Goal: Task Accomplishment & Management: Manage account settings

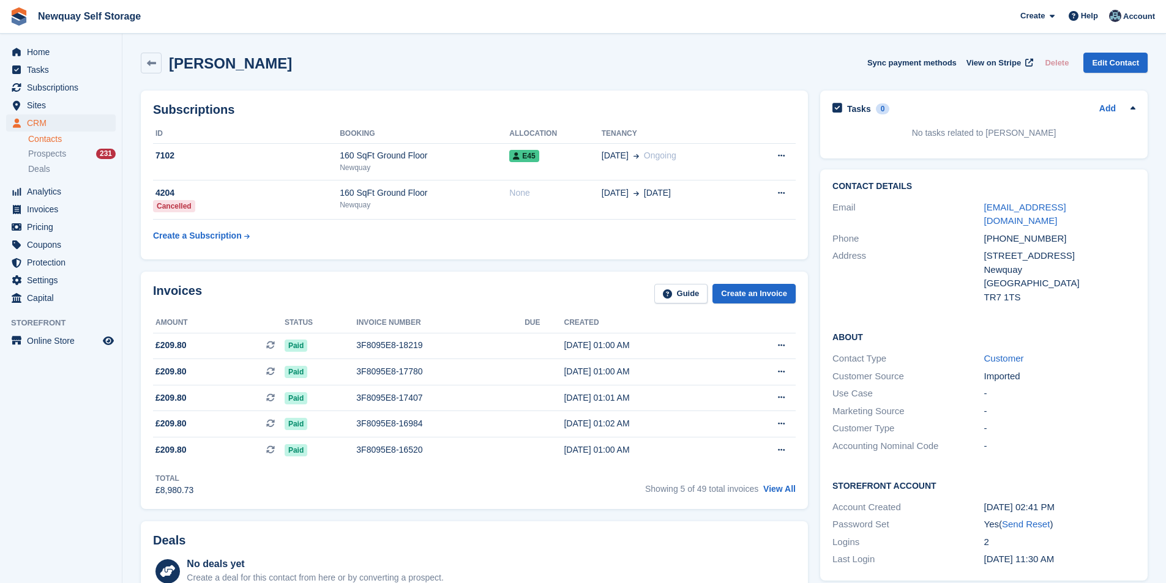
click at [64, 84] on span "Subscriptions" at bounding box center [63, 87] width 73 height 17
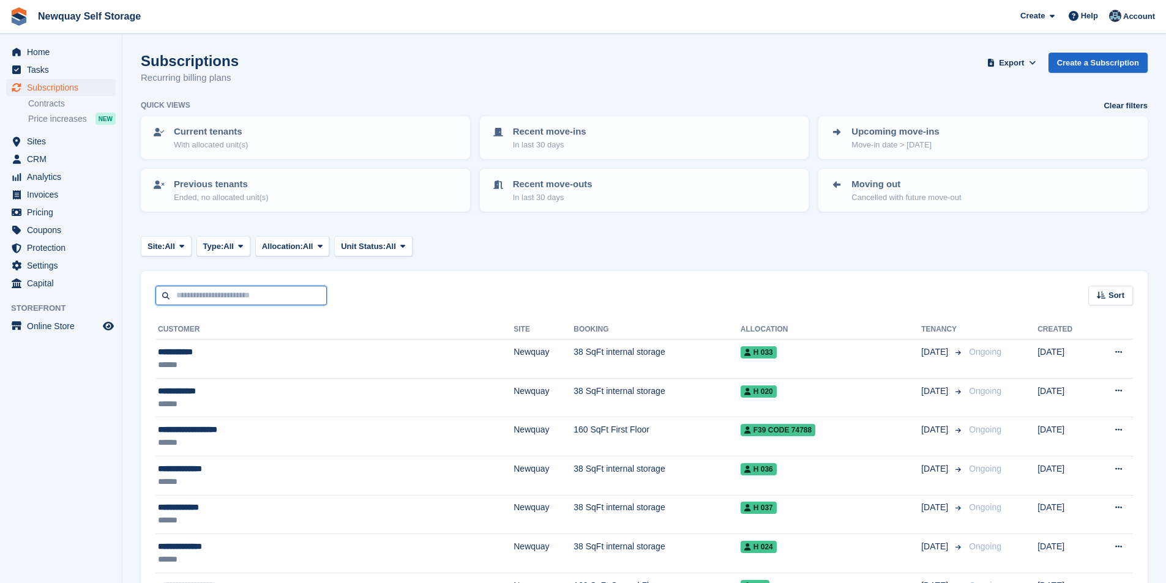
click at [206, 295] on input "text" at bounding box center [240, 296] width 171 height 20
type input "*******"
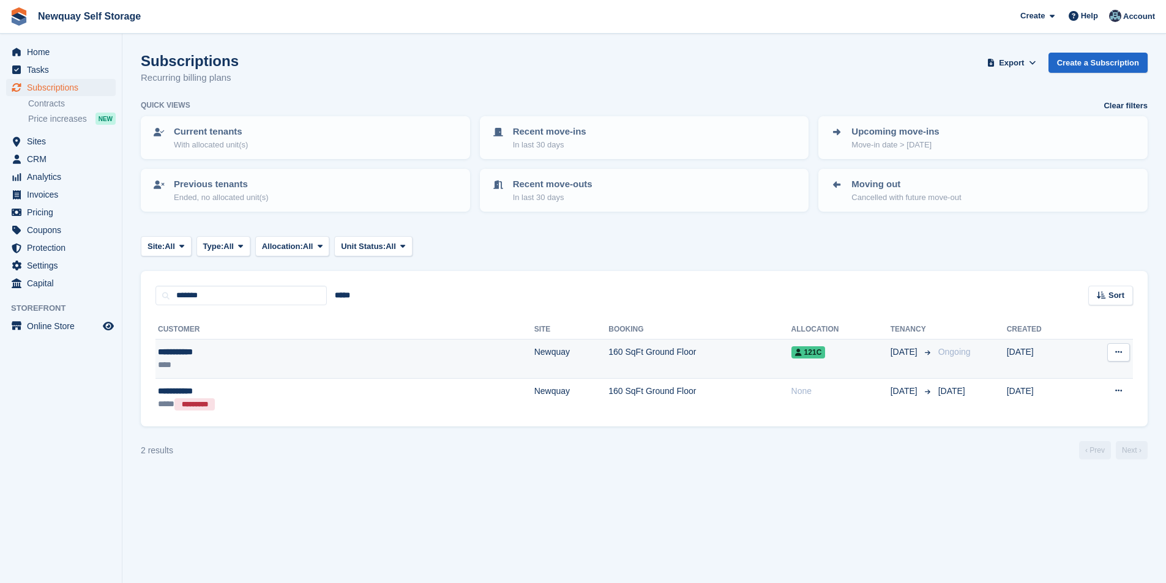
click at [186, 354] on div "**********" at bounding box center [247, 352] width 179 height 13
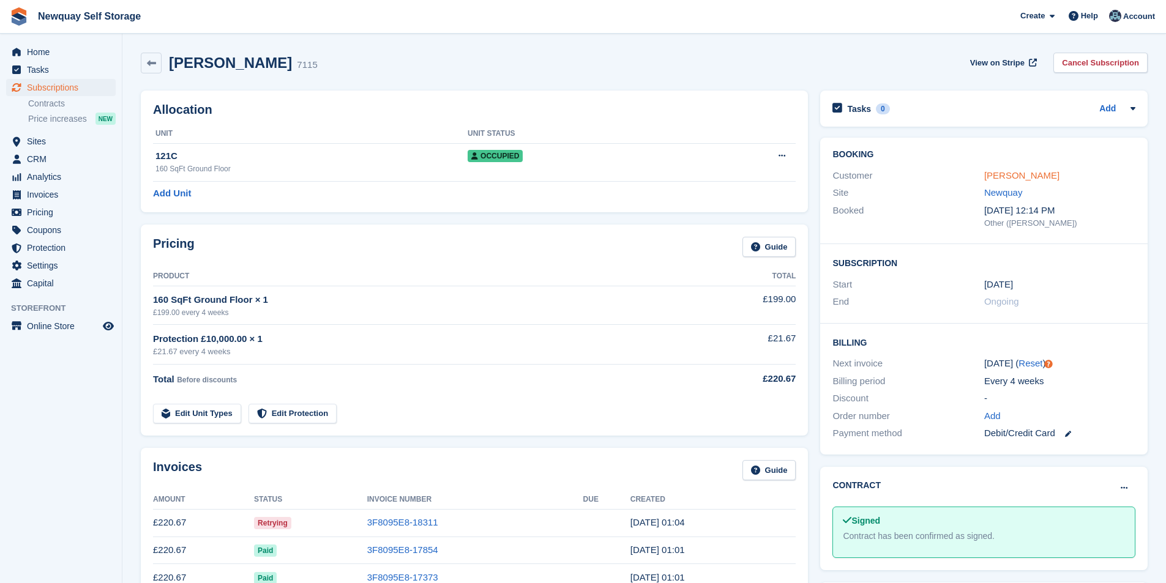
click at [1026, 172] on link "[PERSON_NAME]" at bounding box center [1021, 175] width 75 height 10
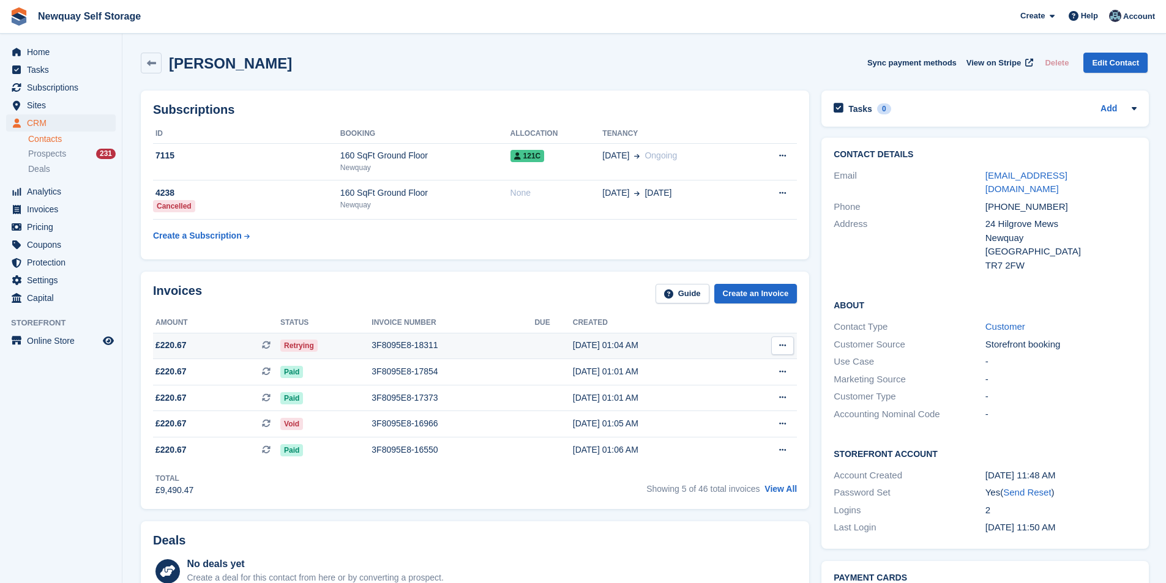
click at [395, 344] on div "3F8095E8-18311" at bounding box center [452, 345] width 163 height 13
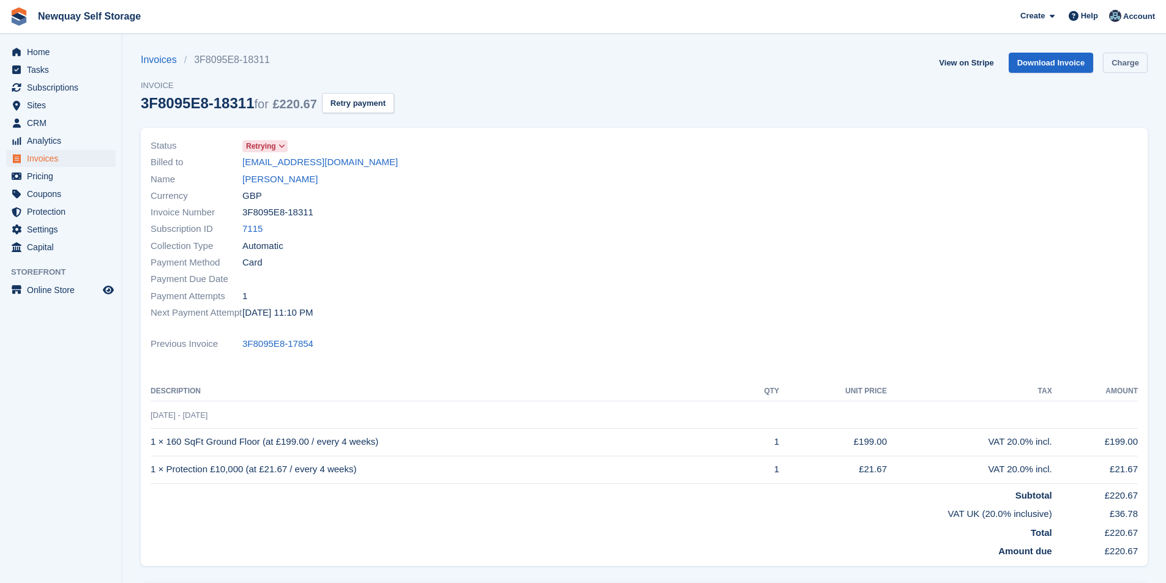
click at [1118, 68] on link "Charge" at bounding box center [1125, 63] width 45 height 20
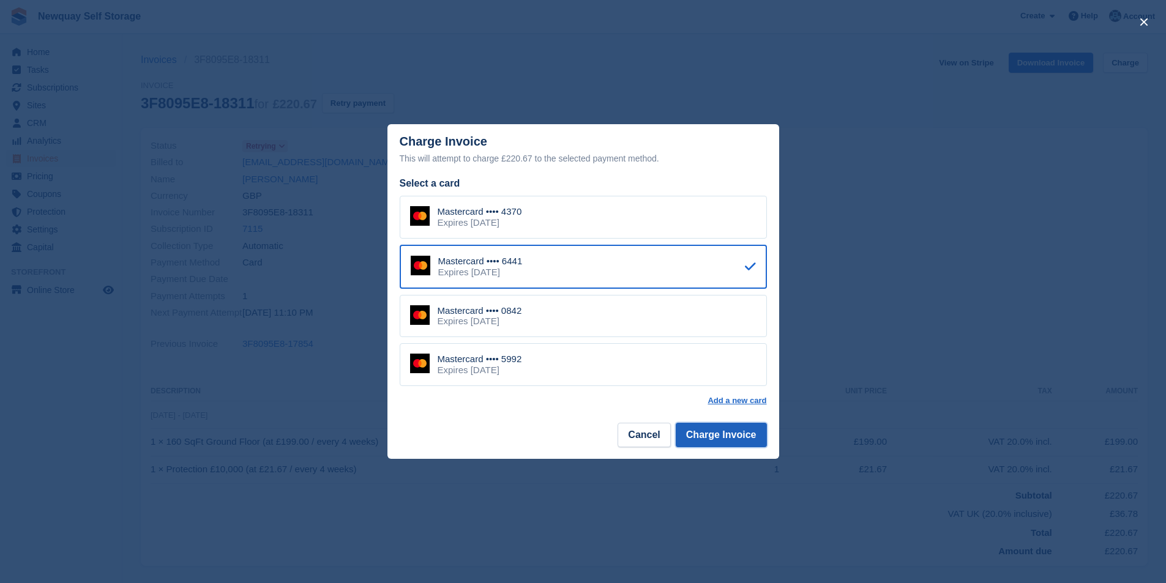
click at [744, 434] on button "Charge Invoice" at bounding box center [720, 435] width 91 height 24
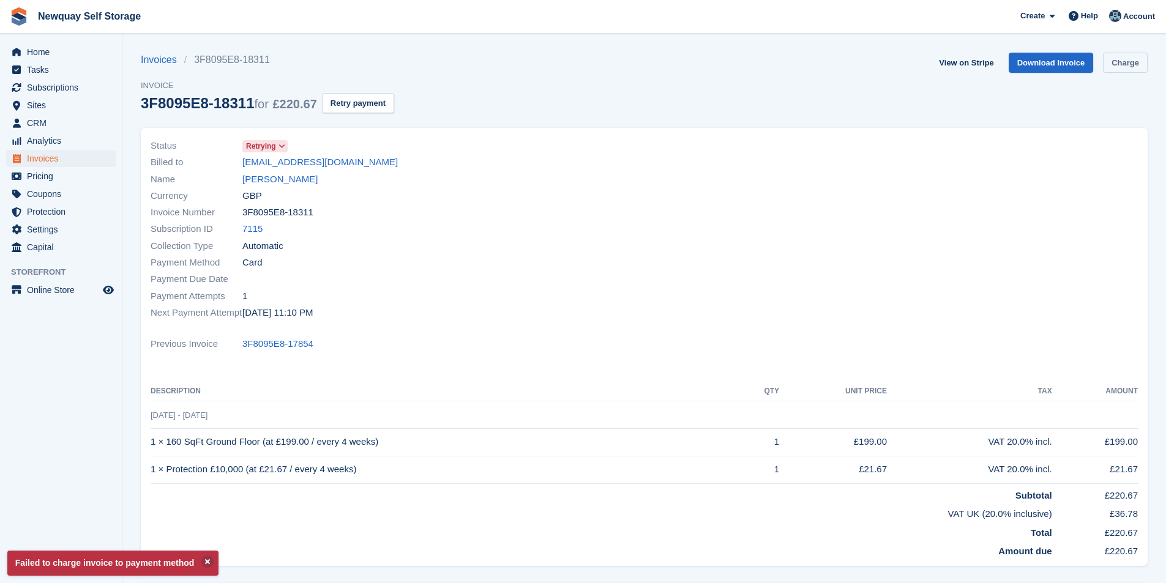
click at [1119, 67] on link "Charge" at bounding box center [1125, 63] width 45 height 20
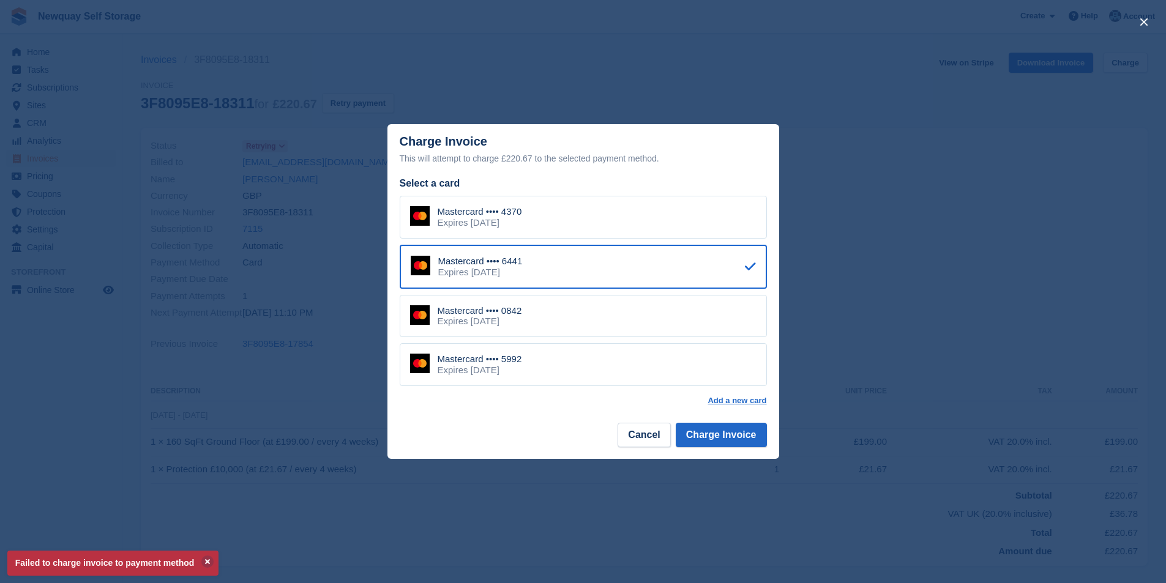
click at [559, 318] on div "Mastercard •••• 0842 Expires November 2025" at bounding box center [583, 316] width 367 height 43
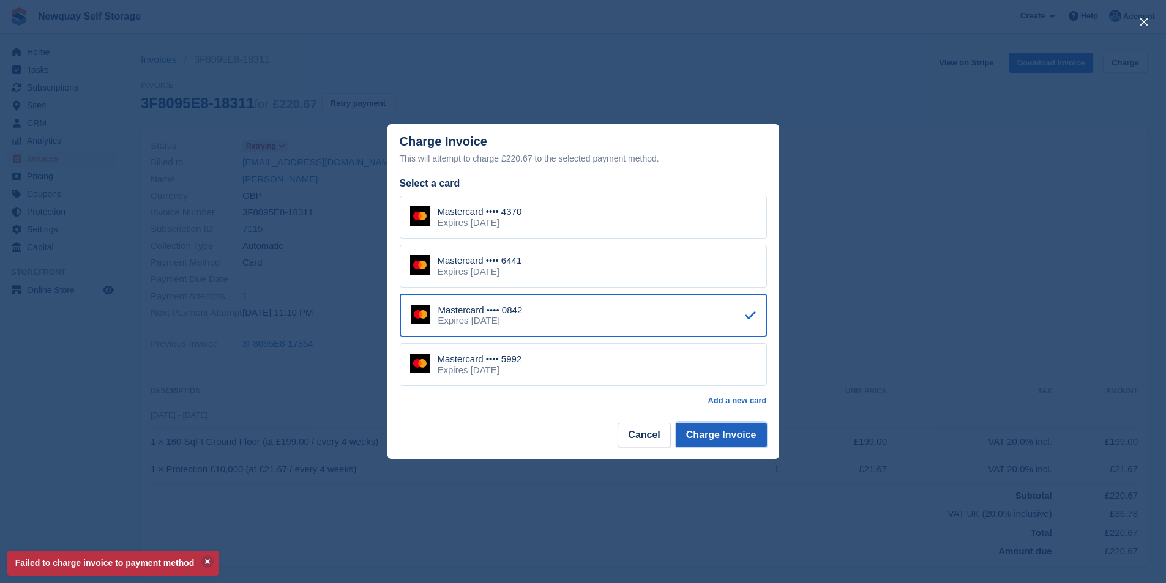
click at [749, 436] on button "Charge Invoice" at bounding box center [720, 435] width 91 height 24
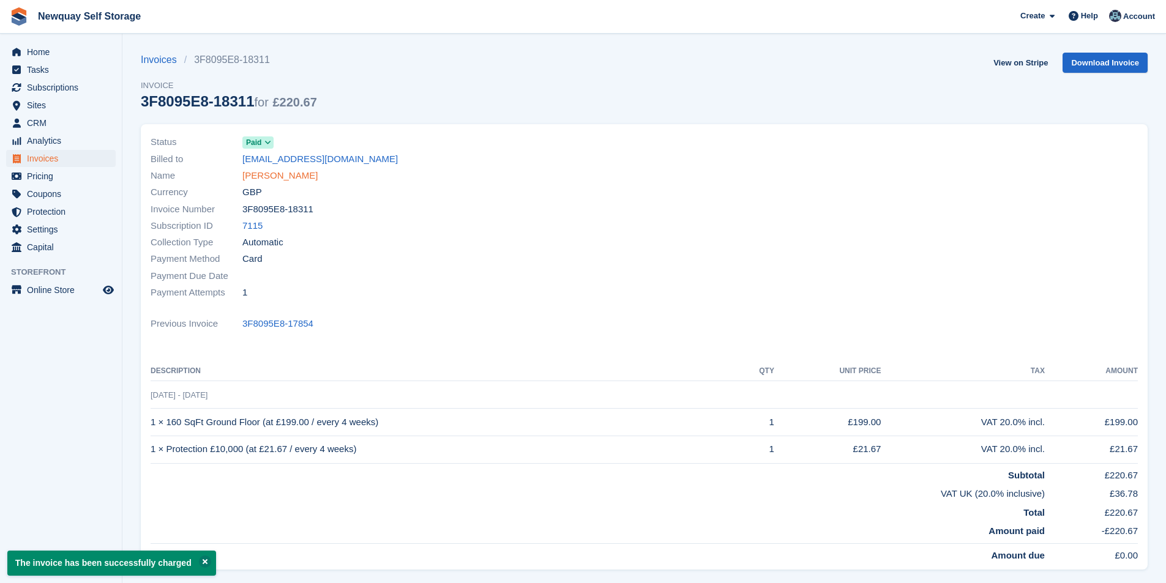
click at [270, 178] on link "Meg Mathews" at bounding box center [279, 176] width 75 height 14
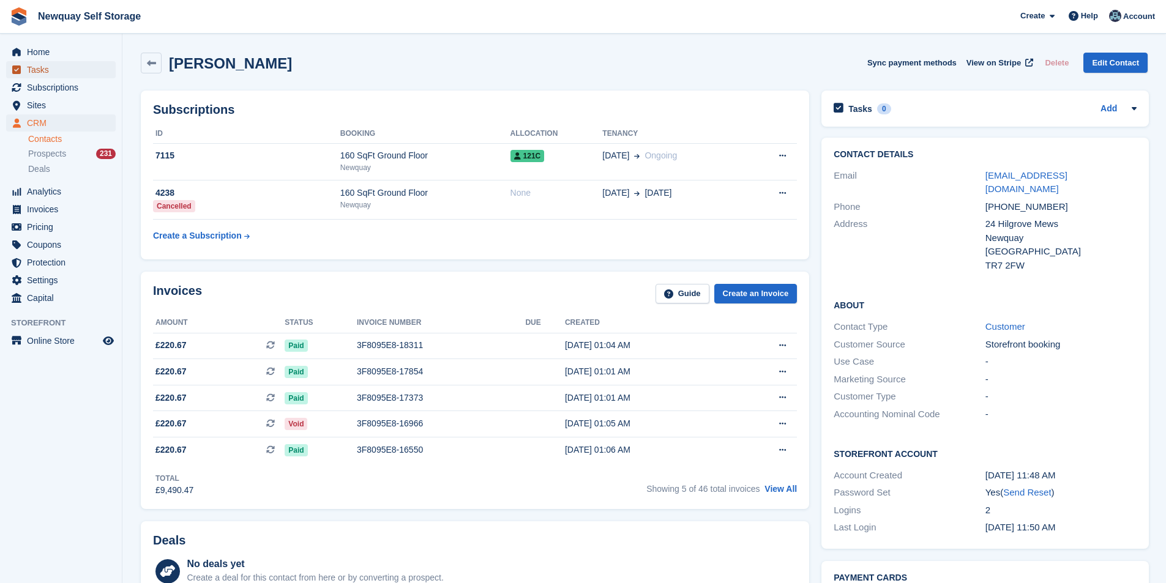
click at [67, 72] on span "Tasks" at bounding box center [63, 69] width 73 height 17
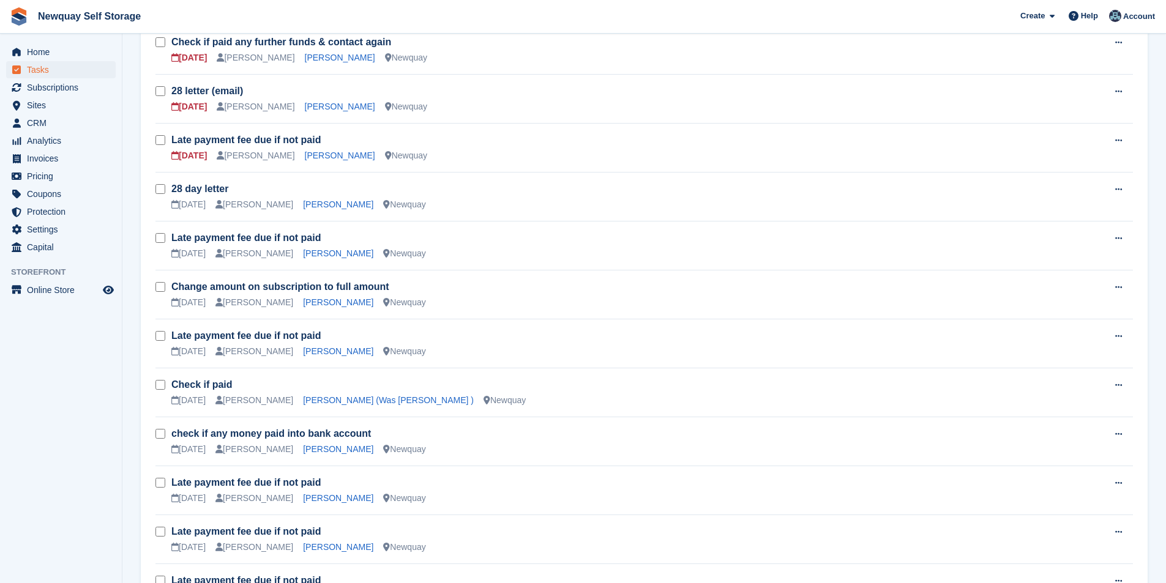
scroll to position [601, 0]
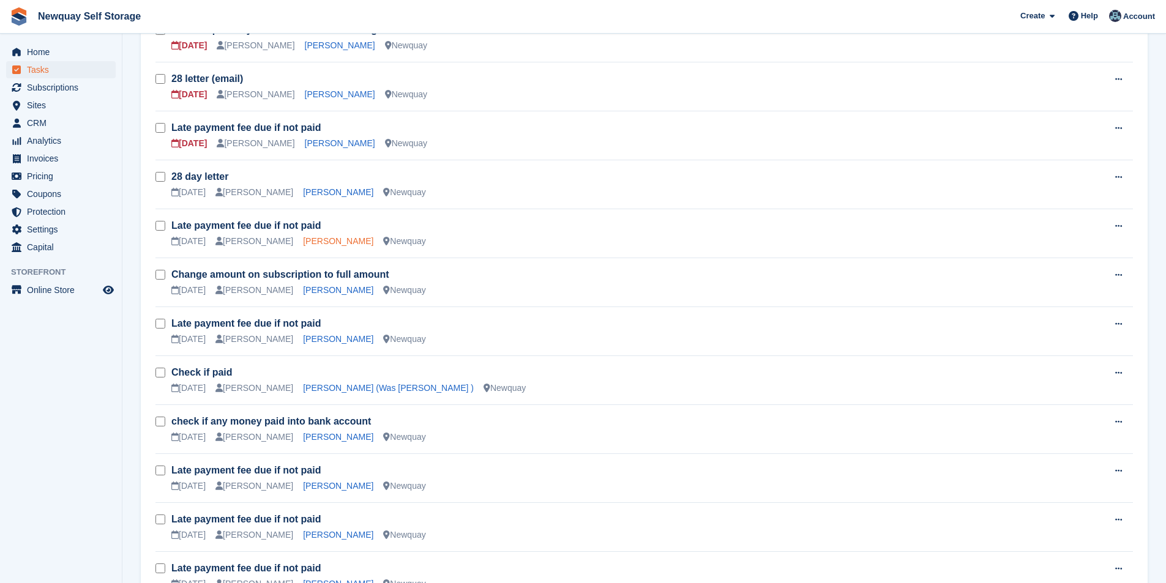
click at [315, 243] on link "[PERSON_NAME]" at bounding box center [338, 241] width 70 height 10
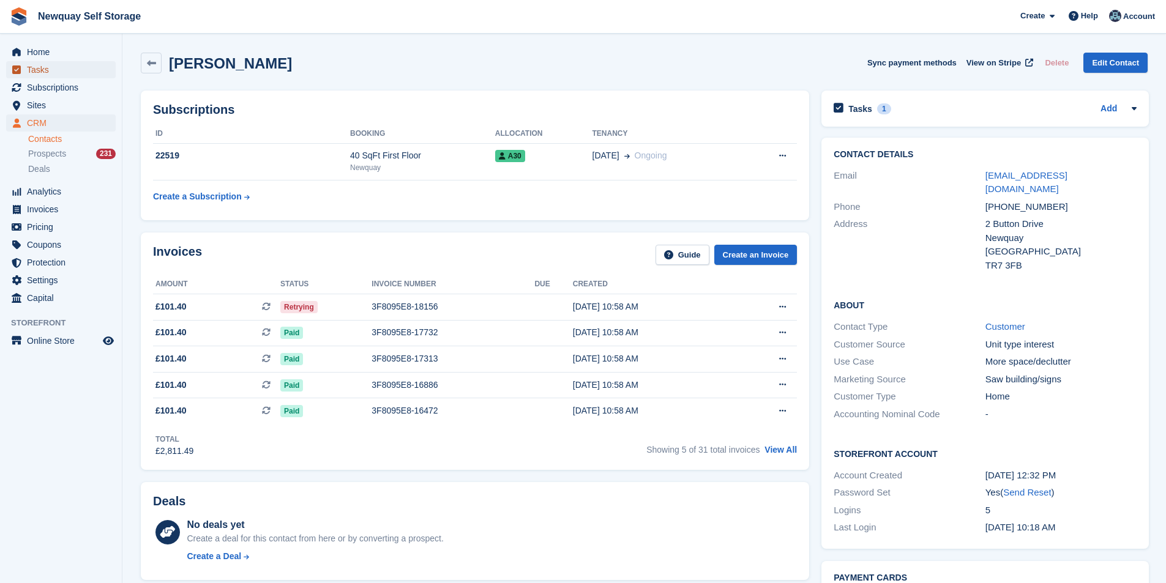
click at [40, 64] on span "Tasks" at bounding box center [63, 69] width 73 height 17
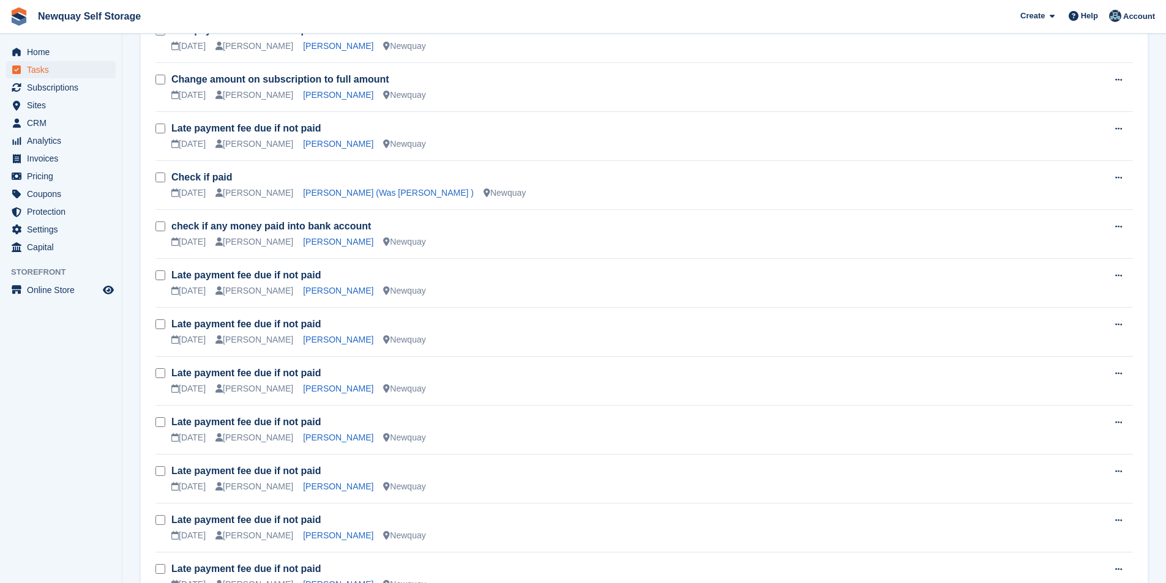
scroll to position [857, 0]
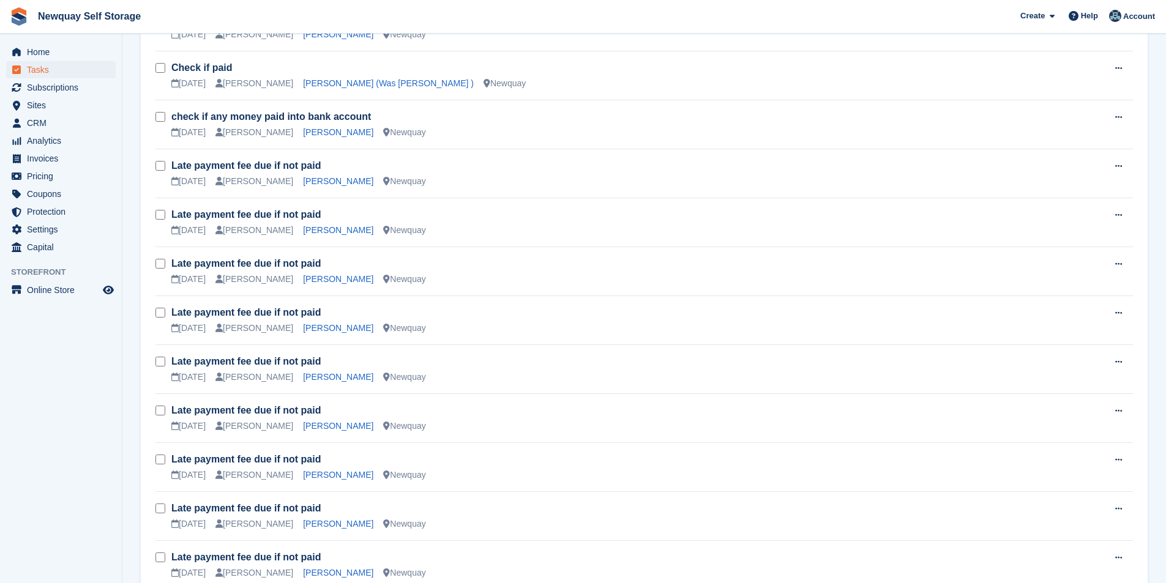
click at [308, 285] on div "Nicholas Fernley" at bounding box center [338, 279] width 70 height 13
click at [309, 278] on link "Nicholas Fernley" at bounding box center [338, 279] width 70 height 10
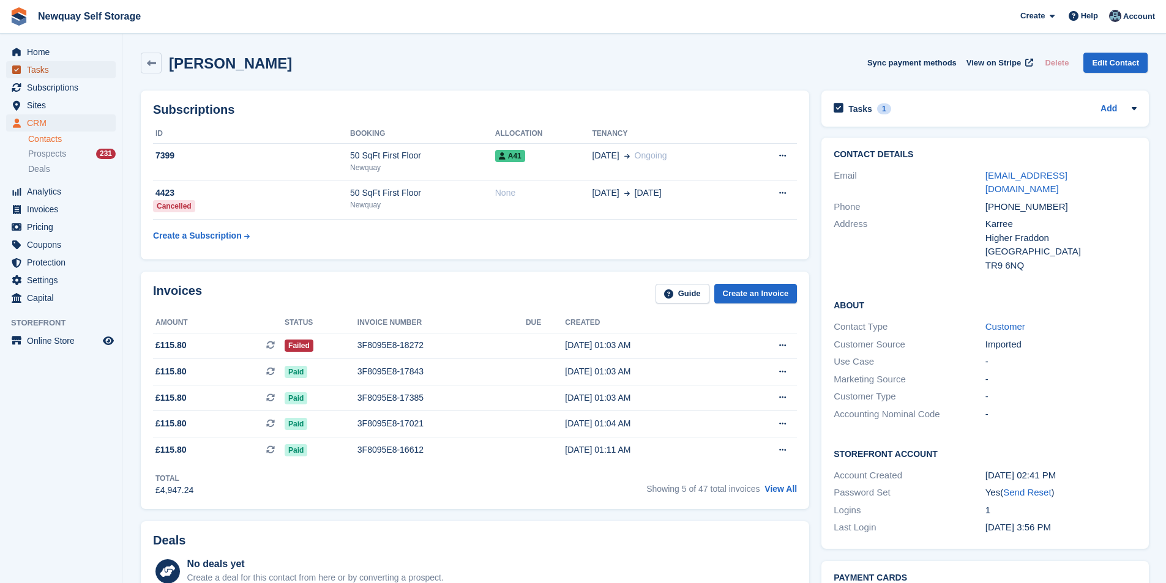
click at [45, 70] on span "Tasks" at bounding box center [63, 69] width 73 height 17
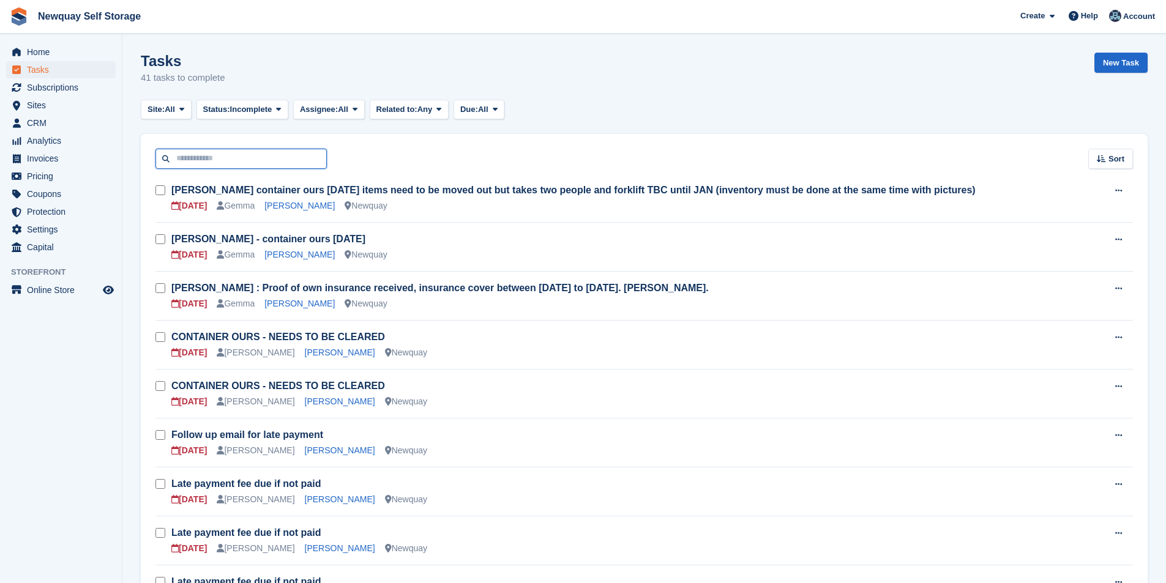
click at [208, 158] on input "text" at bounding box center [240, 159] width 171 height 20
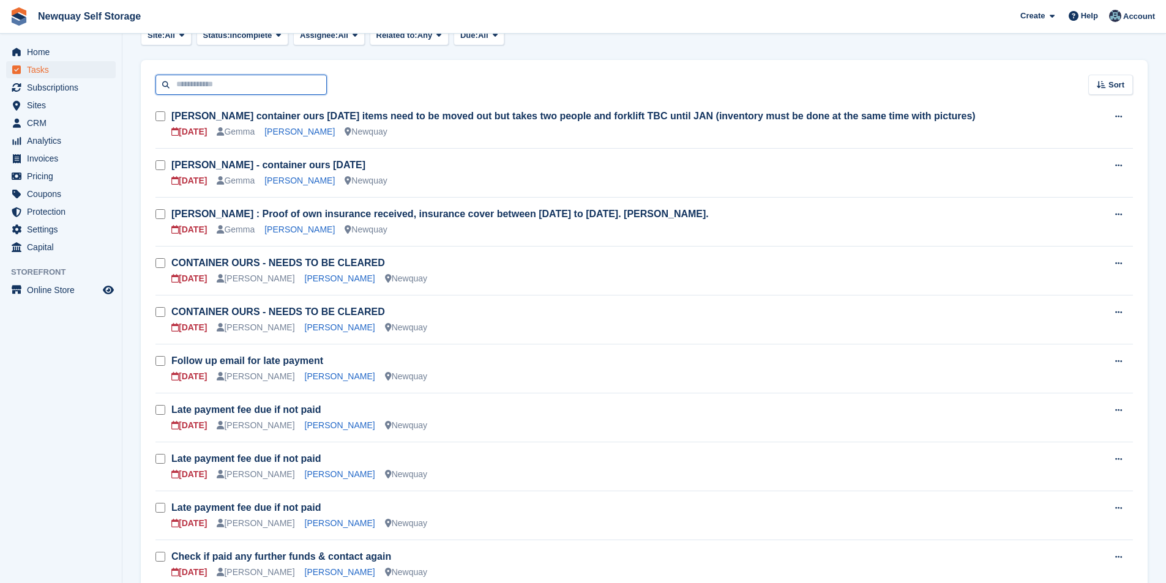
scroll to position [184, 0]
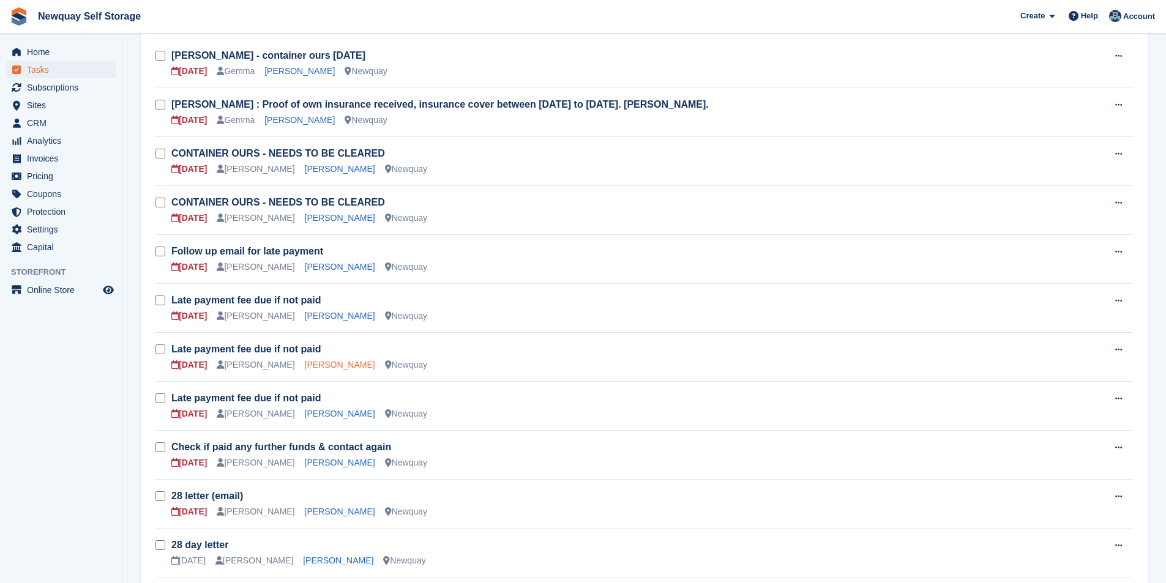
click at [305, 367] on link "Simon Woods" at bounding box center [340, 365] width 70 height 10
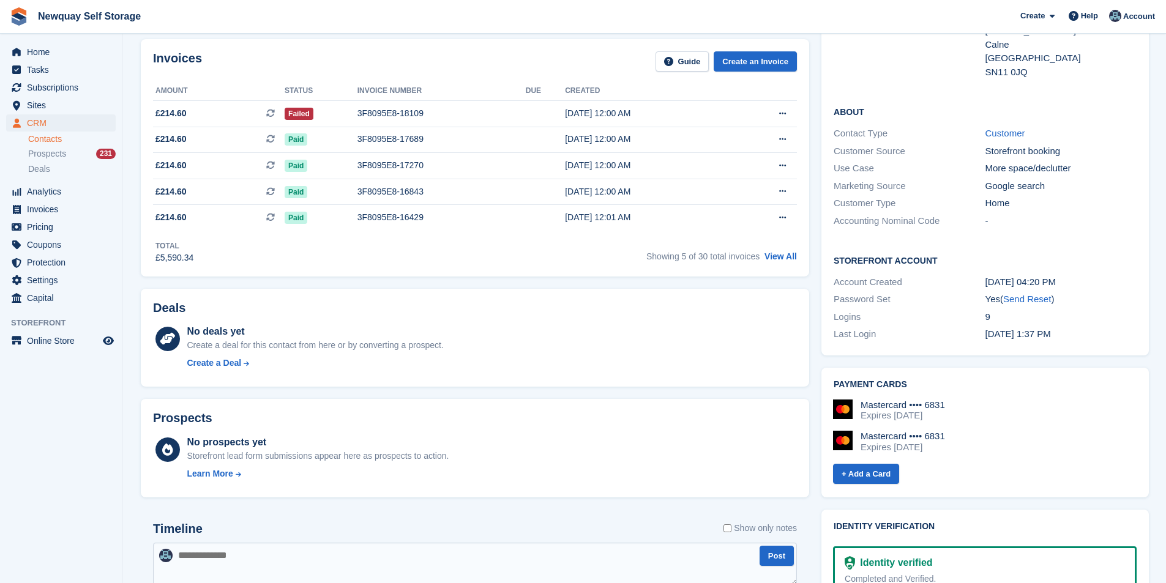
scroll to position [61, 0]
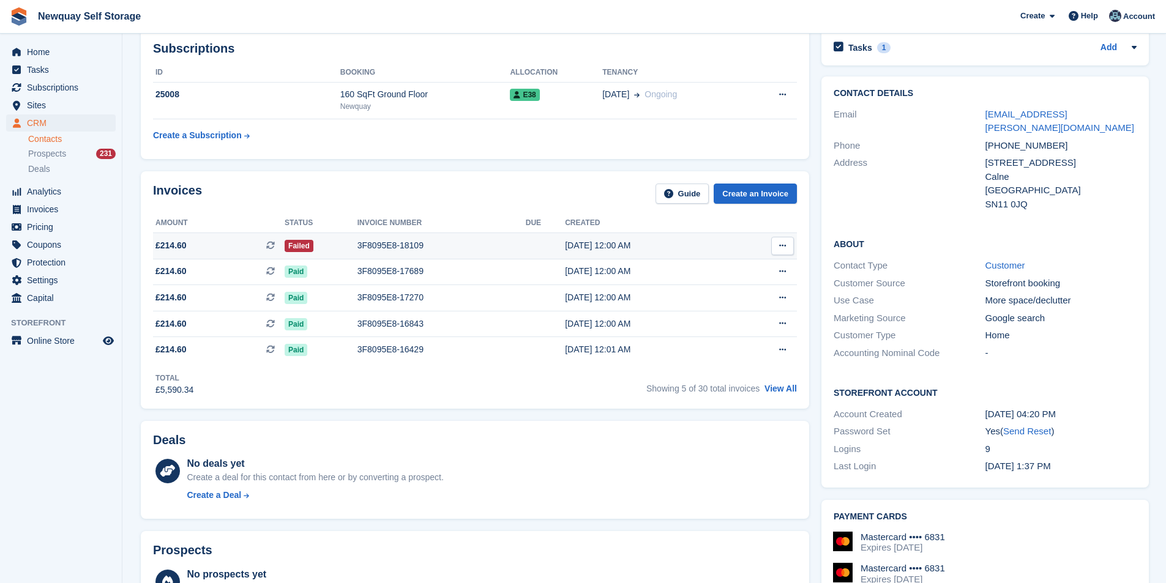
click at [387, 242] on div "3F8095E8-18109" at bounding box center [441, 245] width 168 height 13
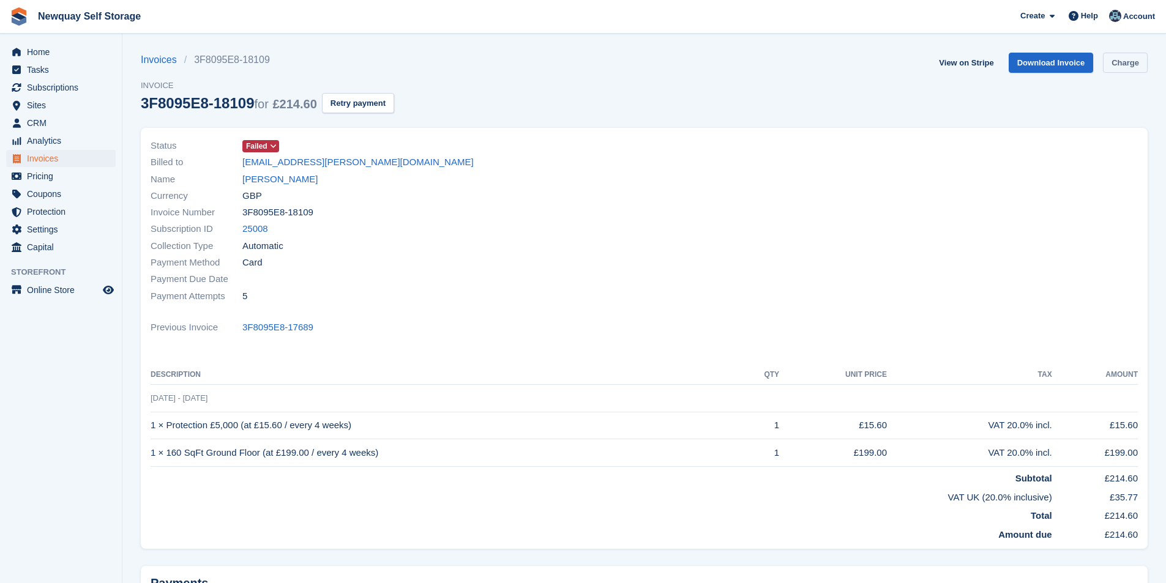
click at [1117, 58] on link "Charge" at bounding box center [1125, 63] width 45 height 20
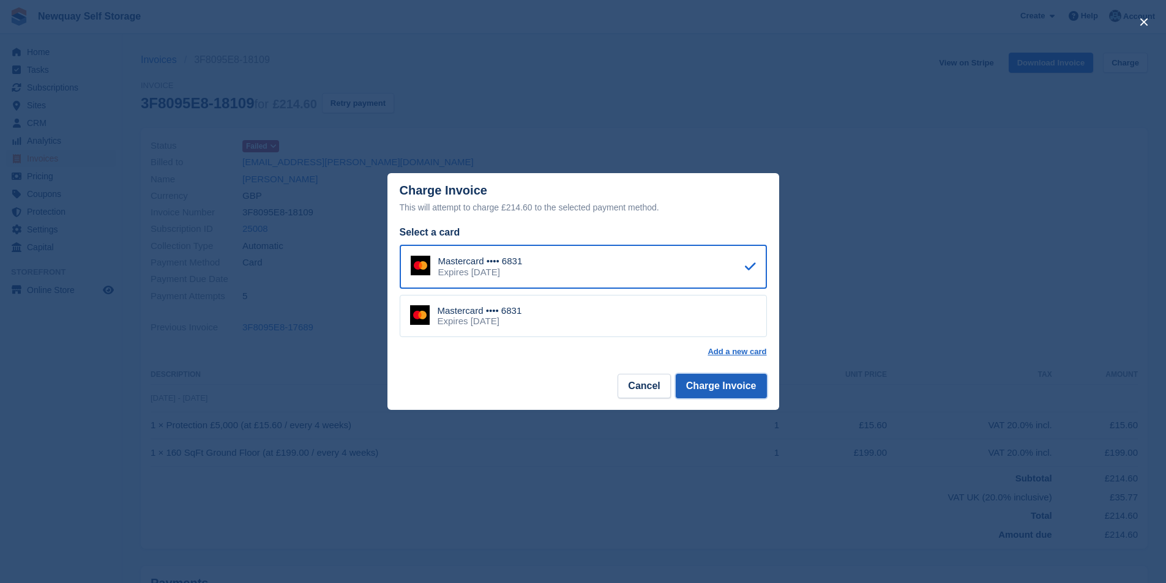
click at [723, 387] on button "Charge Invoice" at bounding box center [720, 386] width 91 height 24
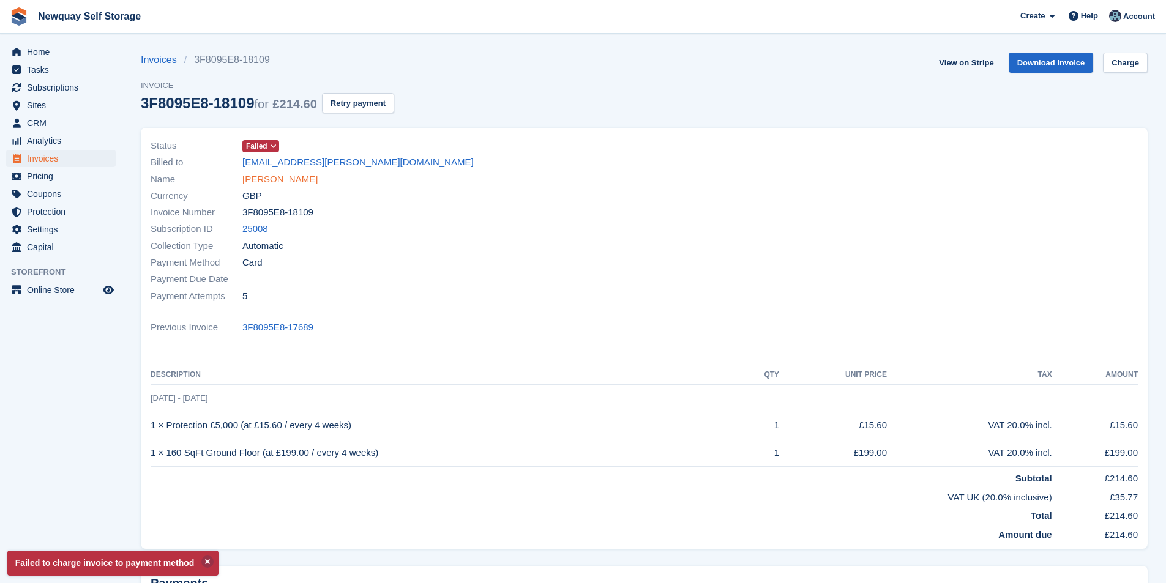
click at [283, 182] on link "[PERSON_NAME]" at bounding box center [279, 180] width 75 height 14
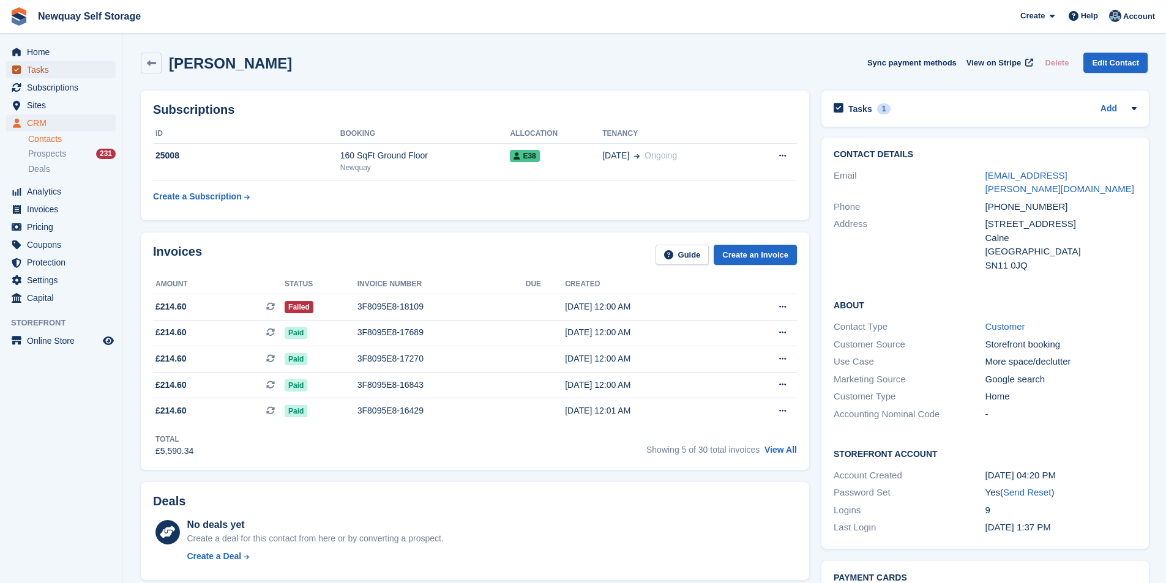
click at [35, 64] on span "Tasks" at bounding box center [63, 69] width 73 height 17
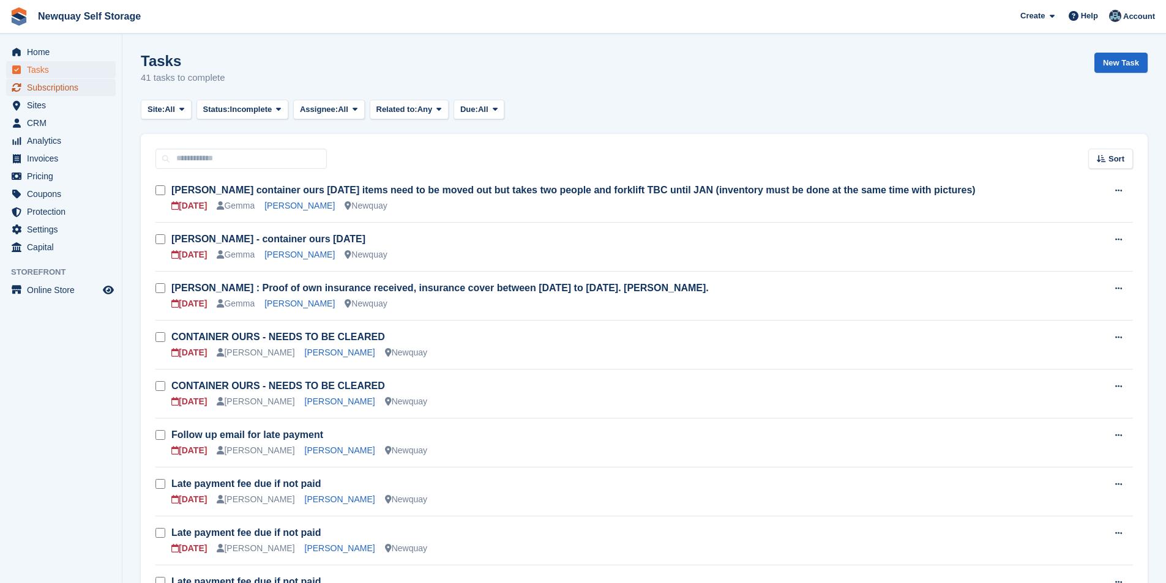
click at [54, 84] on span "Subscriptions" at bounding box center [63, 87] width 73 height 17
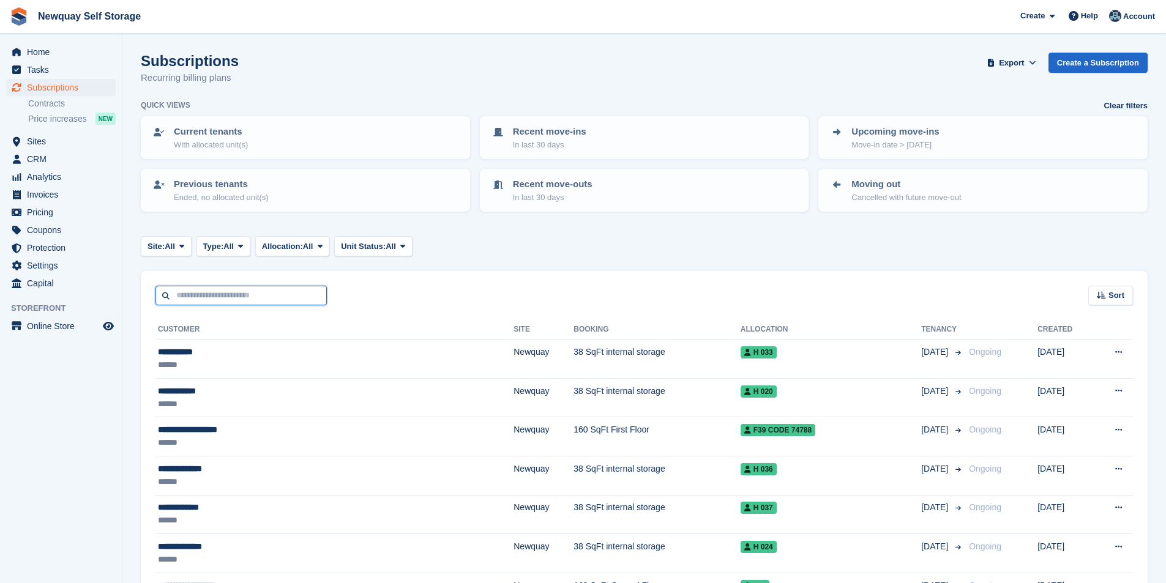
click at [202, 302] on input "text" at bounding box center [240, 296] width 171 height 20
type input "****"
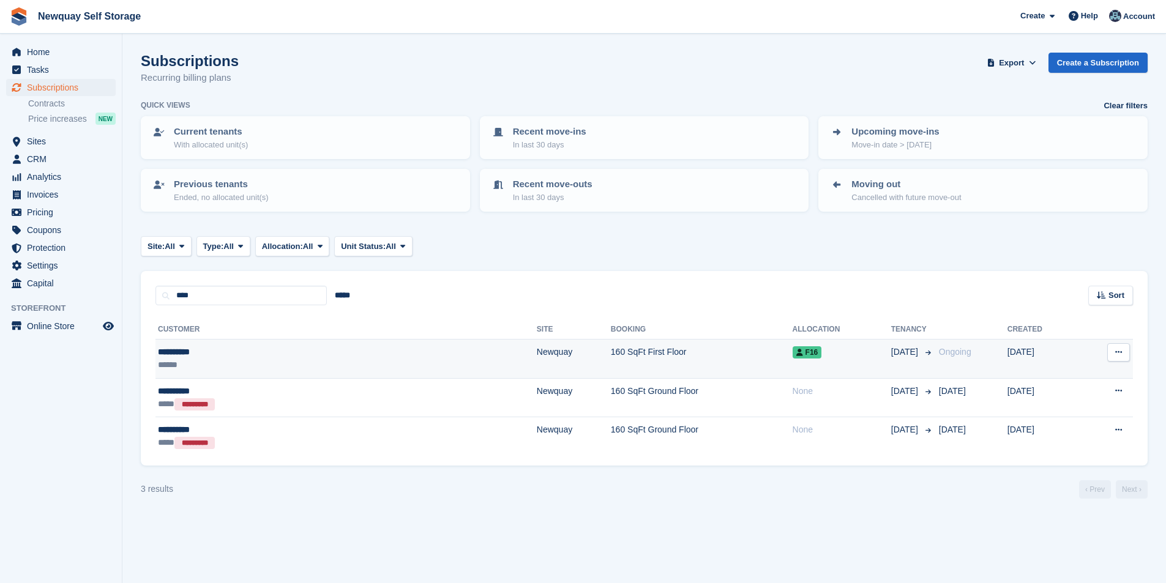
click at [192, 348] on div "**********" at bounding box center [249, 352] width 182 height 13
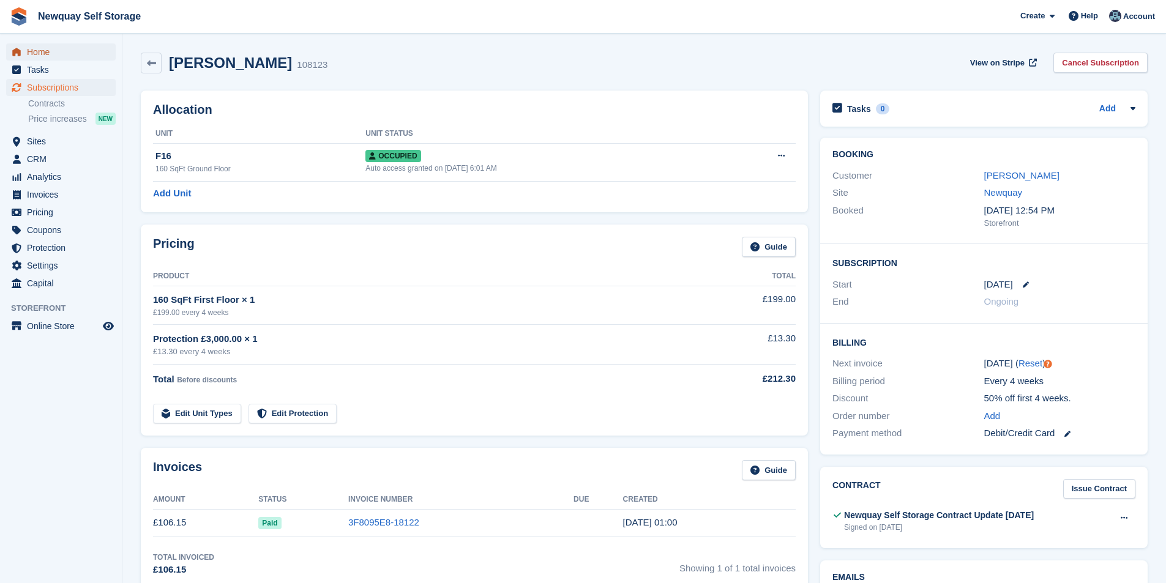
click at [62, 48] on span "Home" at bounding box center [63, 51] width 73 height 17
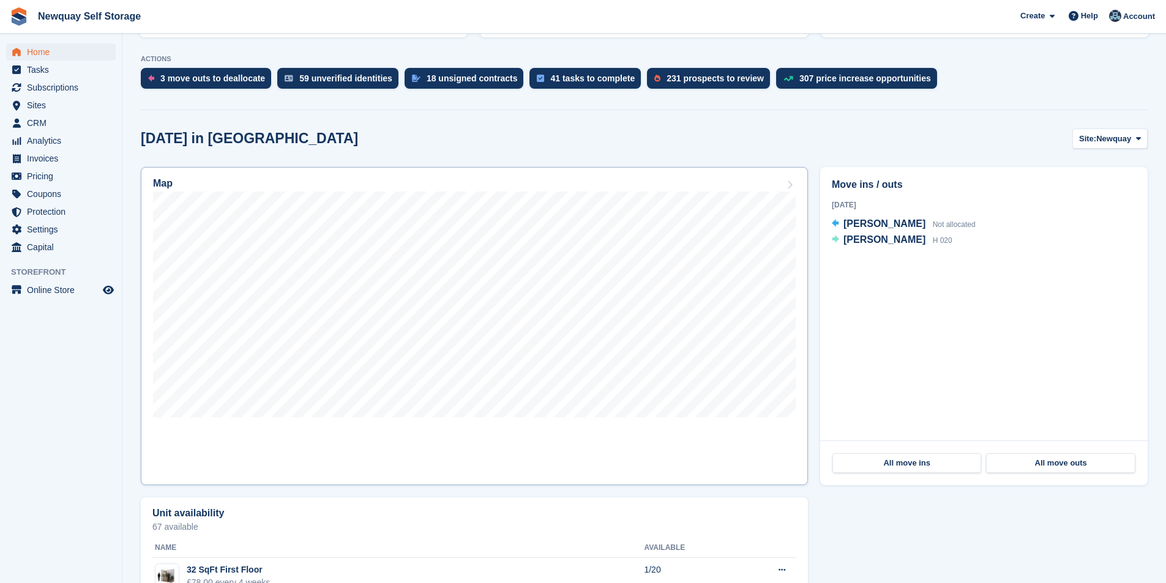
scroll to position [122, 0]
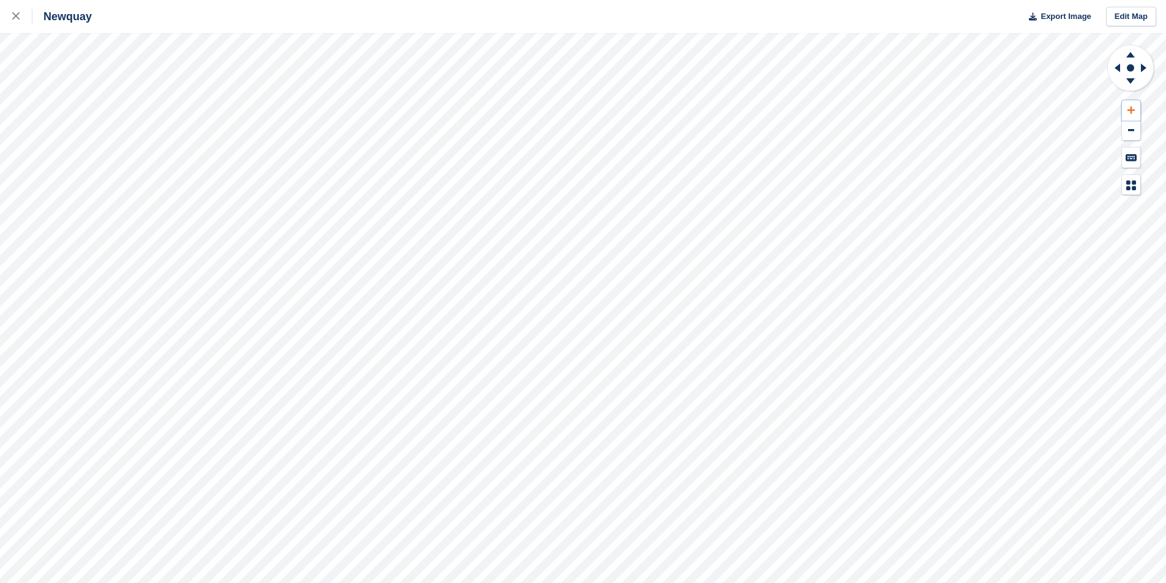
click at [1129, 106] on icon at bounding box center [1130, 110] width 7 height 9
click at [1128, 105] on button at bounding box center [1131, 110] width 18 height 20
click at [1128, 104] on button at bounding box center [1131, 110] width 18 height 20
click at [1132, 106] on icon at bounding box center [1130, 110] width 7 height 9
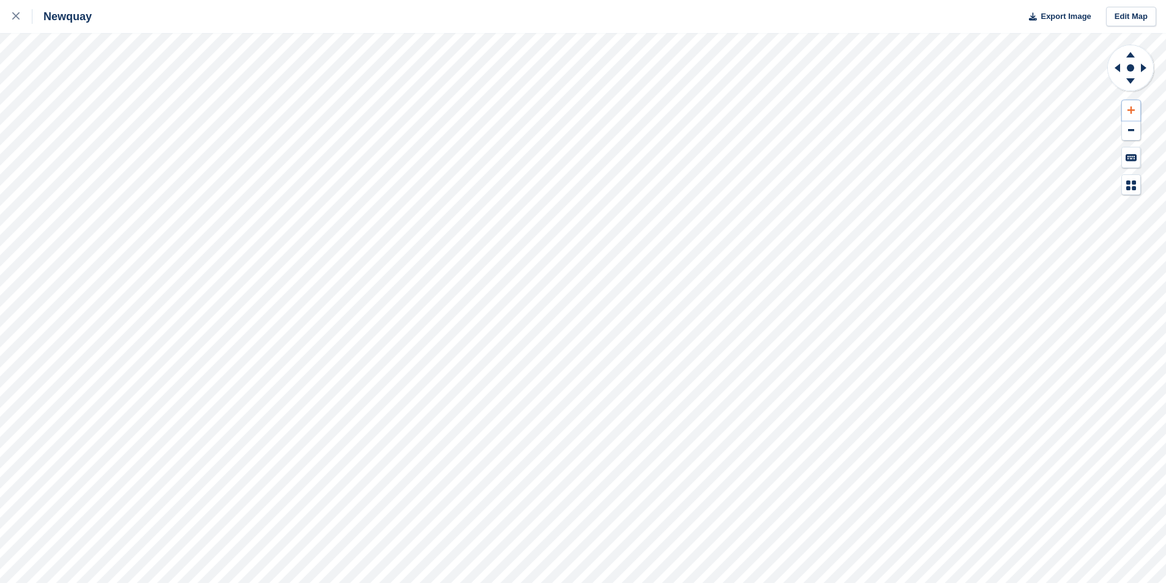
click at [1132, 106] on icon at bounding box center [1130, 110] width 7 height 9
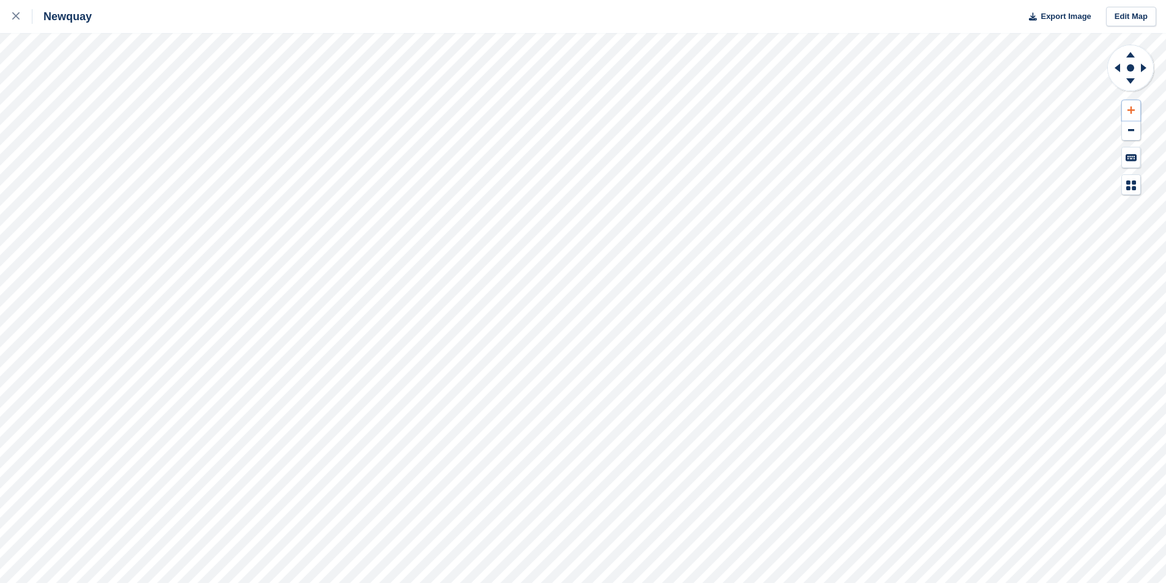
click at [1135, 106] on button at bounding box center [1131, 110] width 18 height 20
click at [1134, 106] on button at bounding box center [1131, 110] width 18 height 20
click at [1134, 106] on icon at bounding box center [1130, 110] width 7 height 9
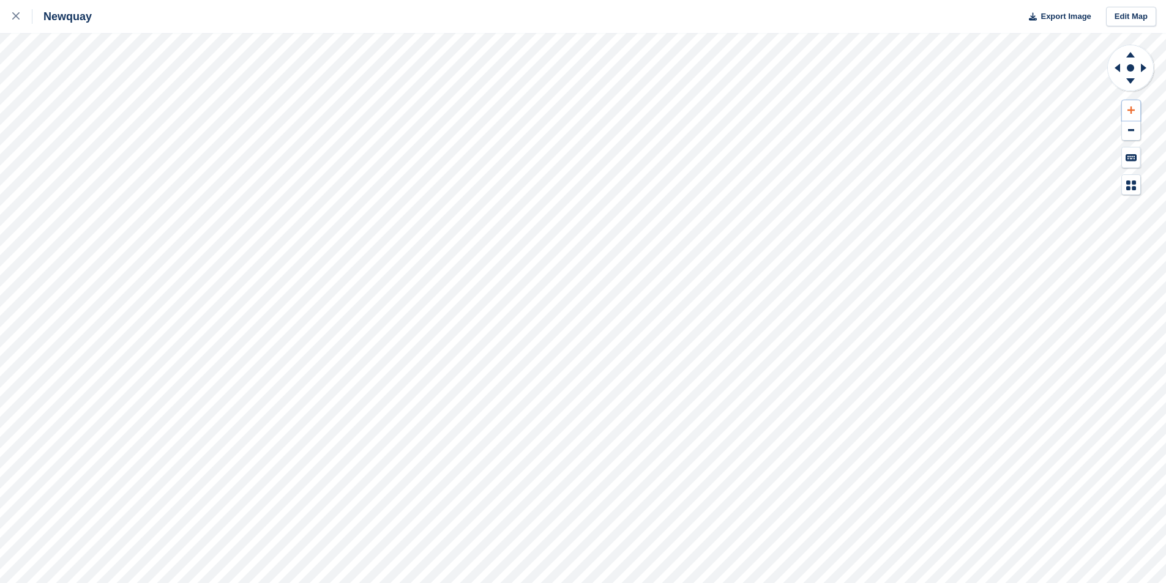
click at [1133, 105] on button at bounding box center [1131, 110] width 18 height 20
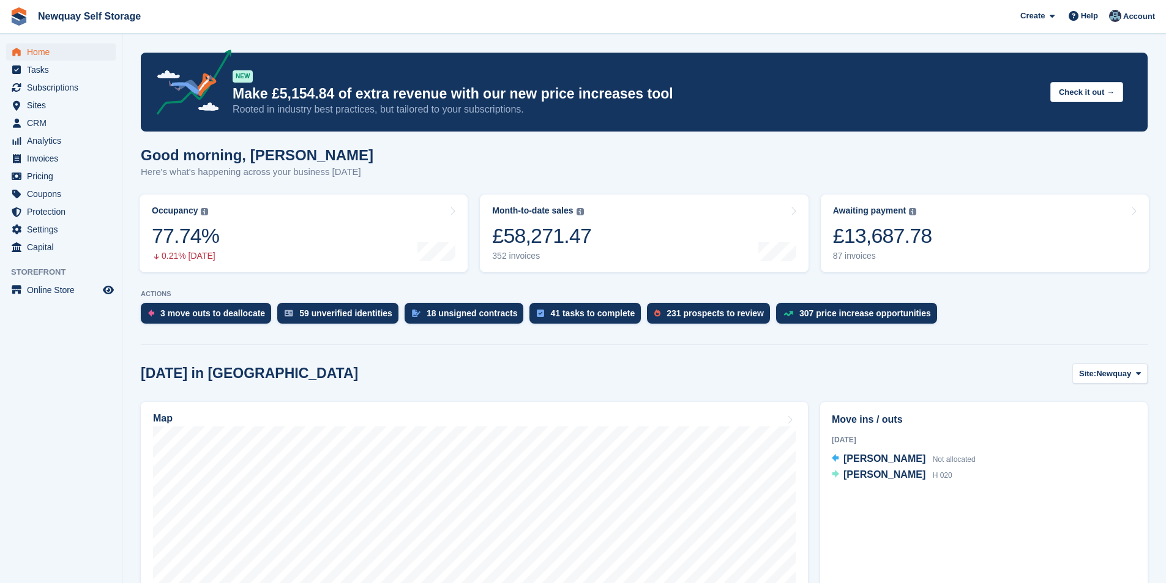
scroll to position [122, 0]
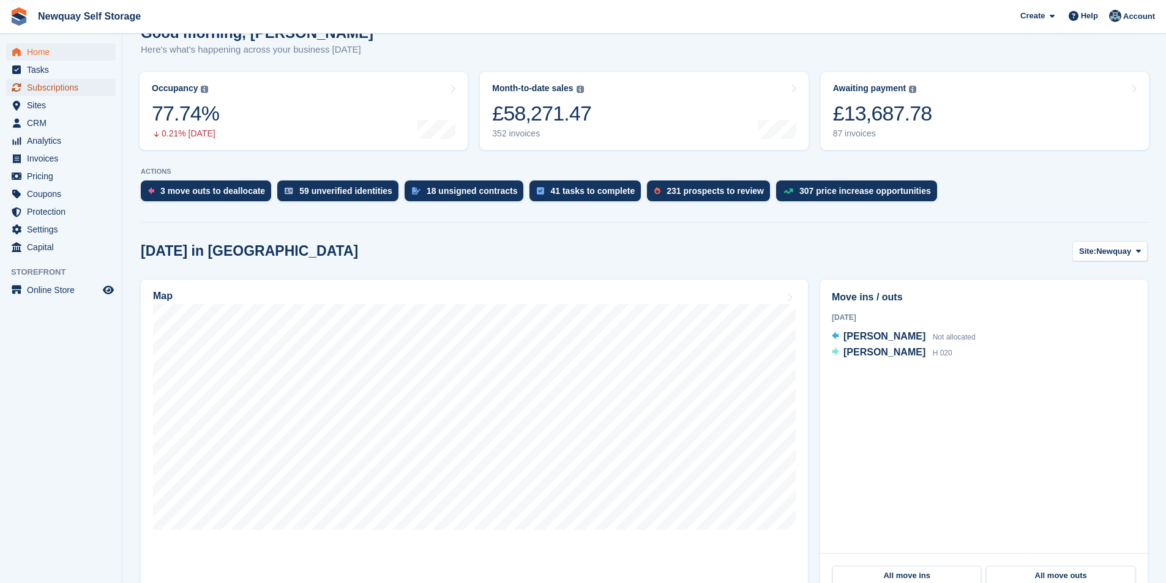
click at [78, 84] on span "Subscriptions" at bounding box center [63, 87] width 73 height 17
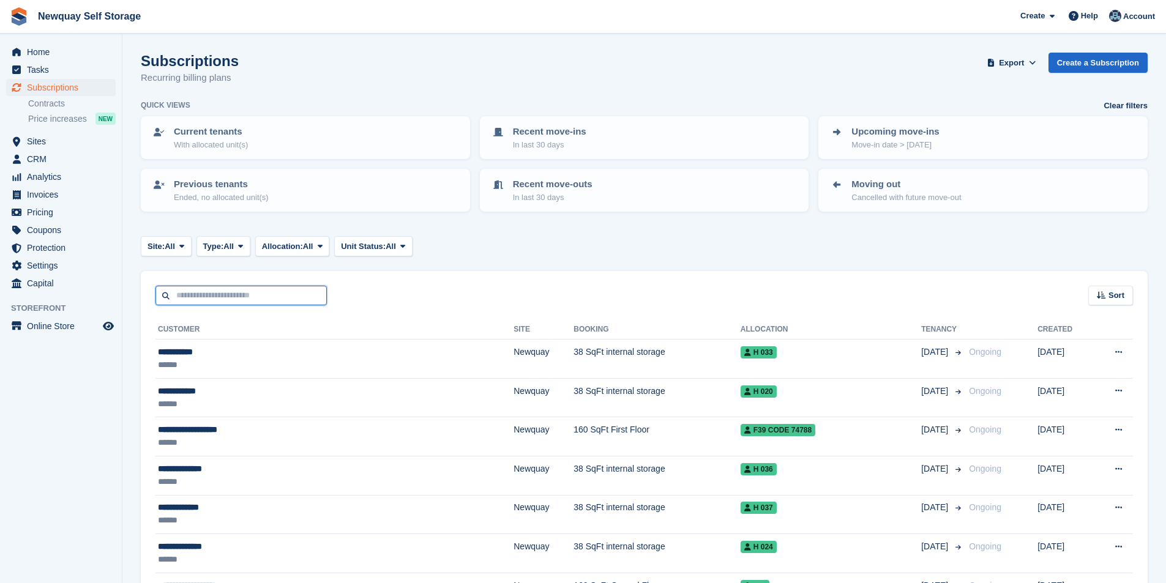
click at [245, 299] on input "text" at bounding box center [240, 296] width 171 height 20
click at [48, 52] on span "Home" at bounding box center [63, 51] width 73 height 17
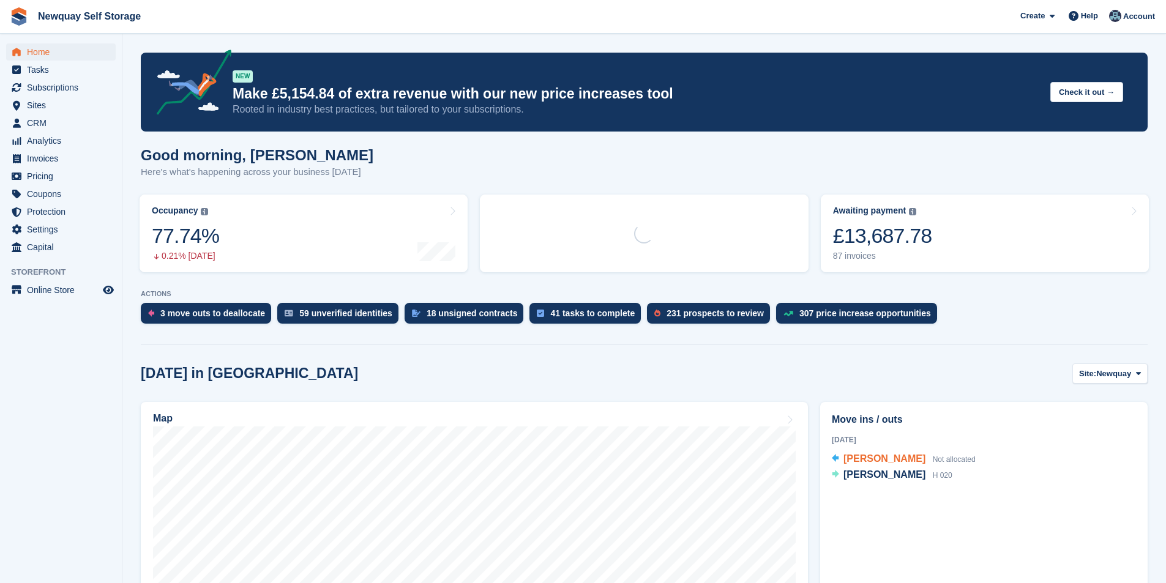
click at [876, 458] on span "Melanie Millman" at bounding box center [884, 458] width 82 height 10
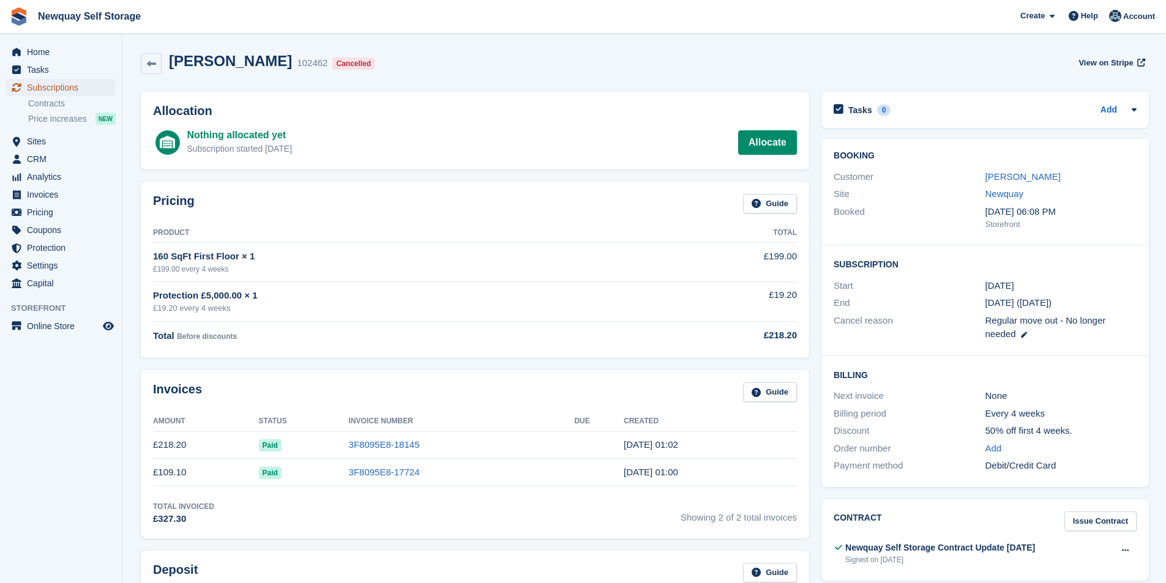
click at [64, 80] on span "Subscriptions" at bounding box center [63, 87] width 73 height 17
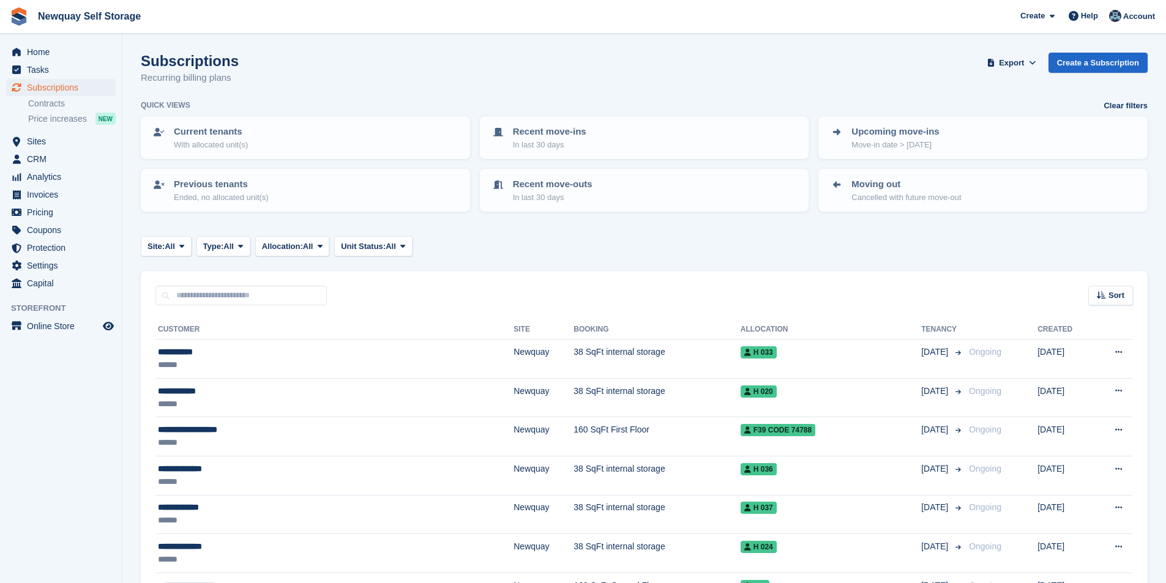
click at [292, 303] on input "text" at bounding box center [240, 296] width 171 height 20
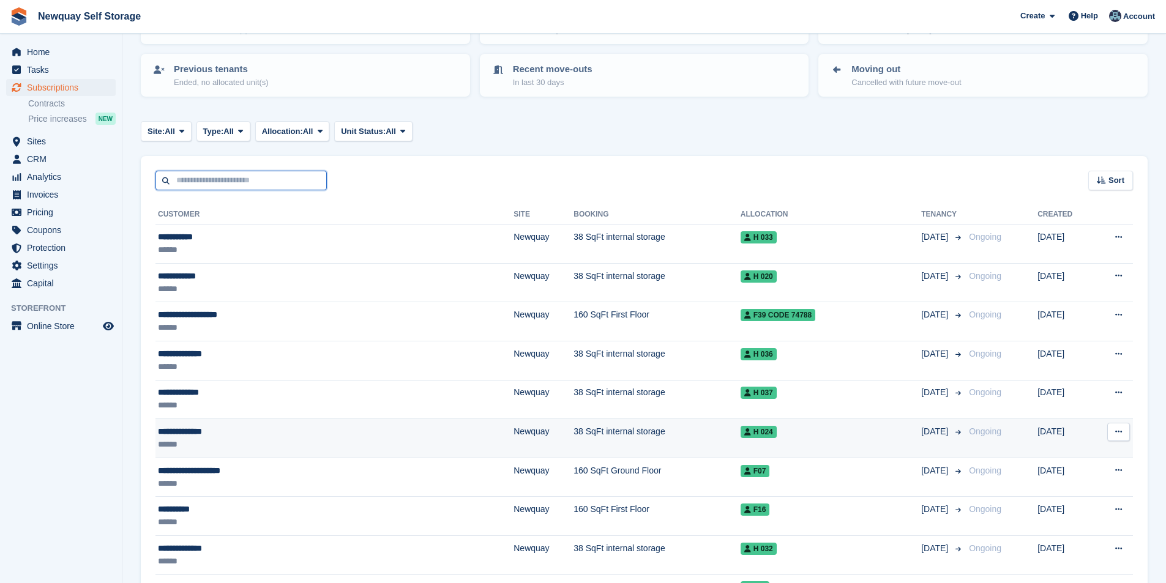
scroll to position [306, 0]
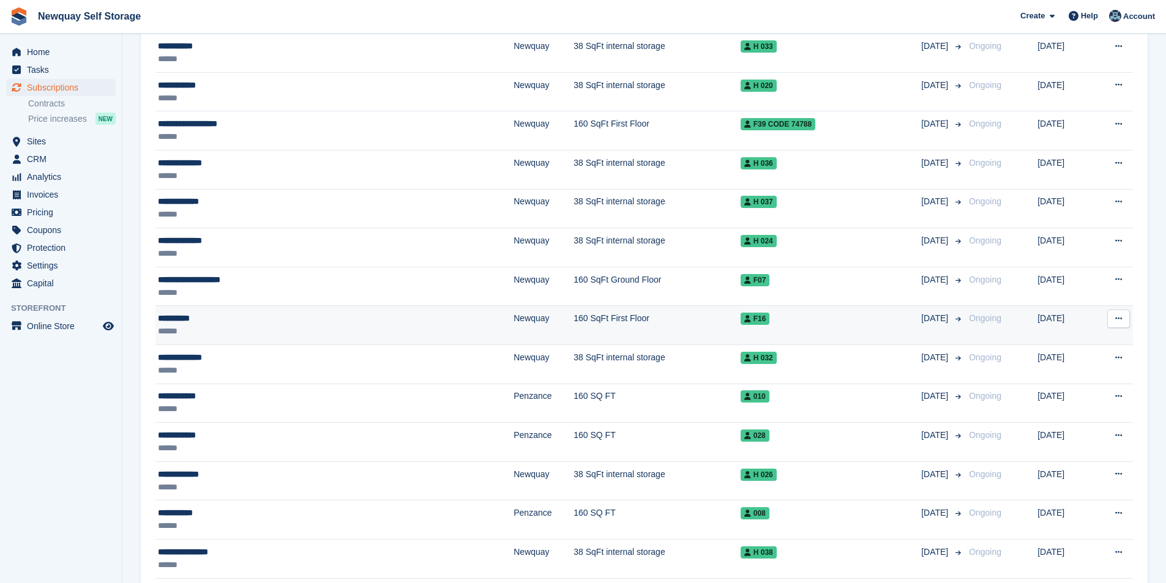
click at [192, 319] on div "**********" at bounding box center [270, 318] width 225 height 13
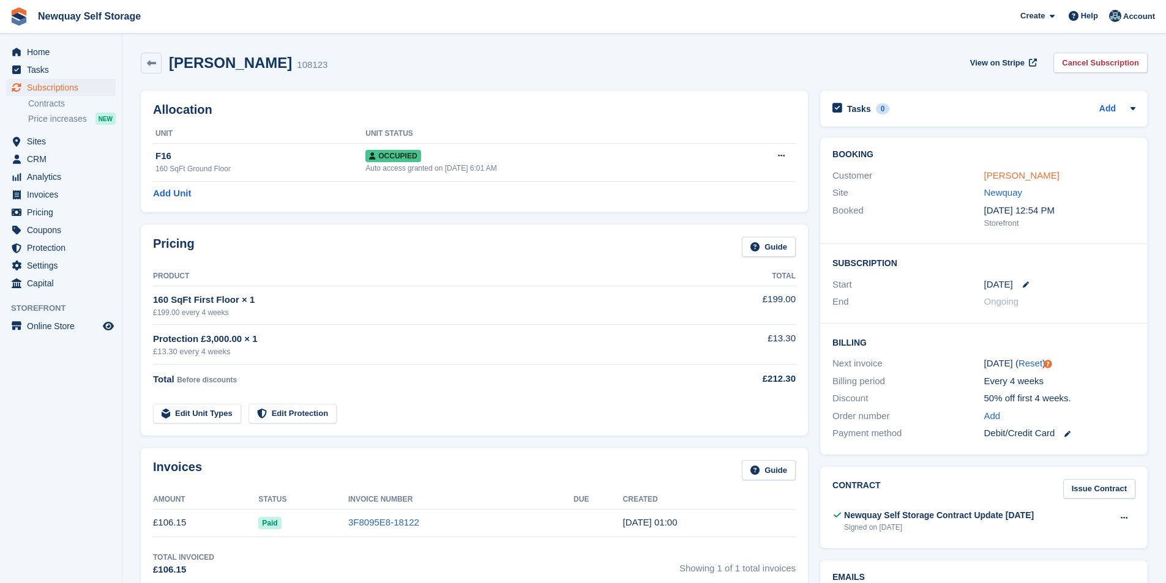
click at [1011, 174] on link "[PERSON_NAME]" at bounding box center [1021, 175] width 75 height 10
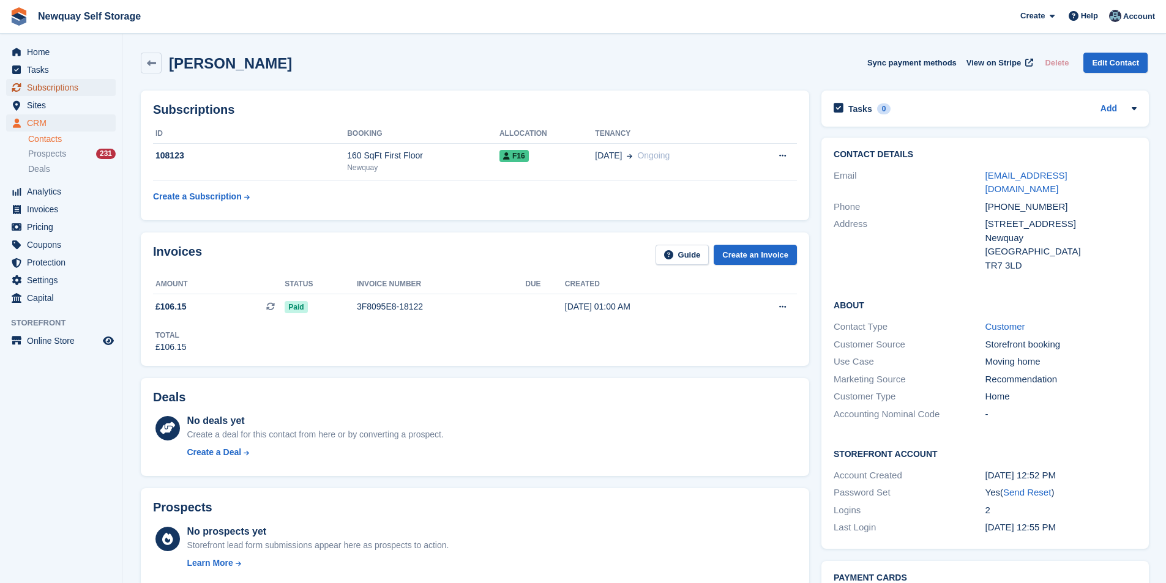
click at [65, 84] on span "Subscriptions" at bounding box center [63, 87] width 73 height 17
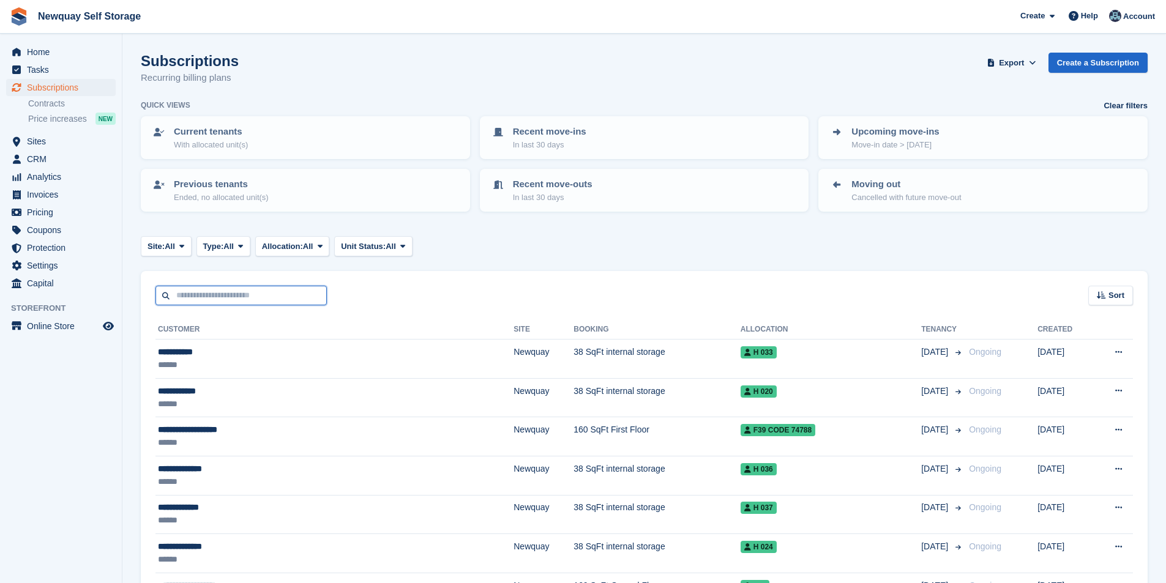
click at [244, 296] on input "text" at bounding box center [240, 296] width 171 height 20
type input "******"
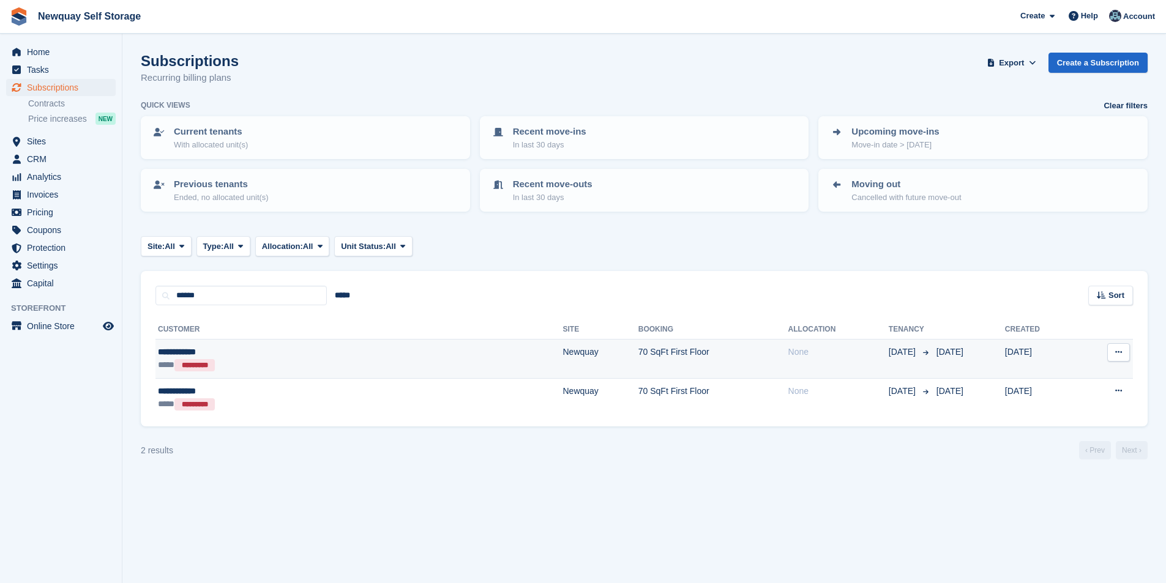
click at [177, 352] on div "**********" at bounding box center [253, 352] width 190 height 13
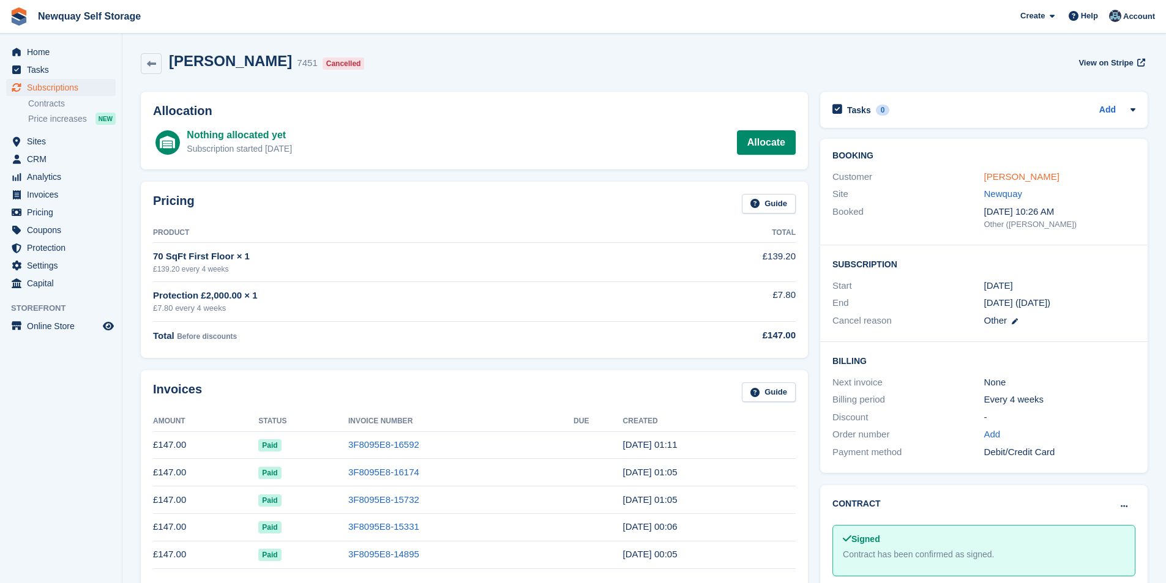
click at [1011, 177] on link "[PERSON_NAME]" at bounding box center [1021, 176] width 75 height 10
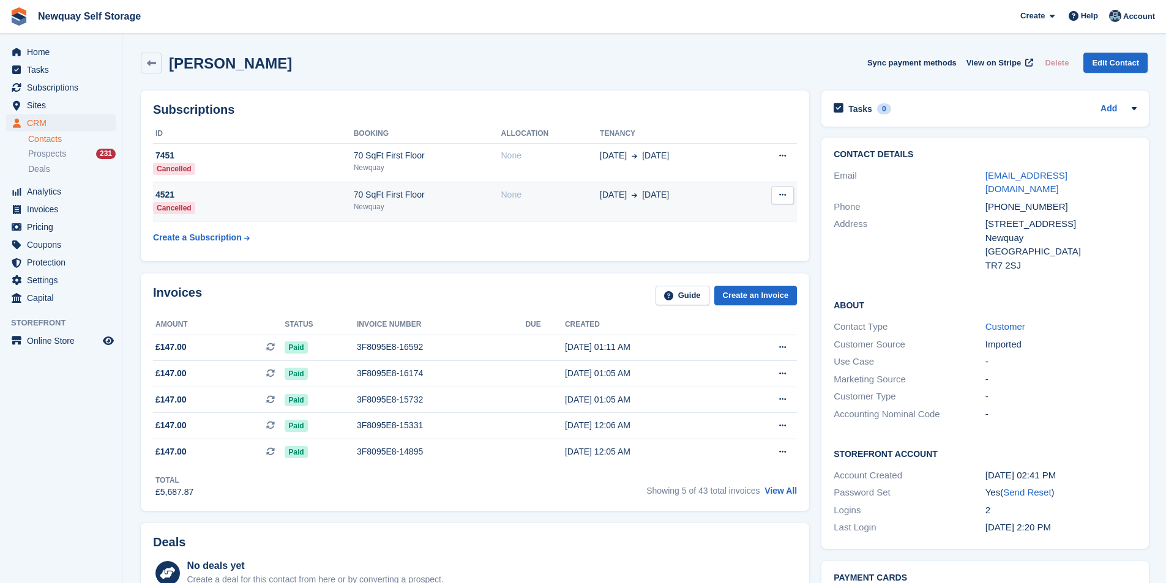
click at [161, 187] on td "4521 Cancelled" at bounding box center [253, 201] width 201 height 39
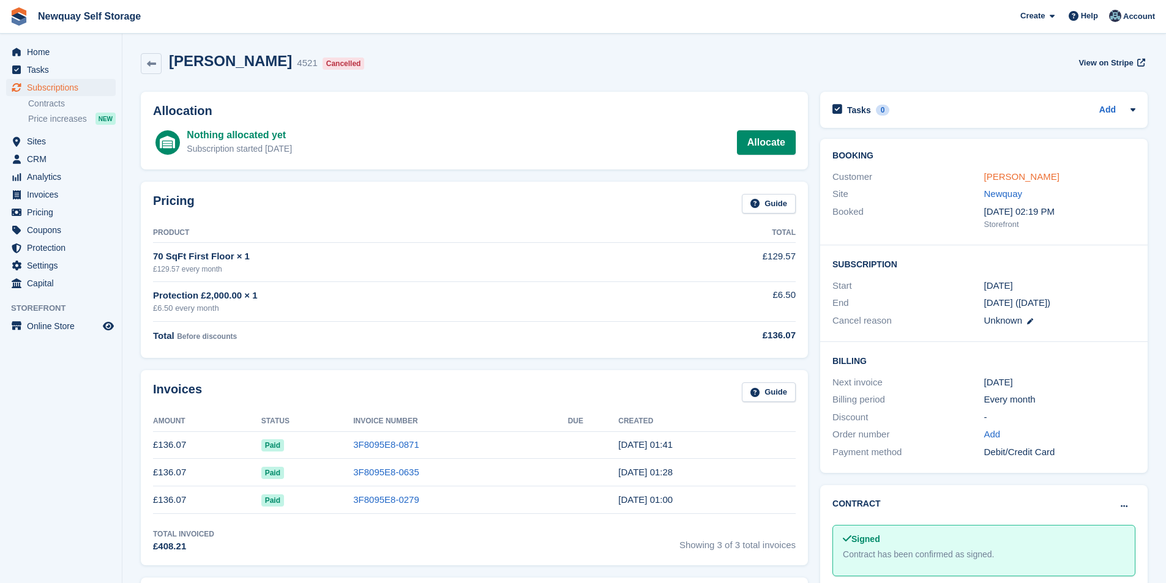
click at [1021, 180] on link "Steve Barton" at bounding box center [1021, 176] width 75 height 10
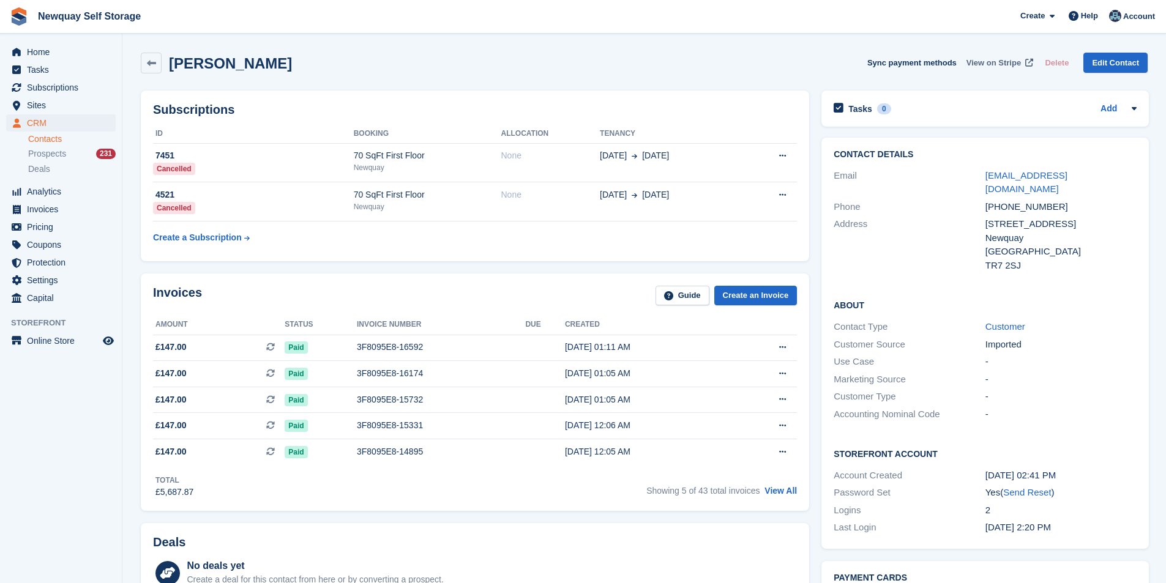
click at [1003, 62] on span "View on Stripe" at bounding box center [993, 63] width 54 height 12
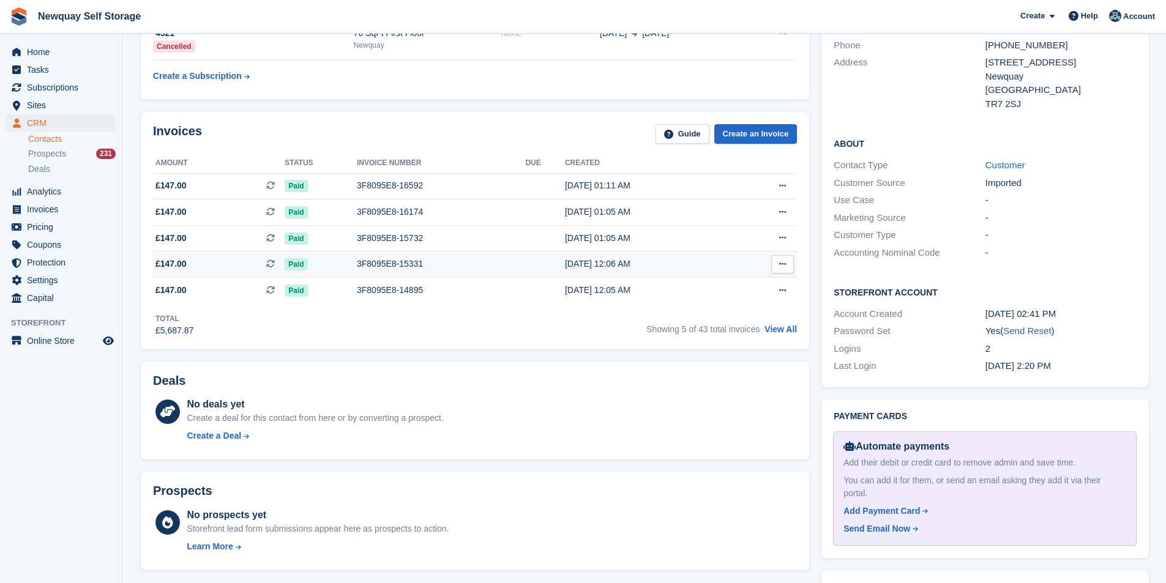
scroll to position [61, 0]
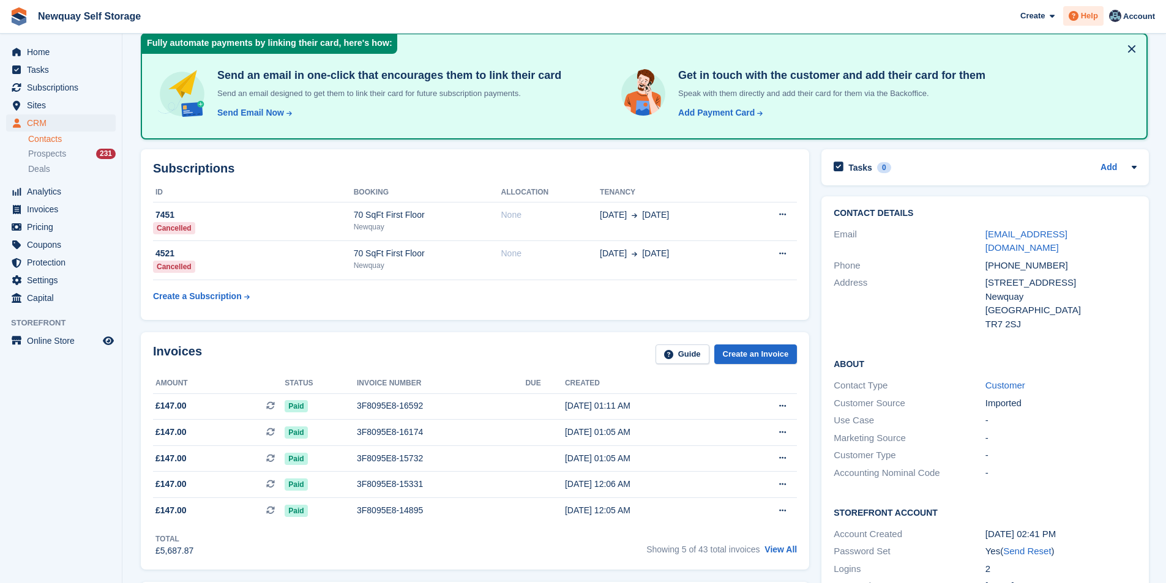
click at [1086, 13] on span "Help" at bounding box center [1089, 16] width 17 height 12
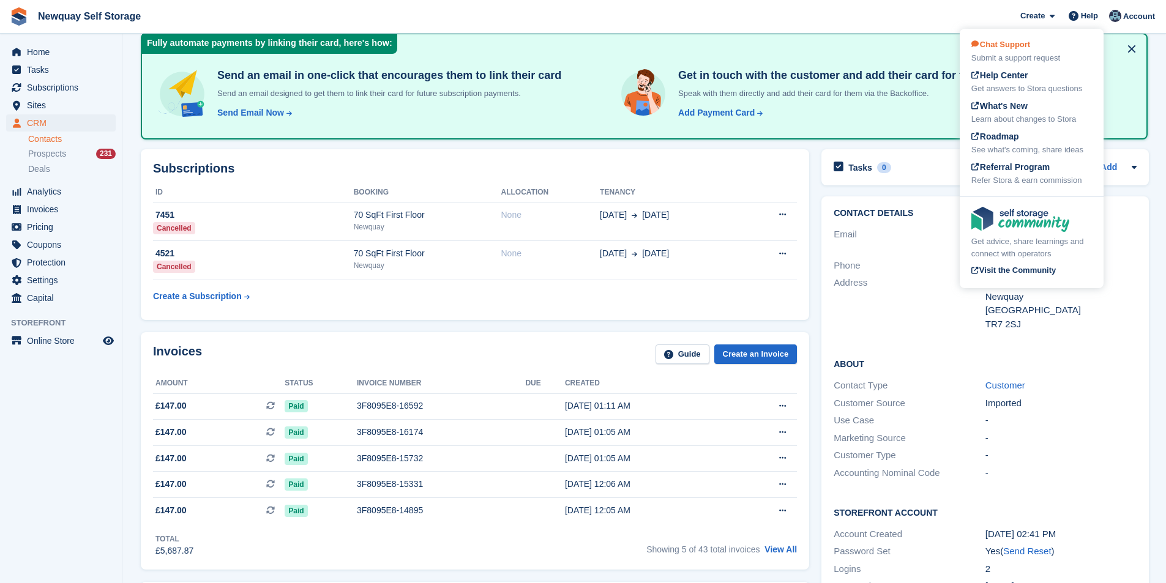
click at [984, 48] on span "Chat Support" at bounding box center [1000, 44] width 59 height 9
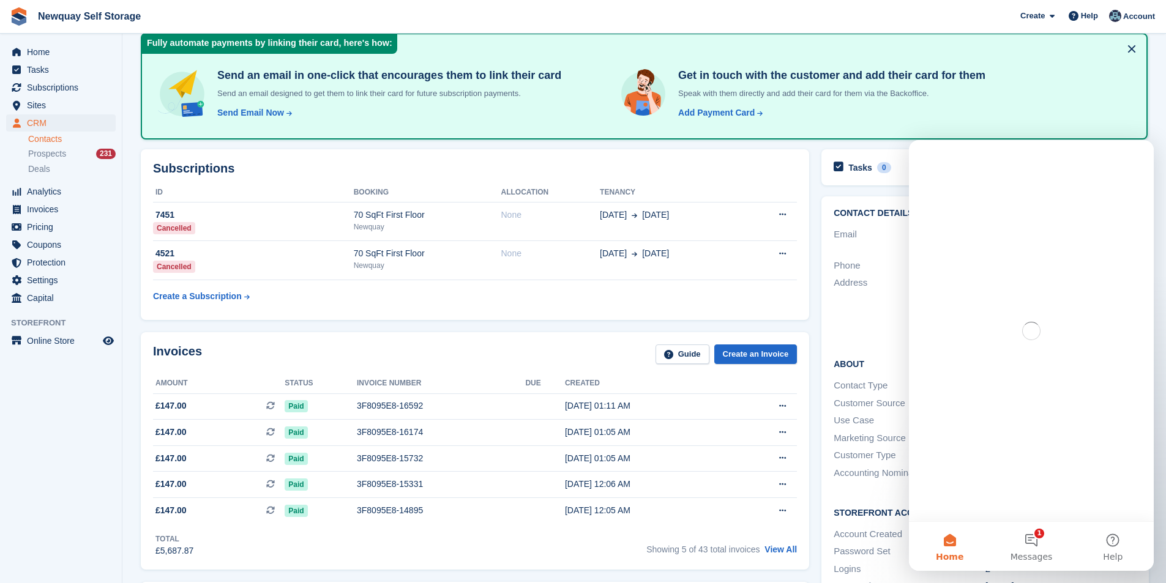
scroll to position [0, 0]
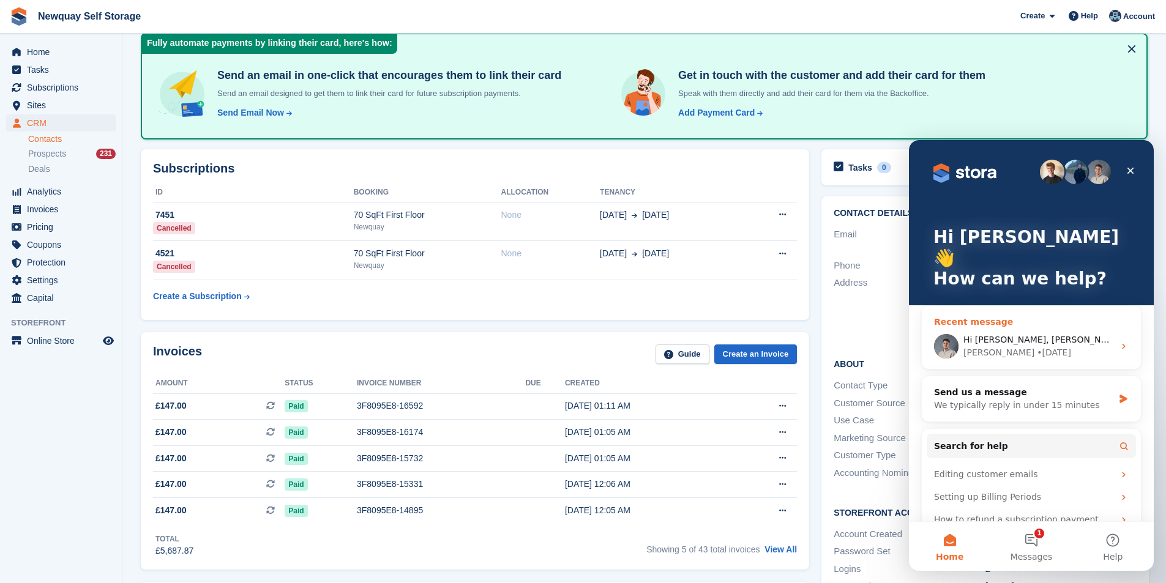
click at [1036, 346] on div "• 2d ago" at bounding box center [1053, 352] width 34 height 13
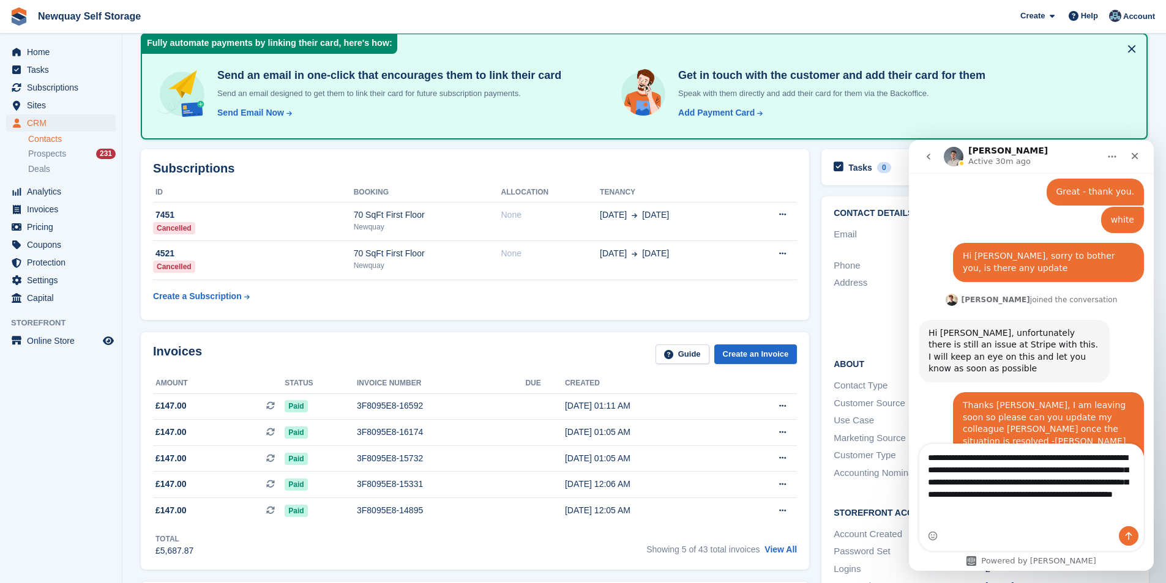
scroll to position [1803, 0]
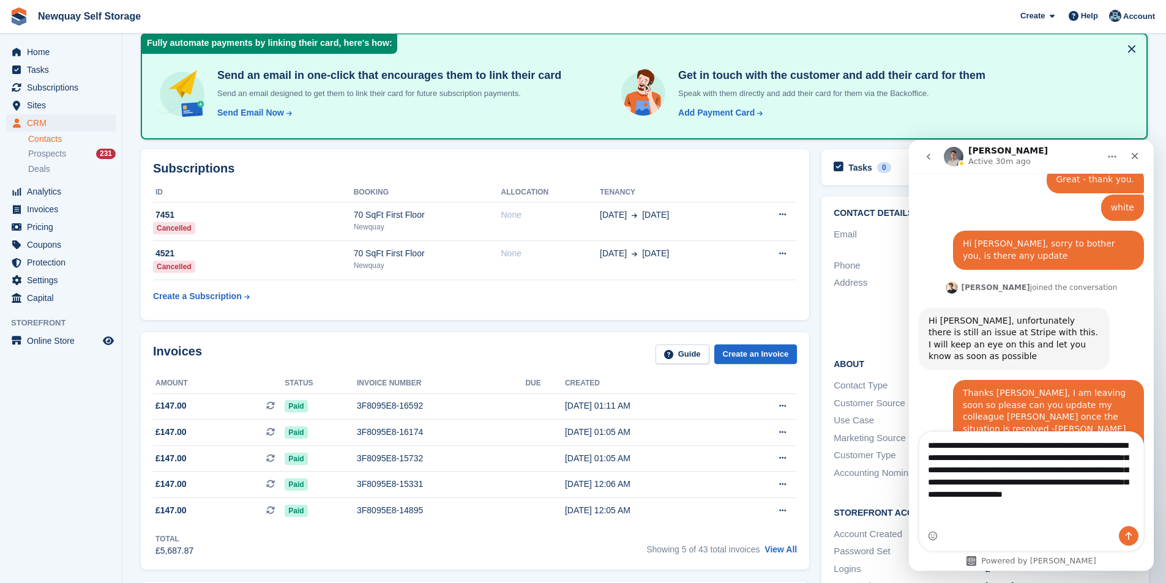
type textarea "**********"
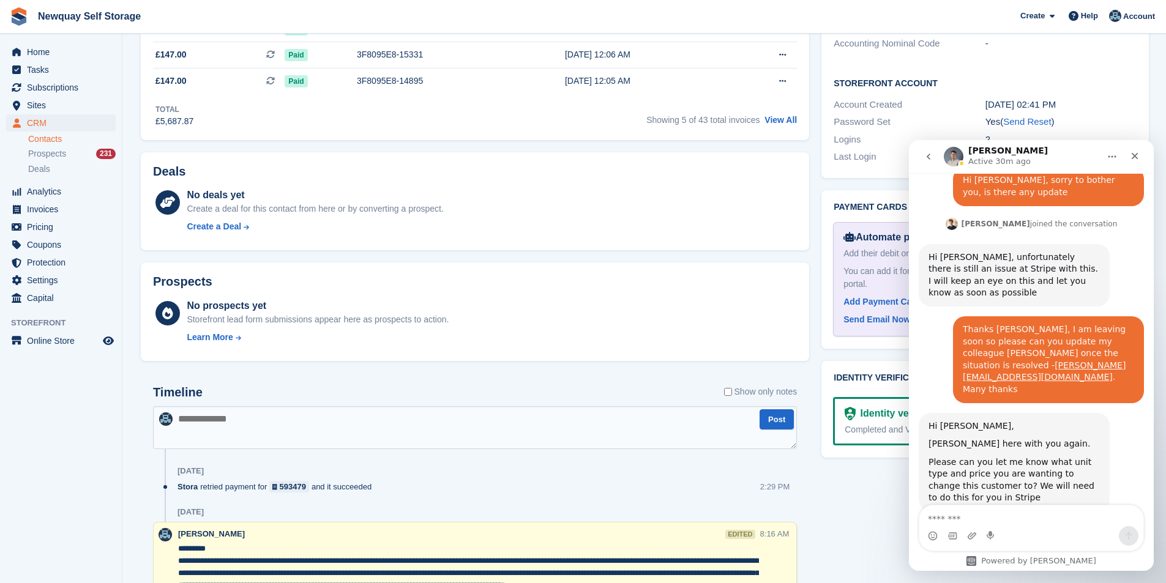
scroll to position [612, 0]
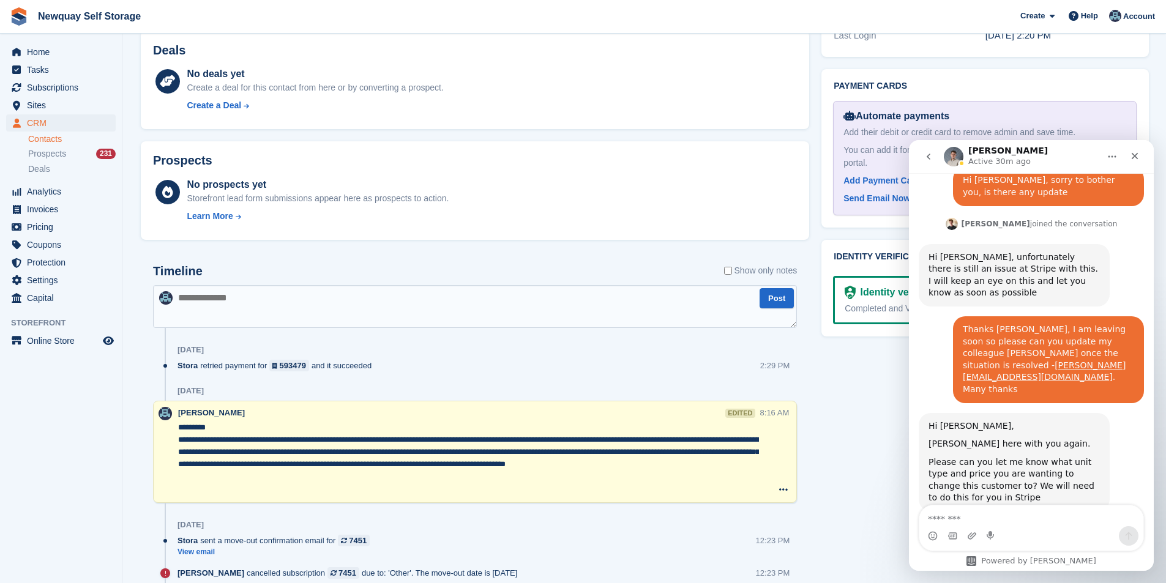
click at [327, 322] on textarea at bounding box center [475, 306] width 644 height 43
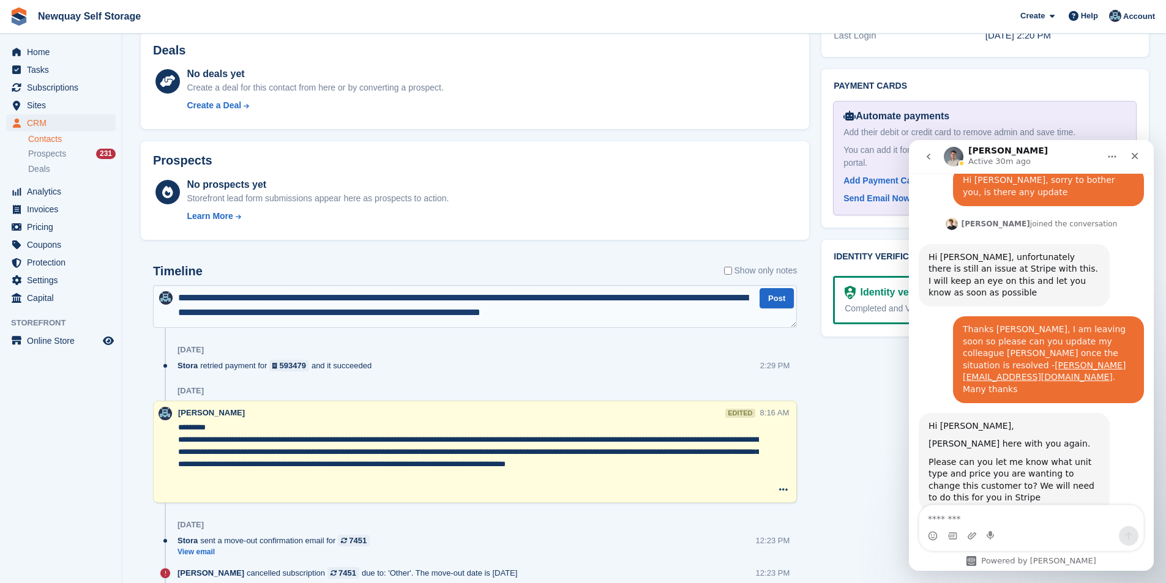
type textarea "**********"
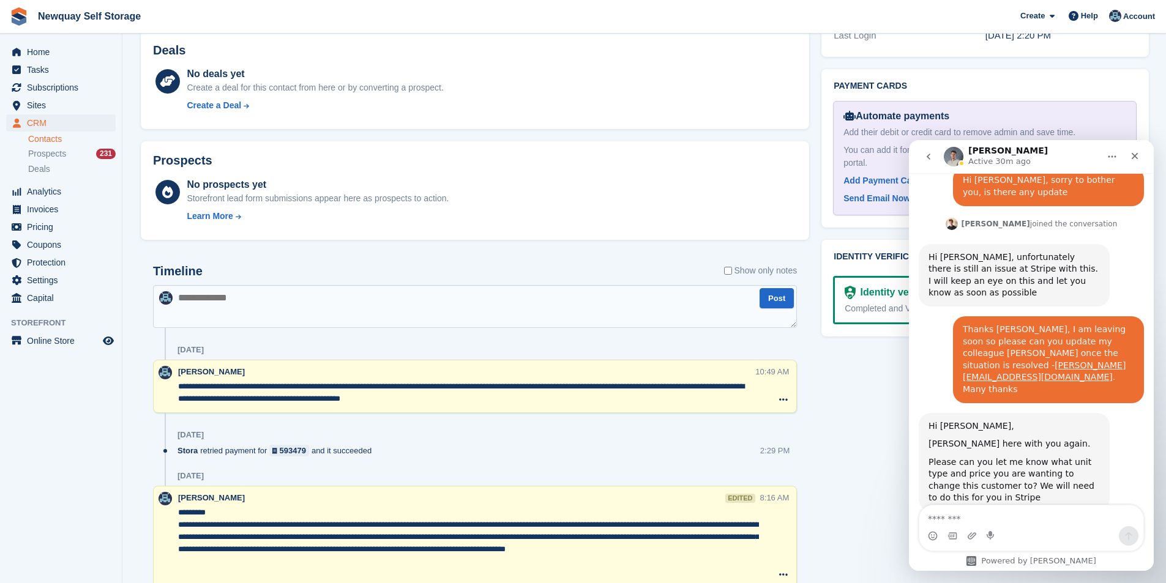
click at [512, 399] on textarea "**********" at bounding box center [466, 393] width 576 height 24
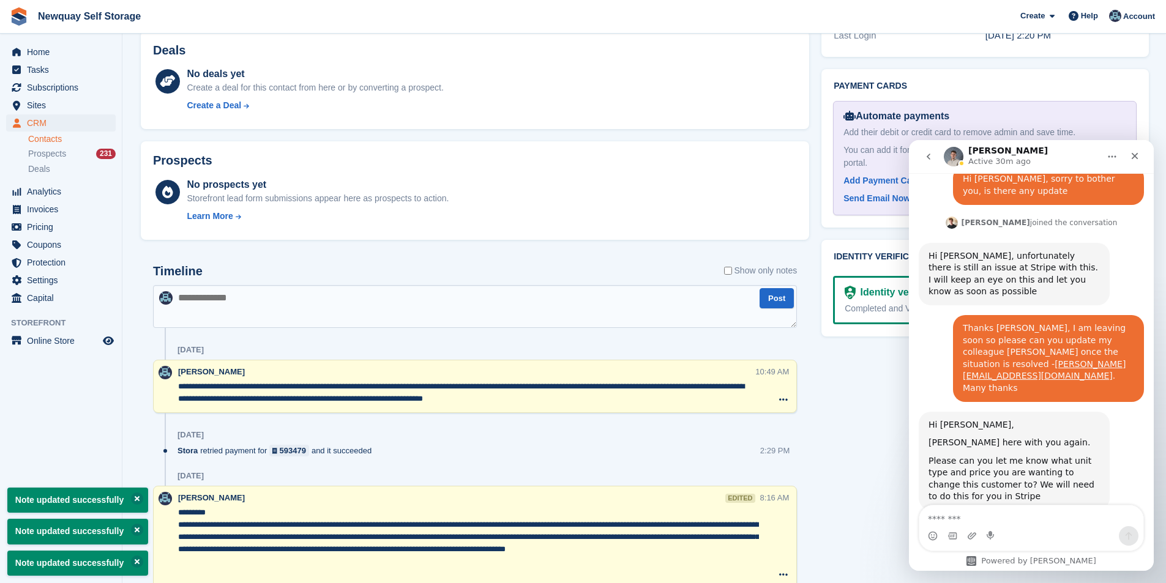
scroll to position [1883, 0]
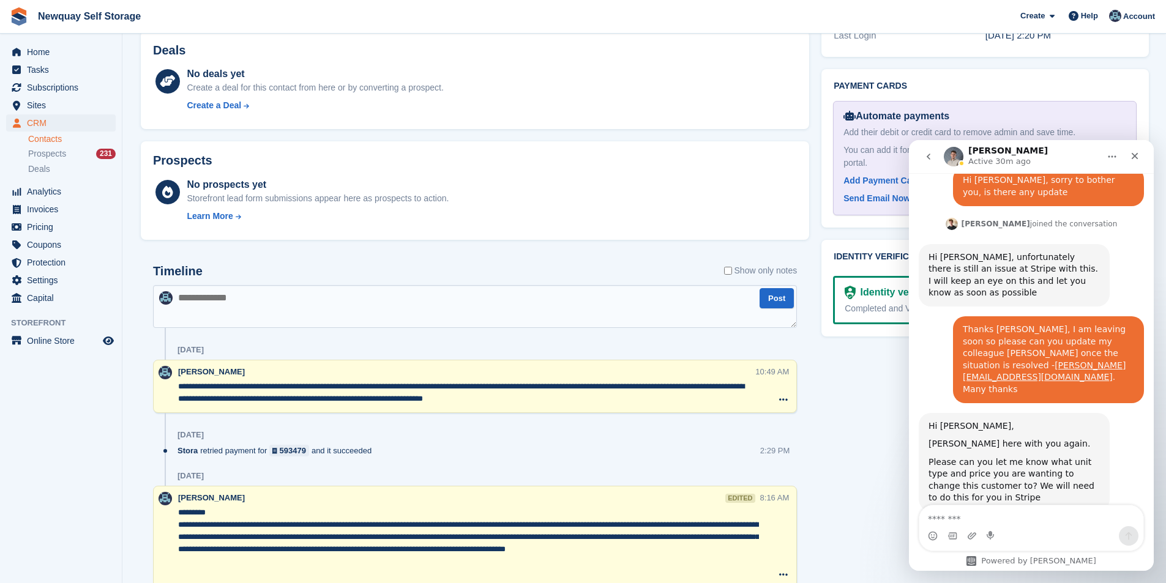
type textarea "**********"
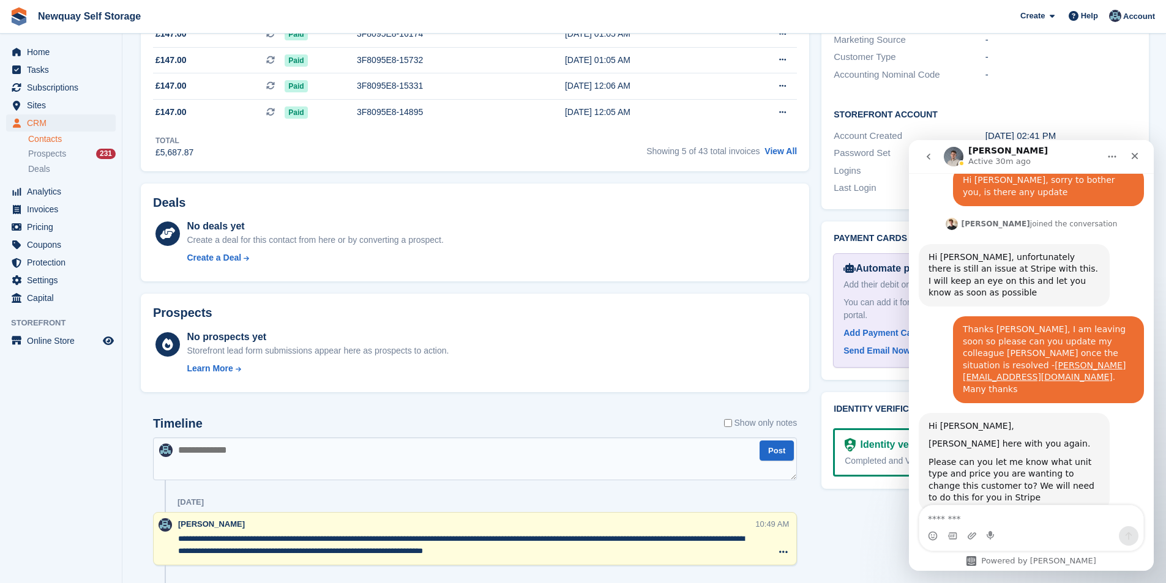
scroll to position [612, 0]
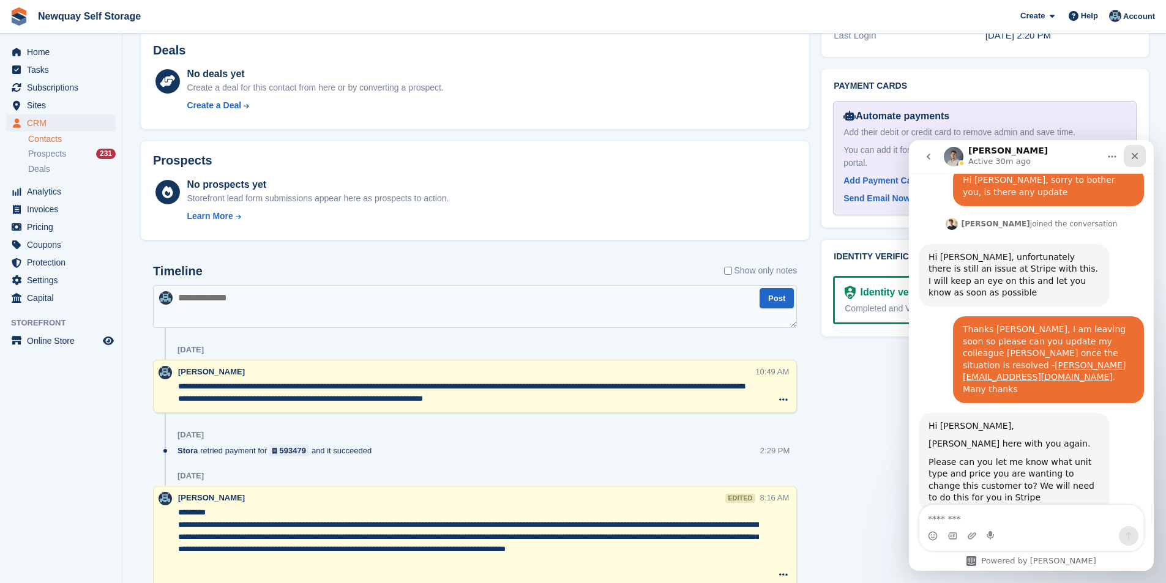
click at [1138, 156] on icon "Close" at bounding box center [1134, 156] width 10 height 10
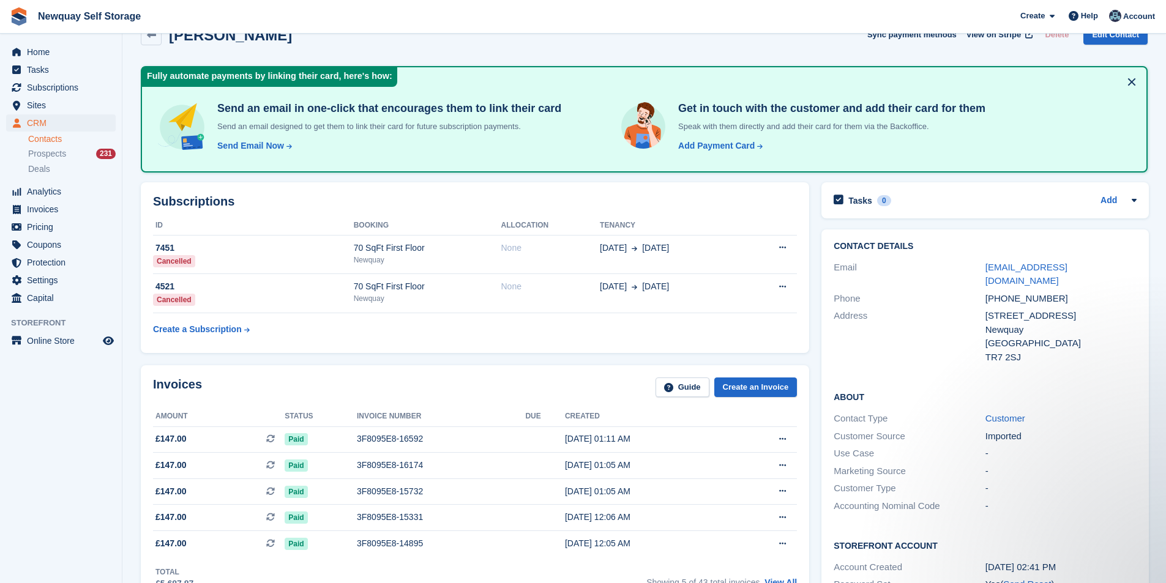
scroll to position [0, 0]
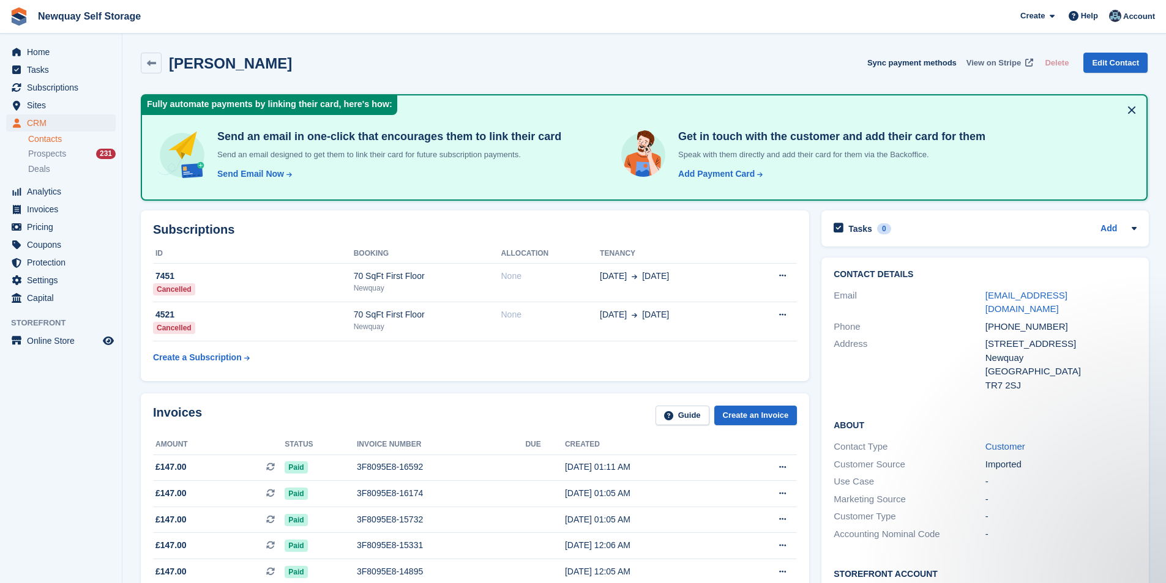
click at [993, 59] on span "View on Stripe" at bounding box center [993, 63] width 54 height 12
click at [59, 67] on span "Tasks" at bounding box center [63, 69] width 73 height 17
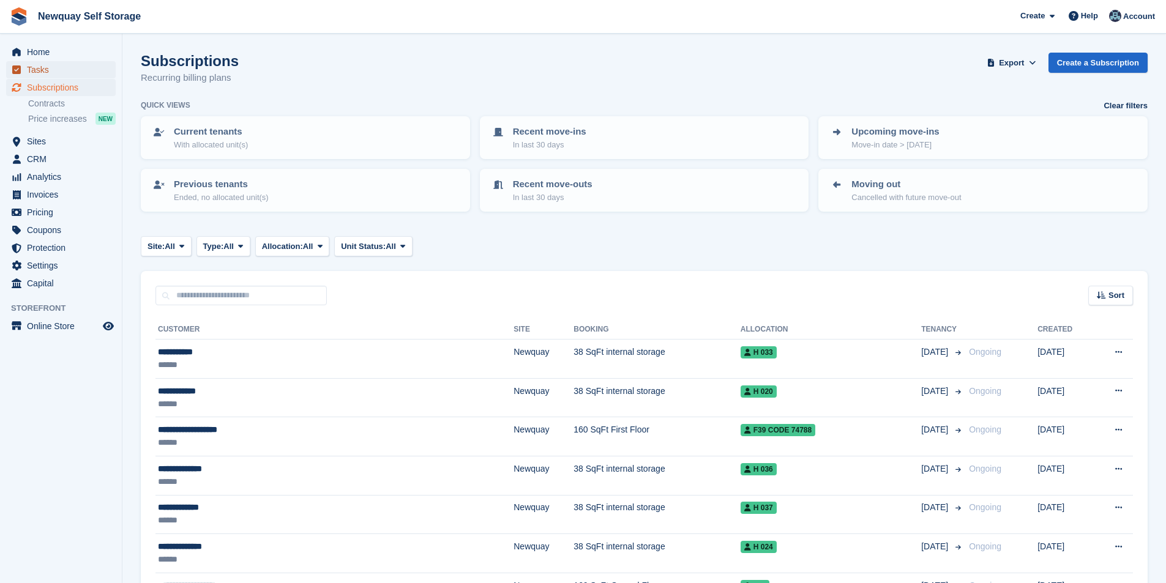
click at [44, 70] on span "Tasks" at bounding box center [63, 69] width 73 height 17
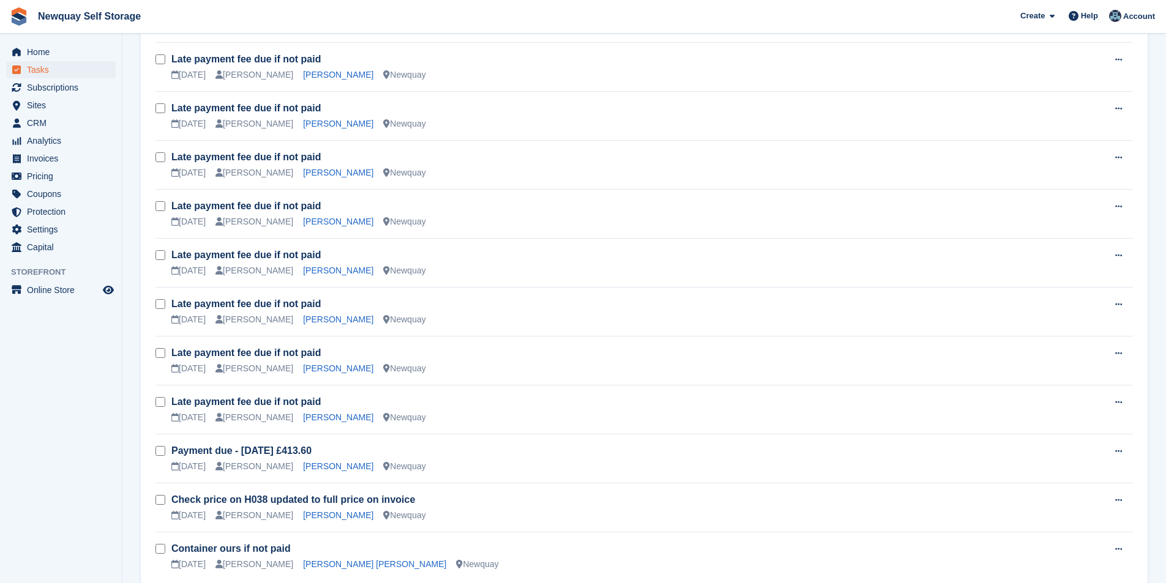
scroll to position [1653, 0]
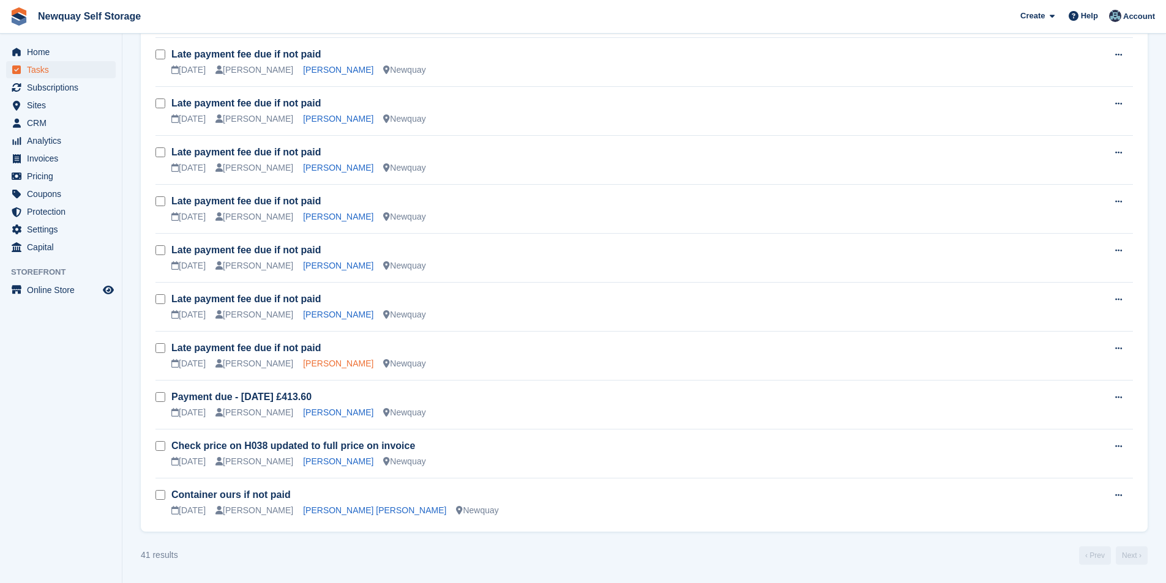
click at [305, 363] on link "Sonia Forgham" at bounding box center [338, 364] width 70 height 10
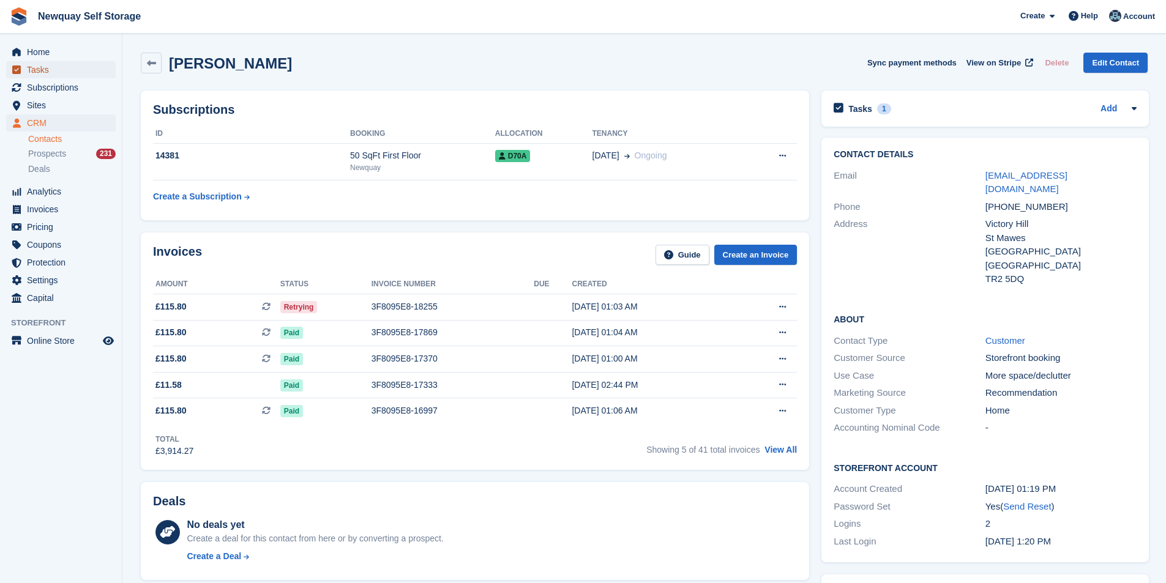
click at [55, 73] on span "Tasks" at bounding box center [63, 69] width 73 height 17
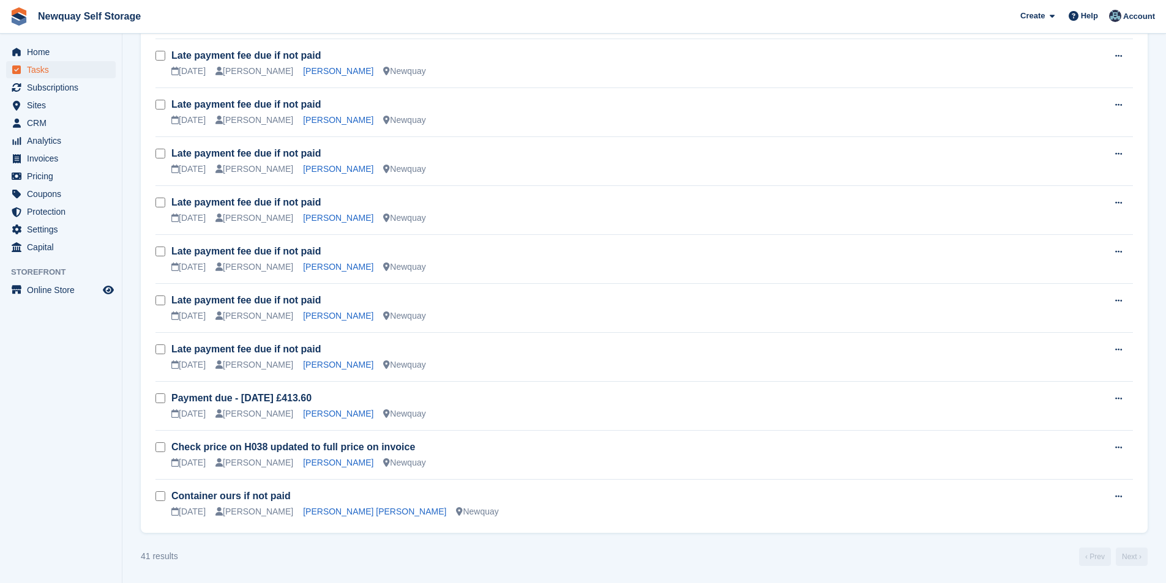
scroll to position [1653, 0]
click at [322, 314] on link "Elizabeth Mears Spooner" at bounding box center [338, 315] width 70 height 10
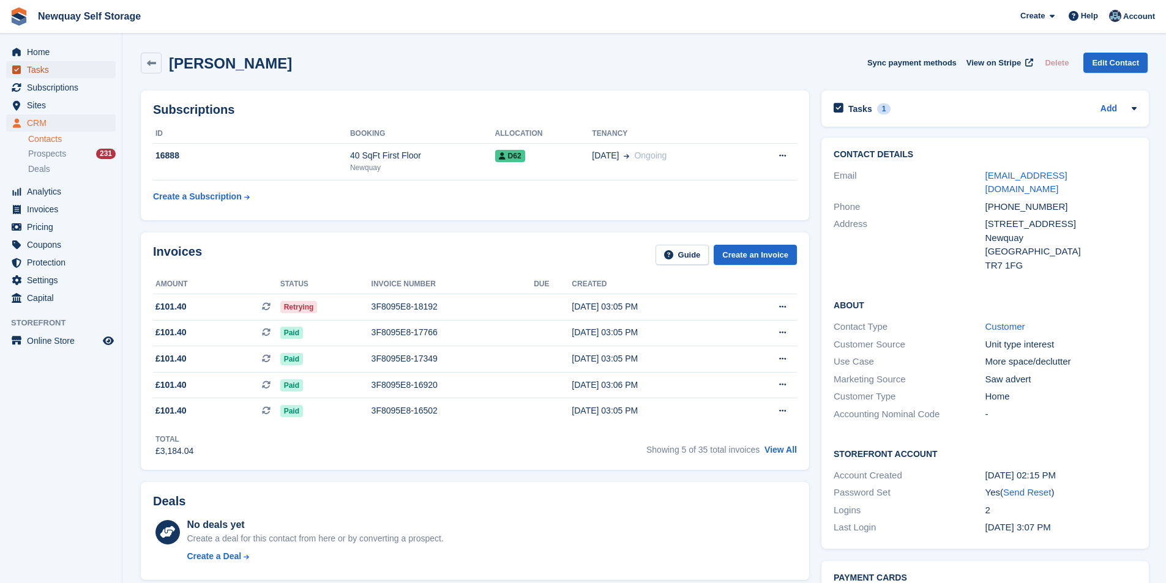
click at [58, 70] on span "Tasks" at bounding box center [63, 69] width 73 height 17
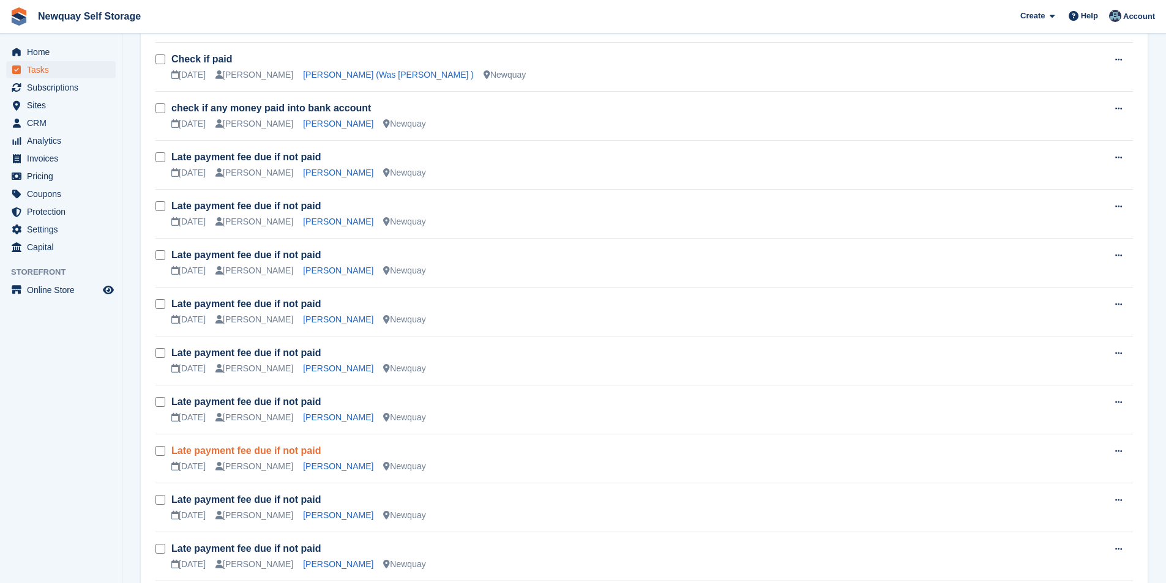
scroll to position [858, 0]
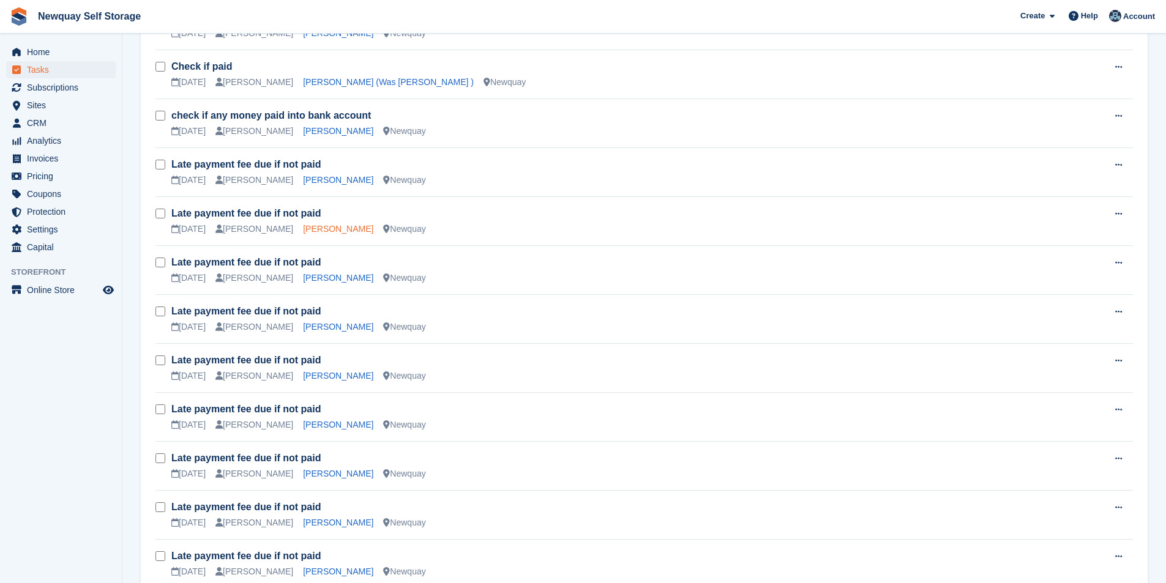
click at [322, 224] on link "Andrew Telfer" at bounding box center [338, 229] width 70 height 10
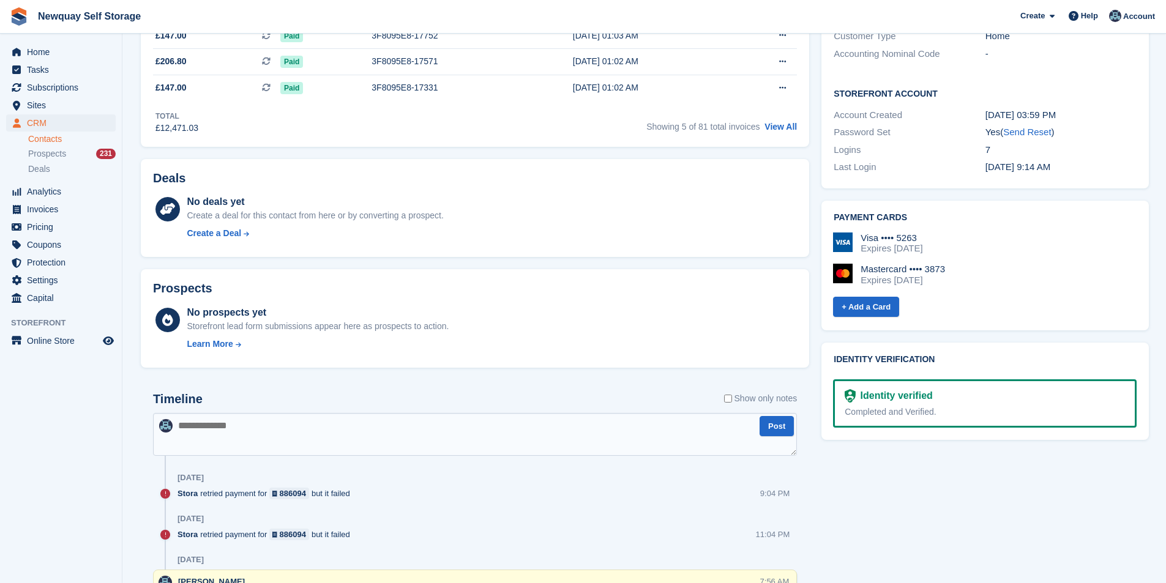
scroll to position [489, 0]
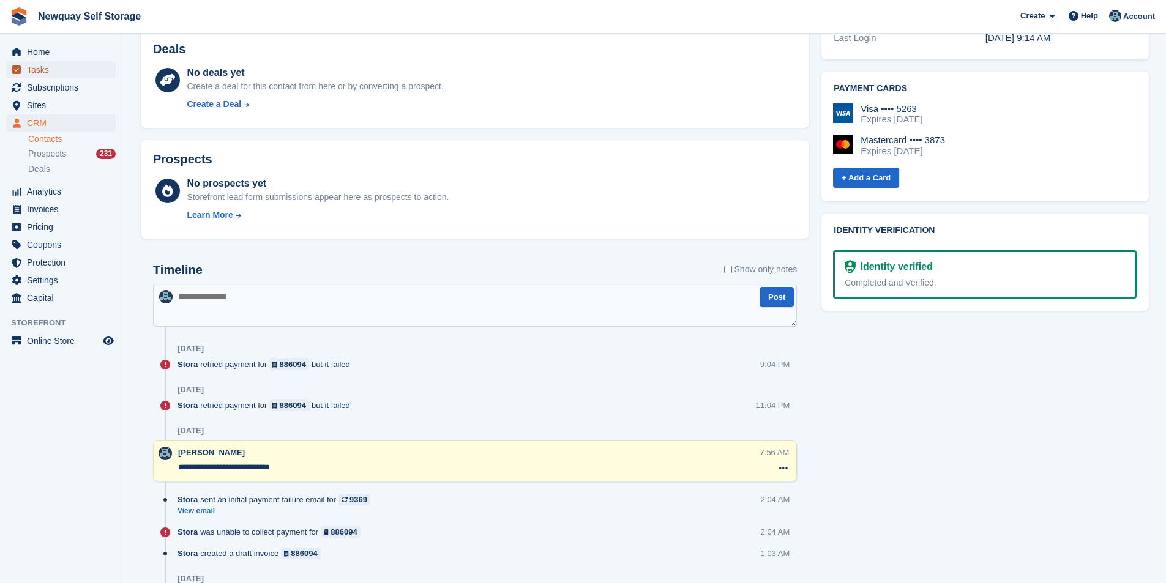
click at [60, 69] on span "Tasks" at bounding box center [63, 69] width 73 height 17
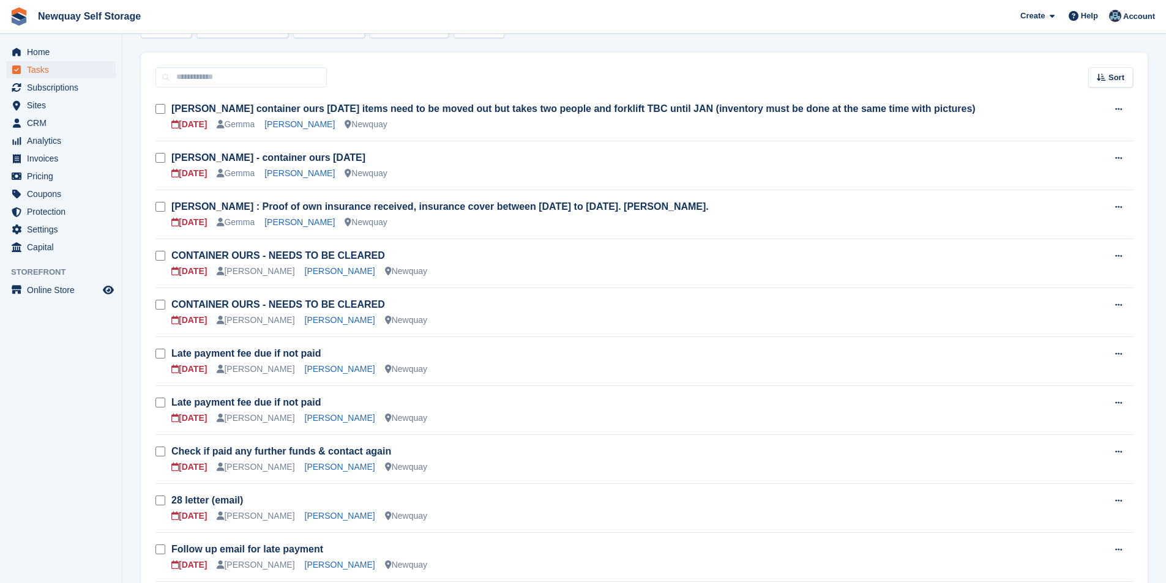
scroll to position [245, 0]
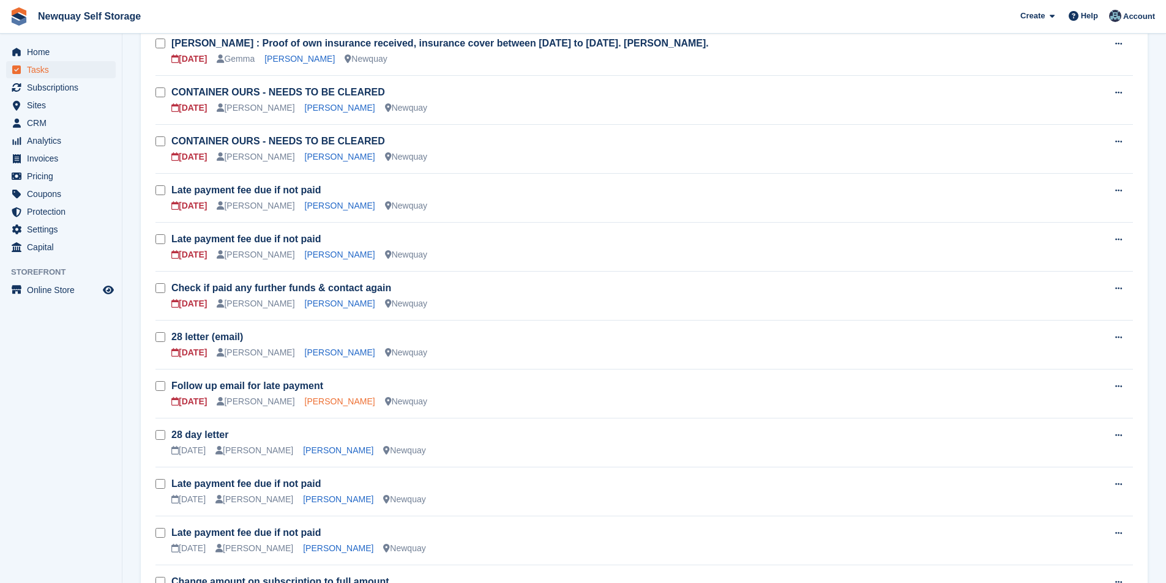
click at [321, 401] on link "Luke McCafferty" at bounding box center [340, 401] width 70 height 10
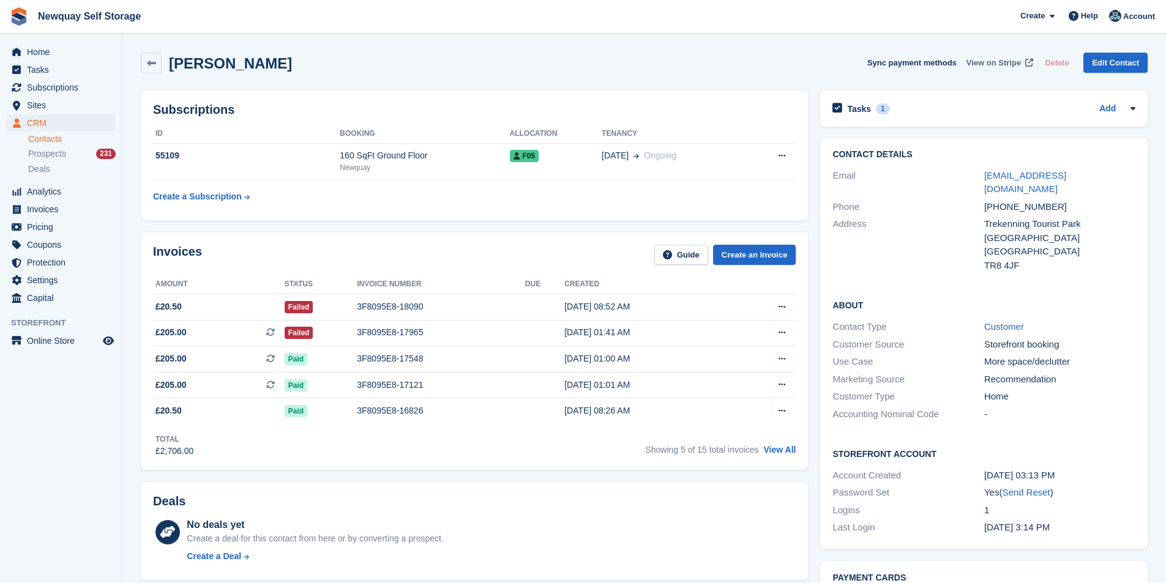
click at [1007, 60] on span "View on Stripe" at bounding box center [993, 63] width 54 height 12
click at [396, 307] on div "3F8095E8-18090" at bounding box center [441, 306] width 168 height 13
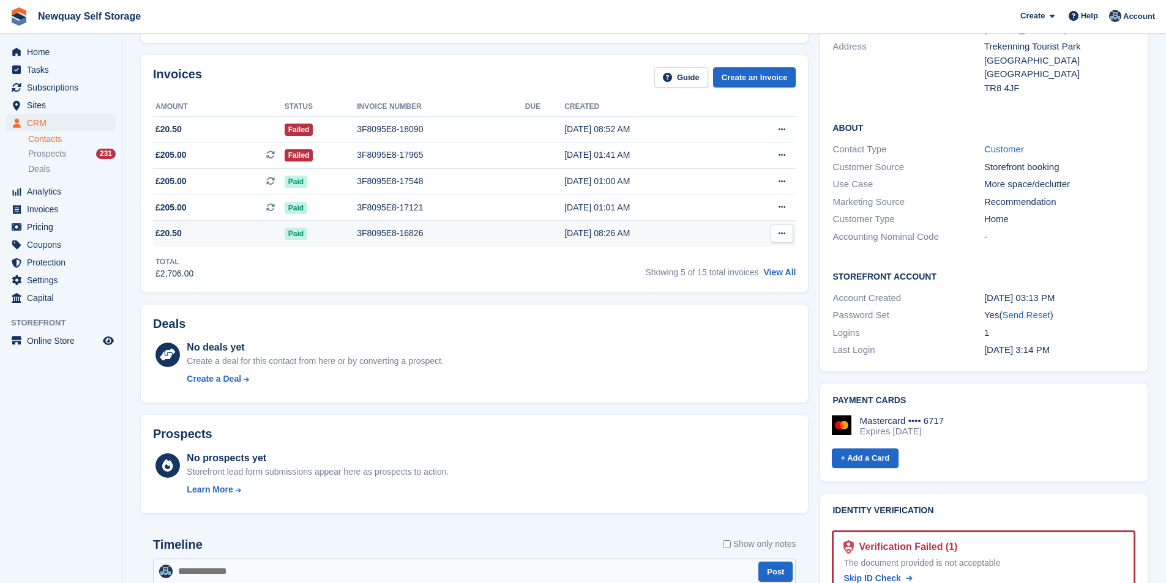
scroll to position [184, 0]
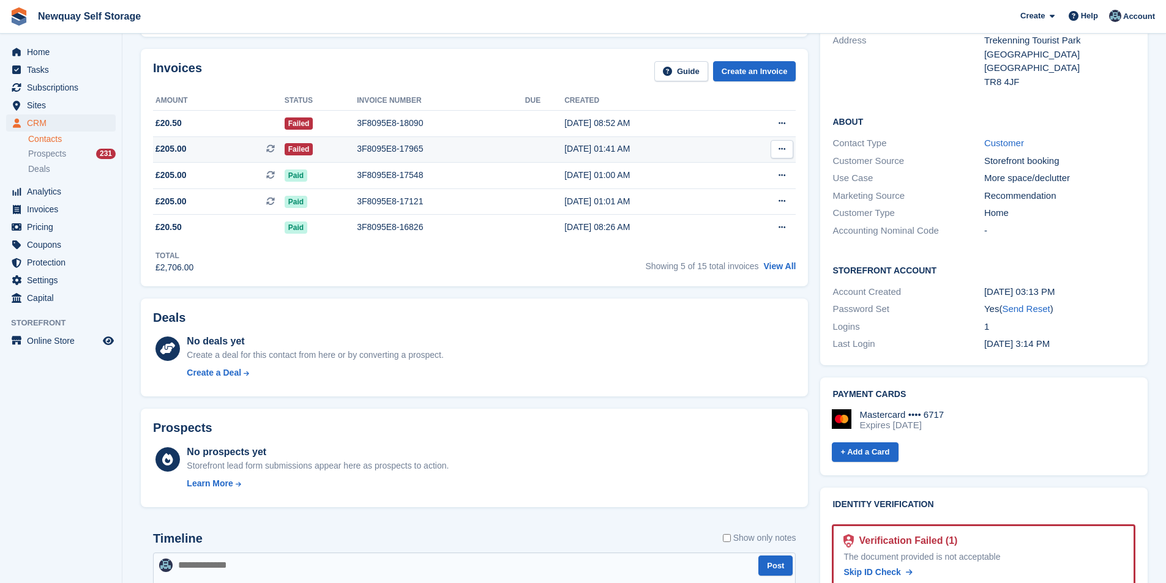
click at [403, 143] on div "3F8095E8-17965" at bounding box center [441, 149] width 168 height 13
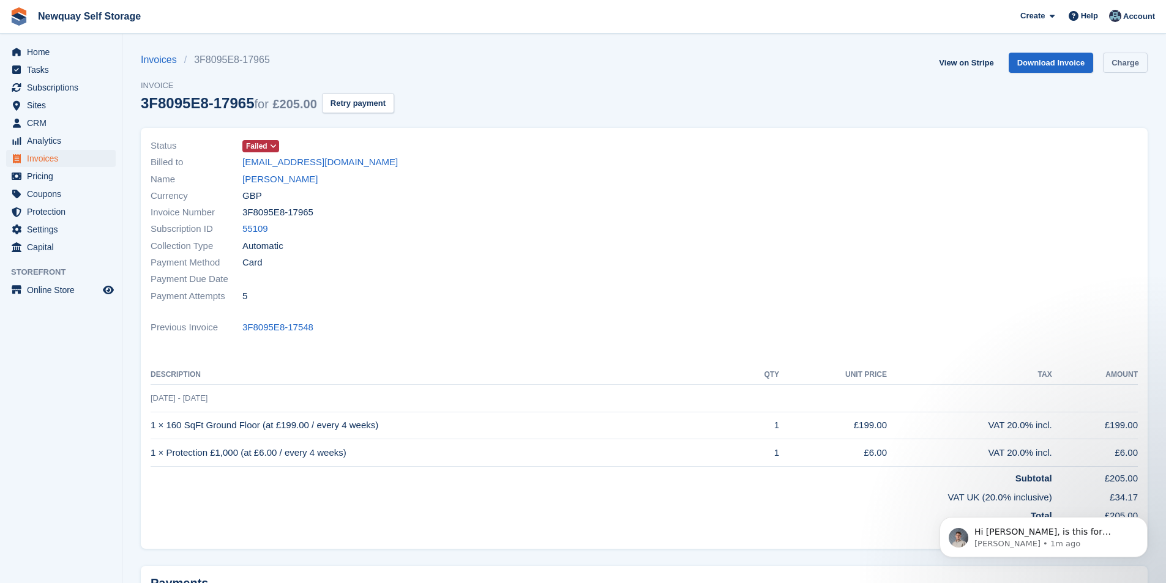
click at [1138, 63] on link "Charge" at bounding box center [1125, 63] width 45 height 20
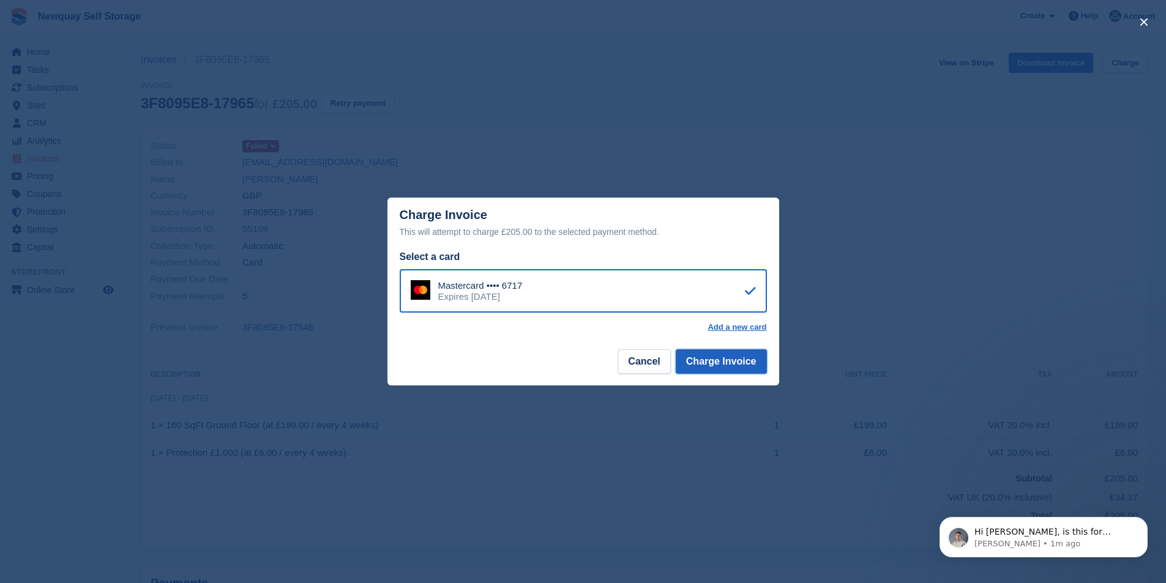
click at [749, 363] on button "Charge Invoice" at bounding box center [720, 361] width 91 height 24
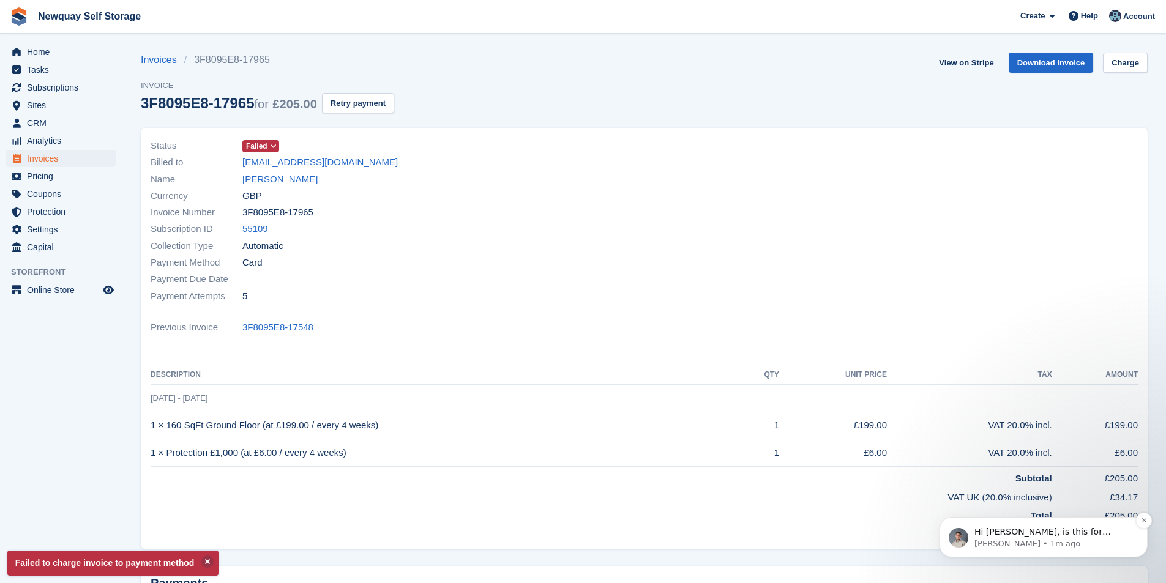
click at [1039, 540] on p "Bradley • 1m ago" at bounding box center [1053, 543] width 158 height 11
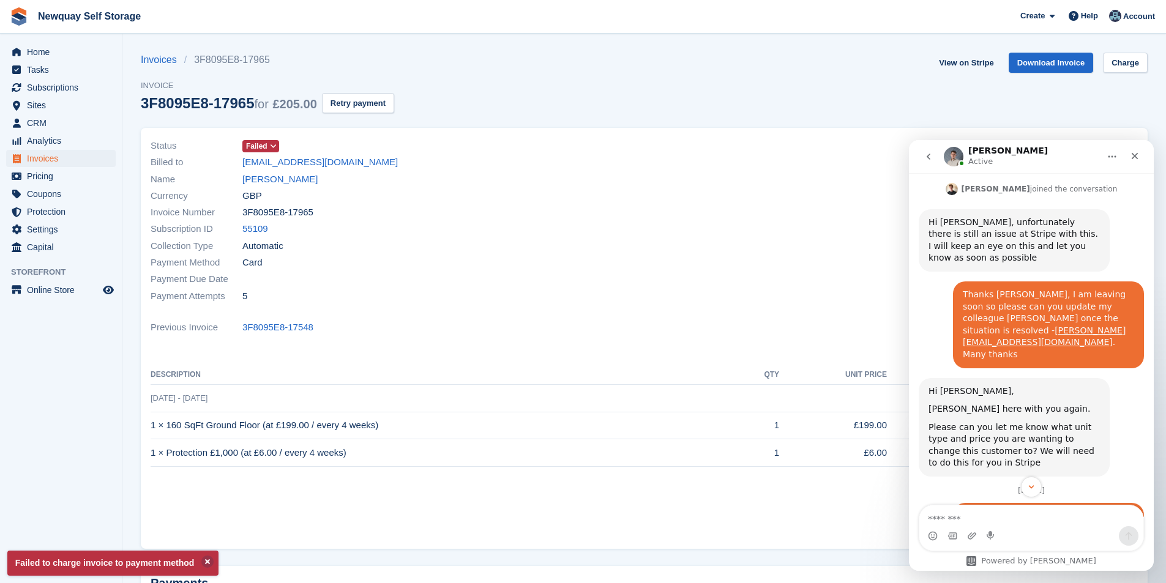
scroll to position [1932, 0]
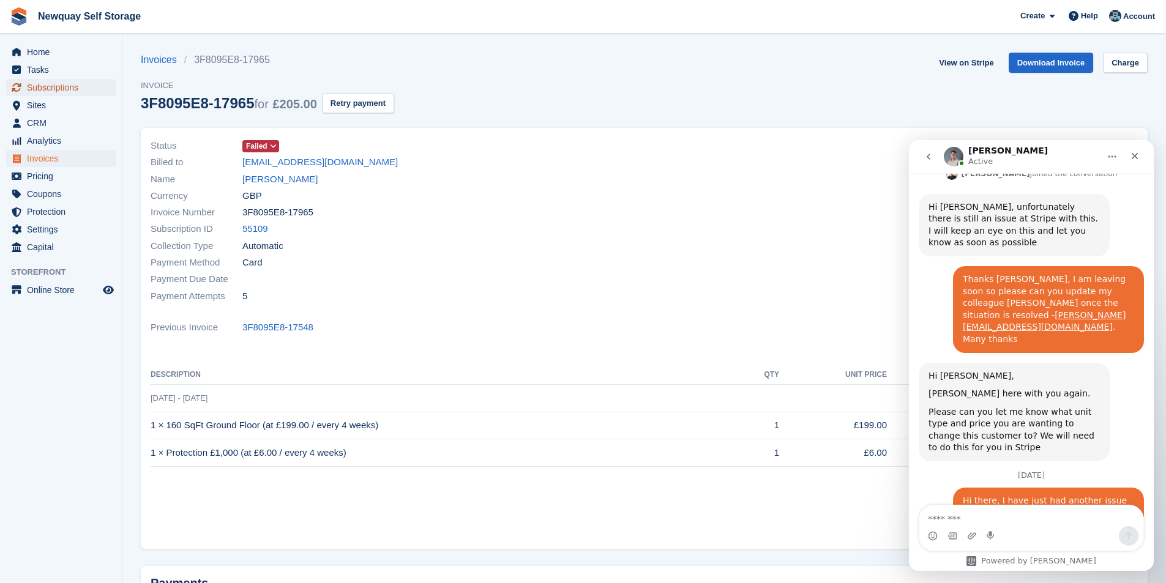
click at [67, 81] on span "Subscriptions" at bounding box center [63, 87] width 73 height 17
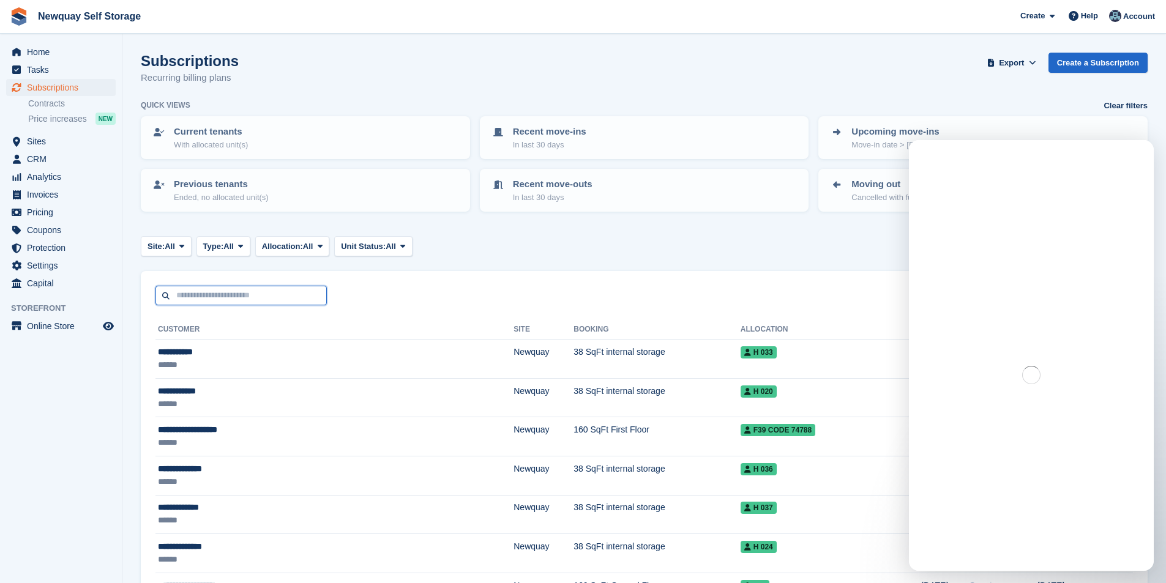
click at [233, 299] on input "text" at bounding box center [240, 296] width 171 height 20
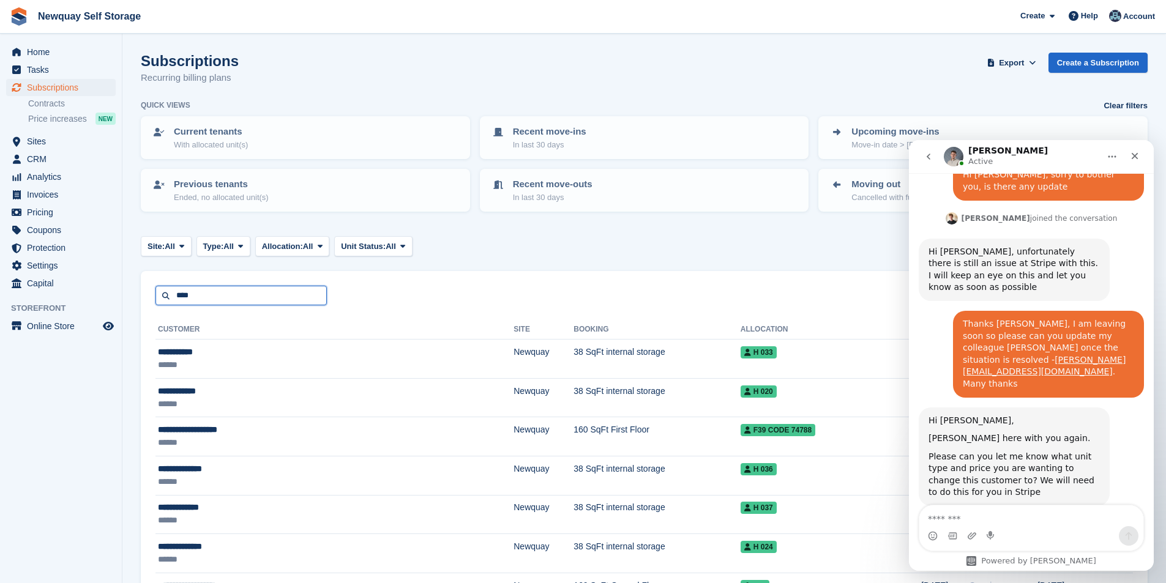
scroll to position [1932, 0]
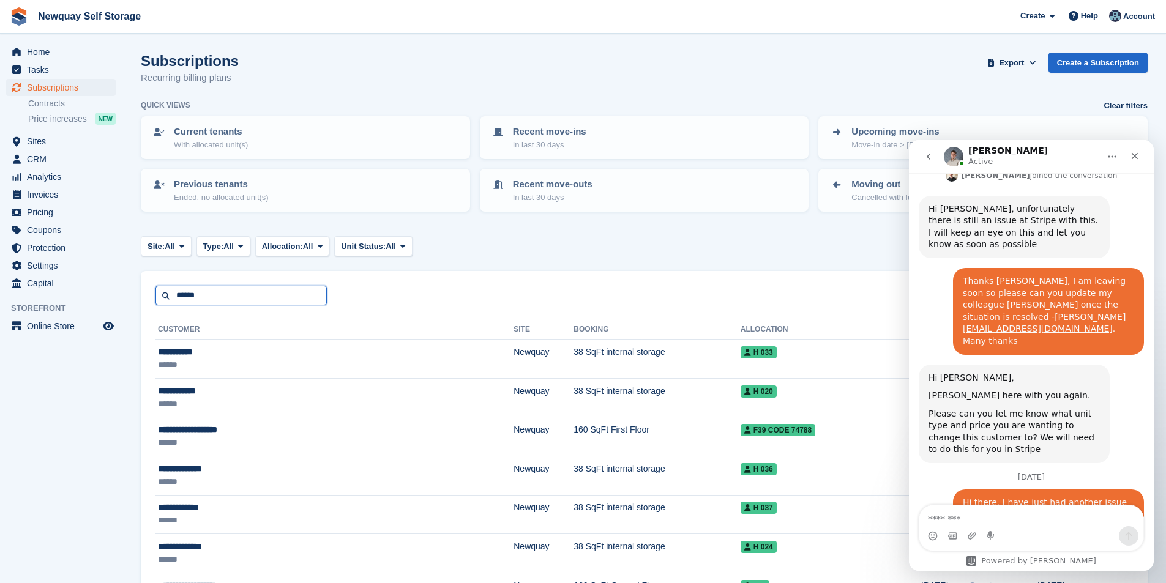
type input "******"
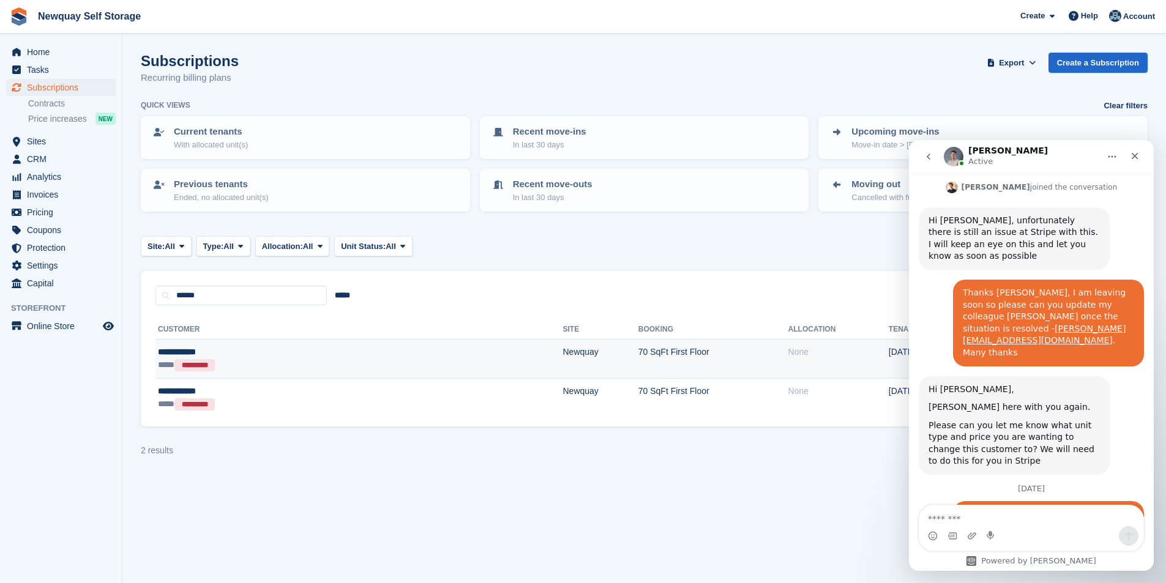
scroll to position [1932, 0]
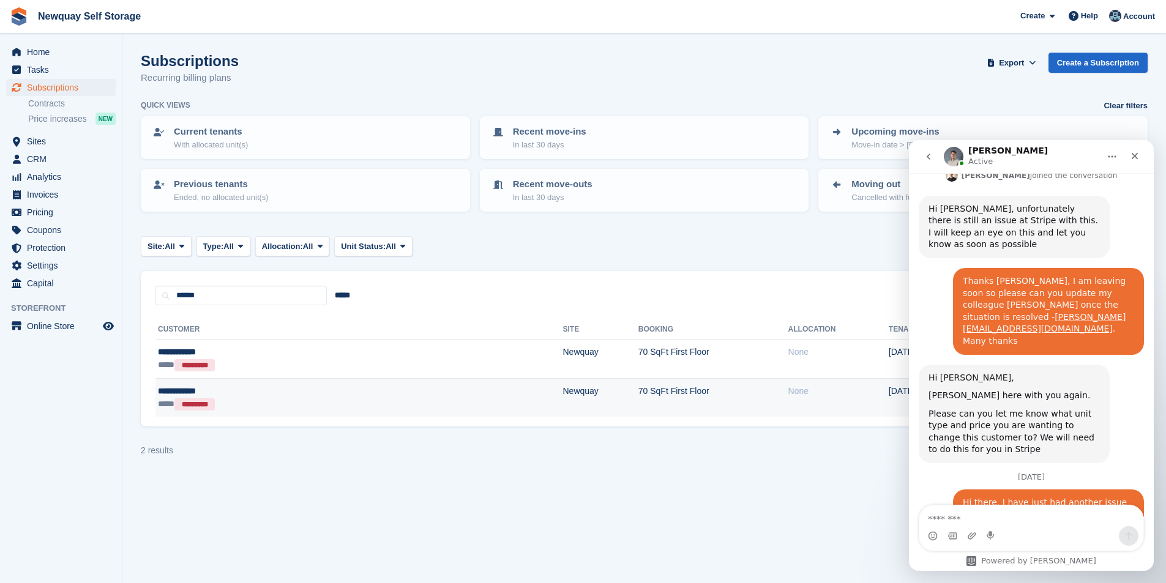
click at [181, 390] on div "**********" at bounding box center [253, 391] width 190 height 13
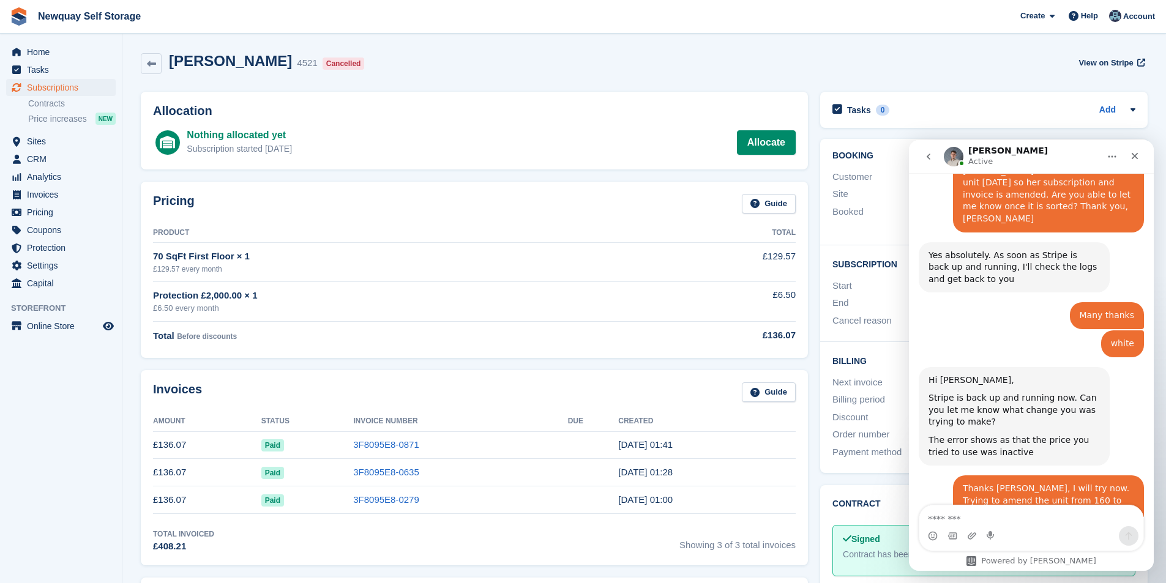
scroll to position [1399, 0]
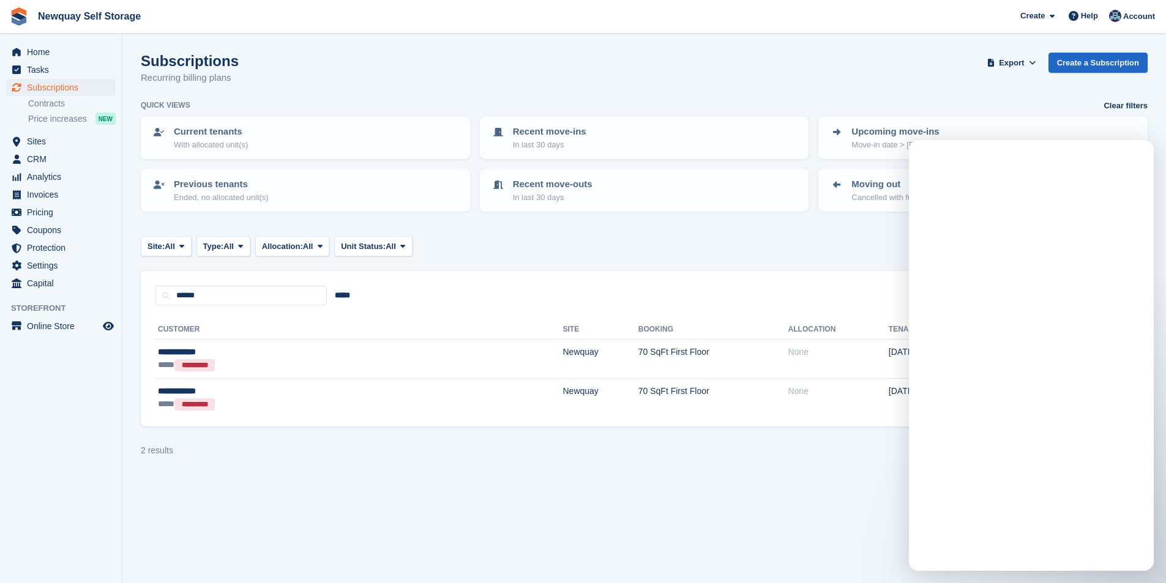
click at [182, 349] on div "**********" at bounding box center [253, 352] width 190 height 13
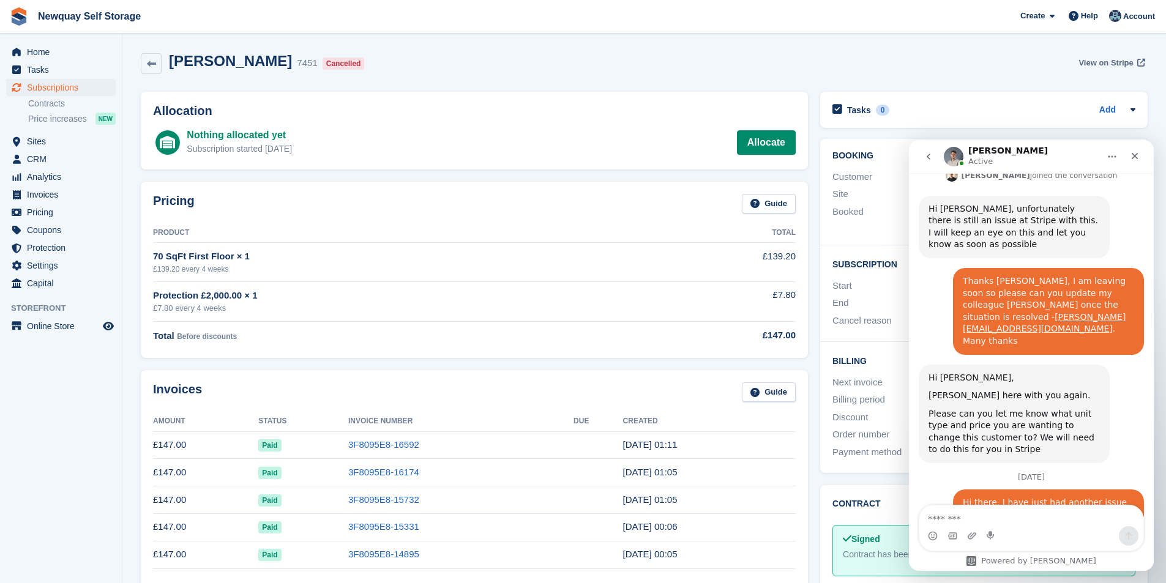
click at [1103, 58] on span "View on Stripe" at bounding box center [1105, 63] width 54 height 12
click at [1116, 61] on span "View on Stripe" at bounding box center [1105, 63] width 54 height 12
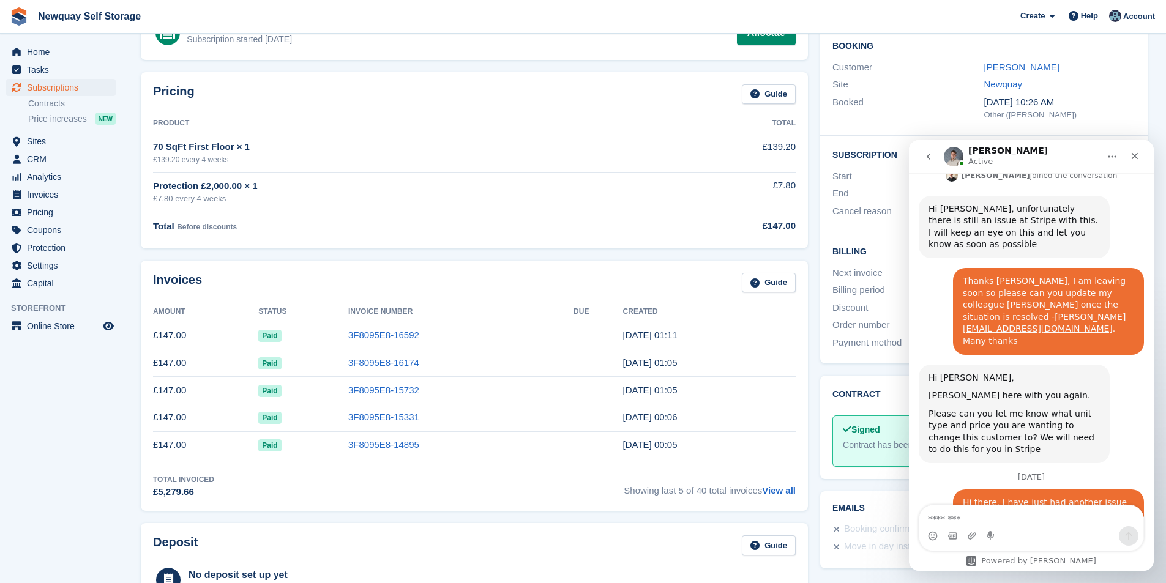
scroll to position [122, 0]
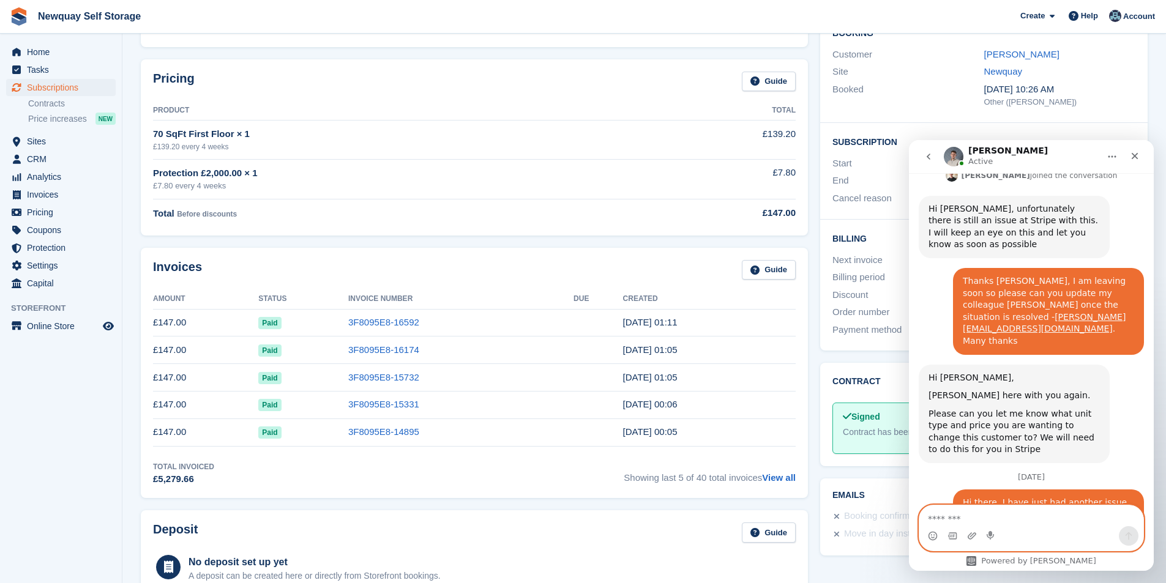
click at [1002, 516] on textarea "Message…" at bounding box center [1031, 515] width 224 height 21
type textarea "**********"
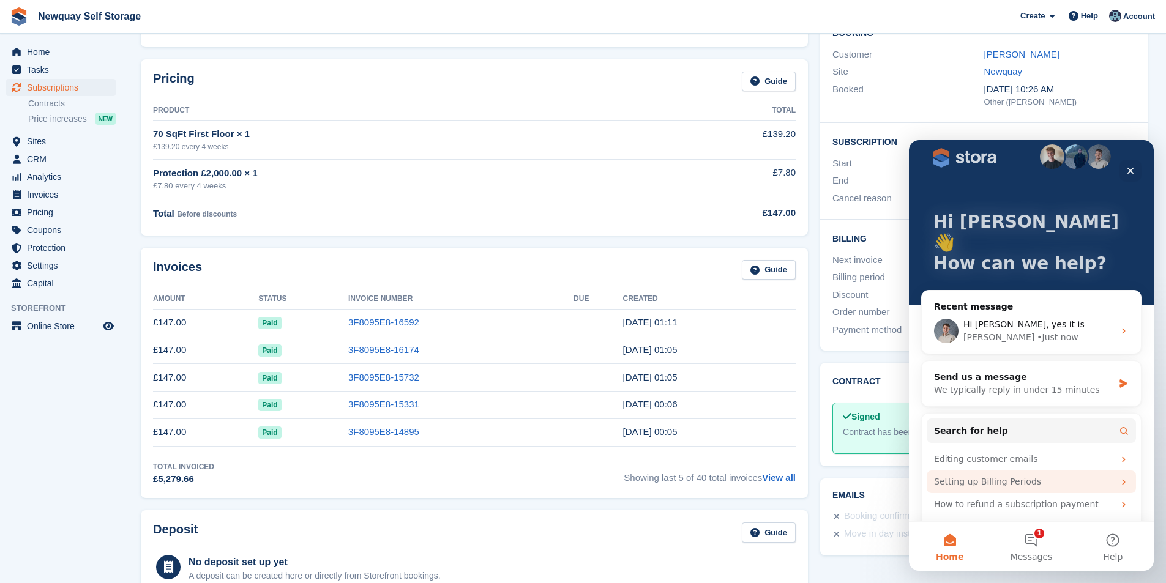
scroll to position [23, 0]
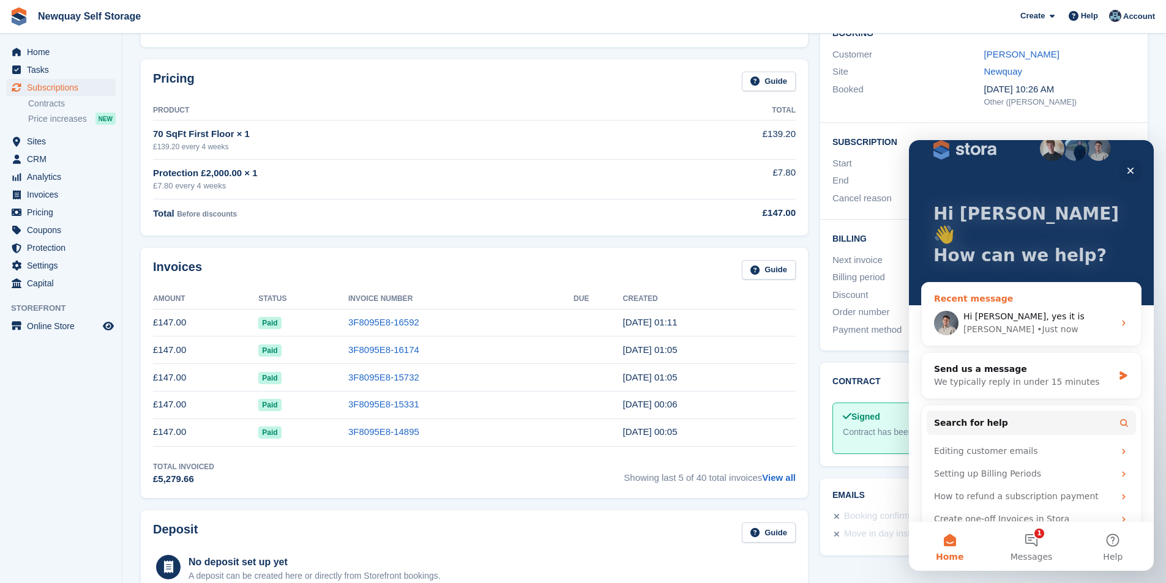
click at [1078, 323] on div "Bradley • Just now" at bounding box center [1038, 329] width 151 height 13
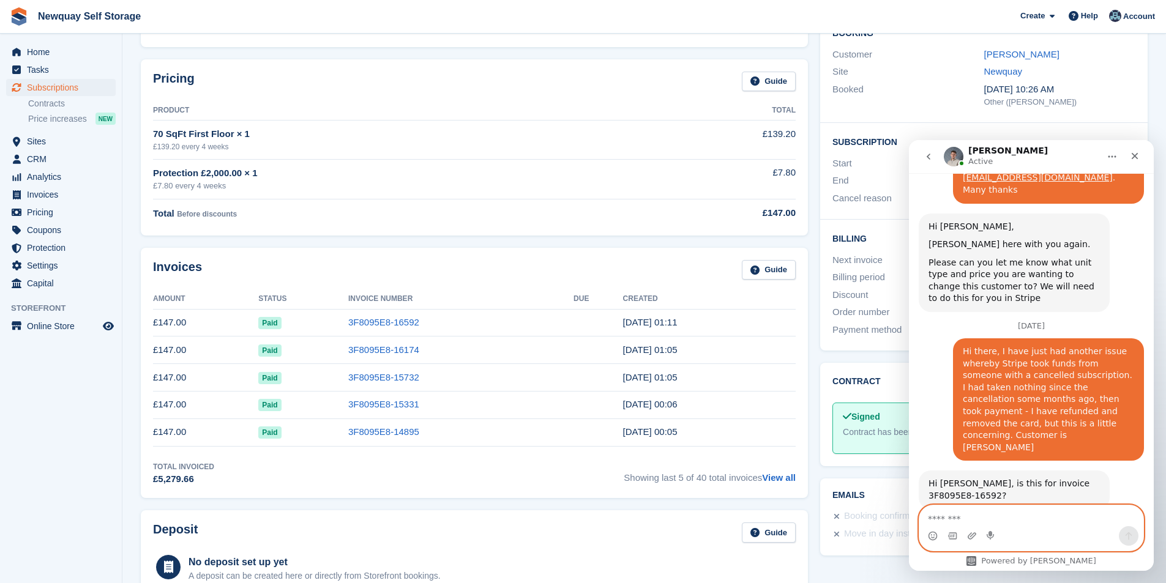
scroll to position [2083, 0]
click at [62, 51] on span "Home" at bounding box center [63, 51] width 73 height 17
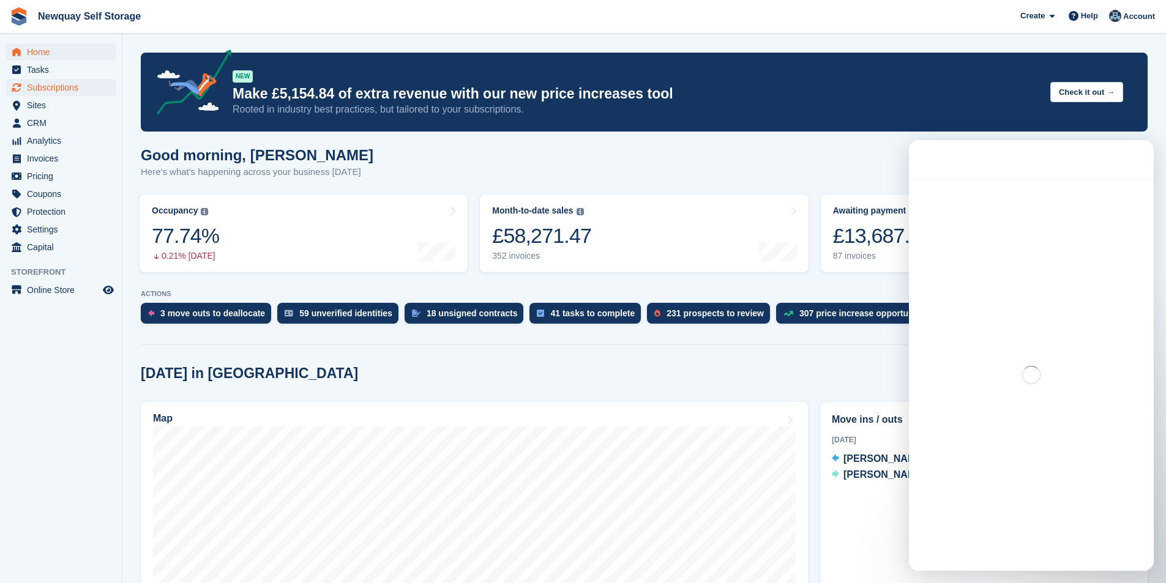
click at [72, 88] on span "Subscriptions" at bounding box center [63, 87] width 73 height 17
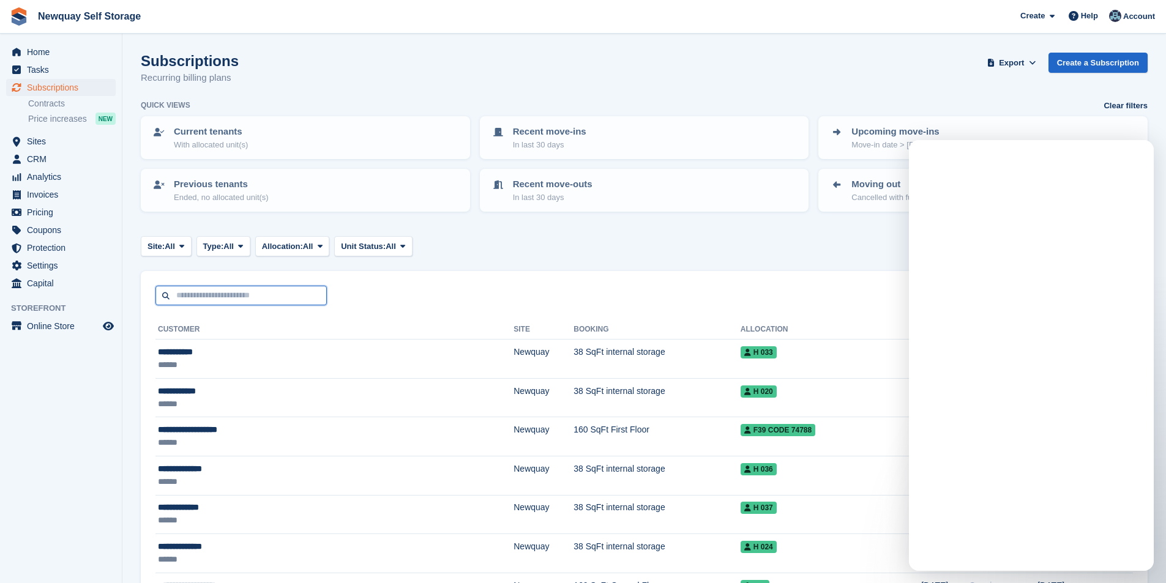
click at [210, 303] on input "text" at bounding box center [240, 296] width 171 height 20
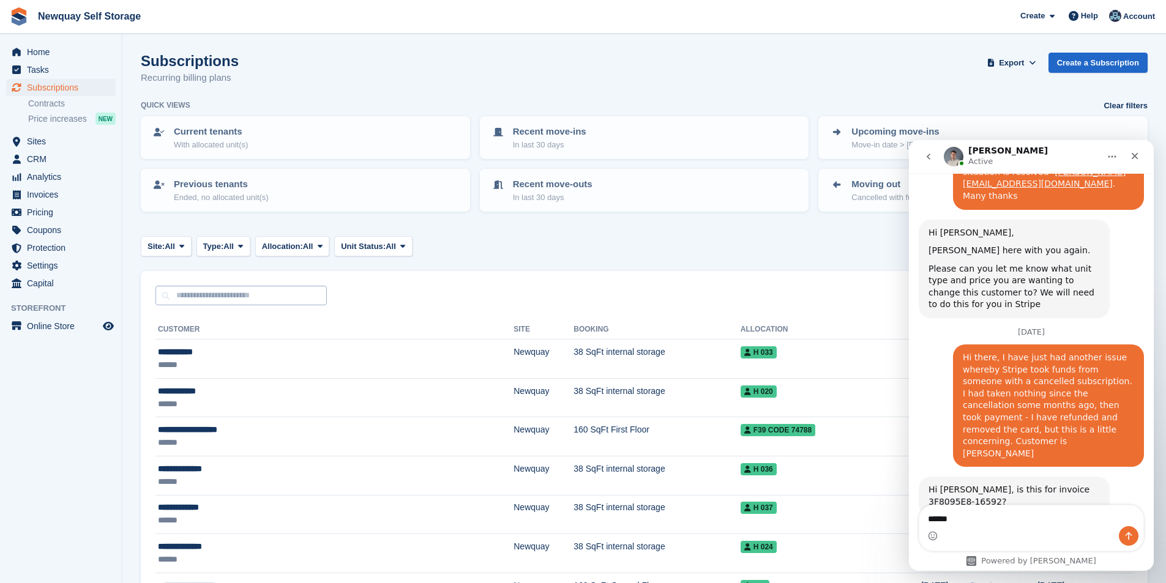
scroll to position [2083, 0]
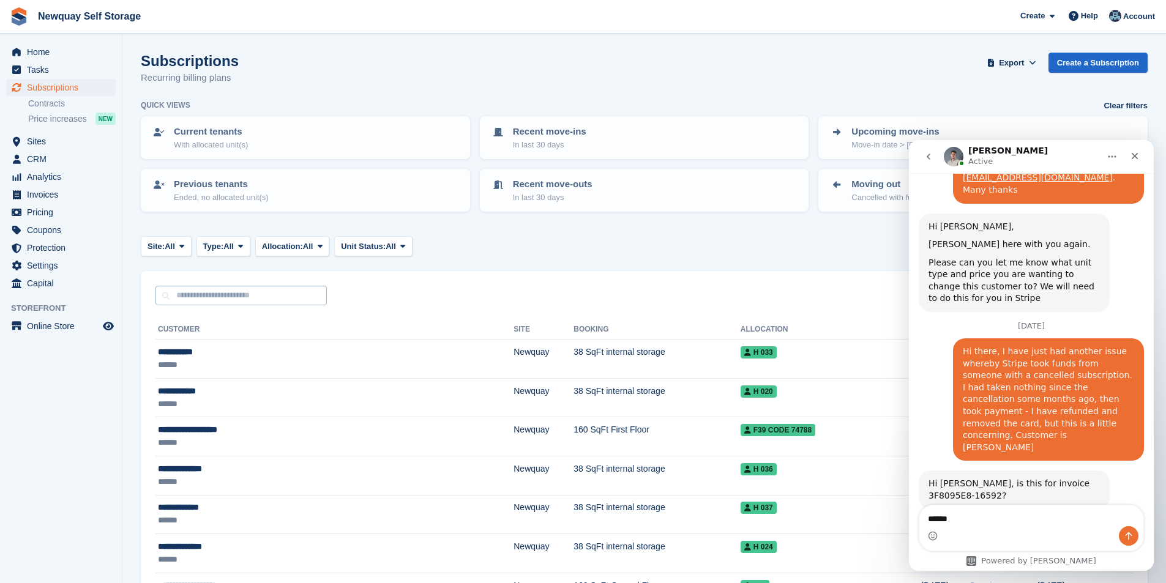
type textarea "******"
click at [184, 288] on input "text" at bounding box center [240, 296] width 171 height 20
type input "*****"
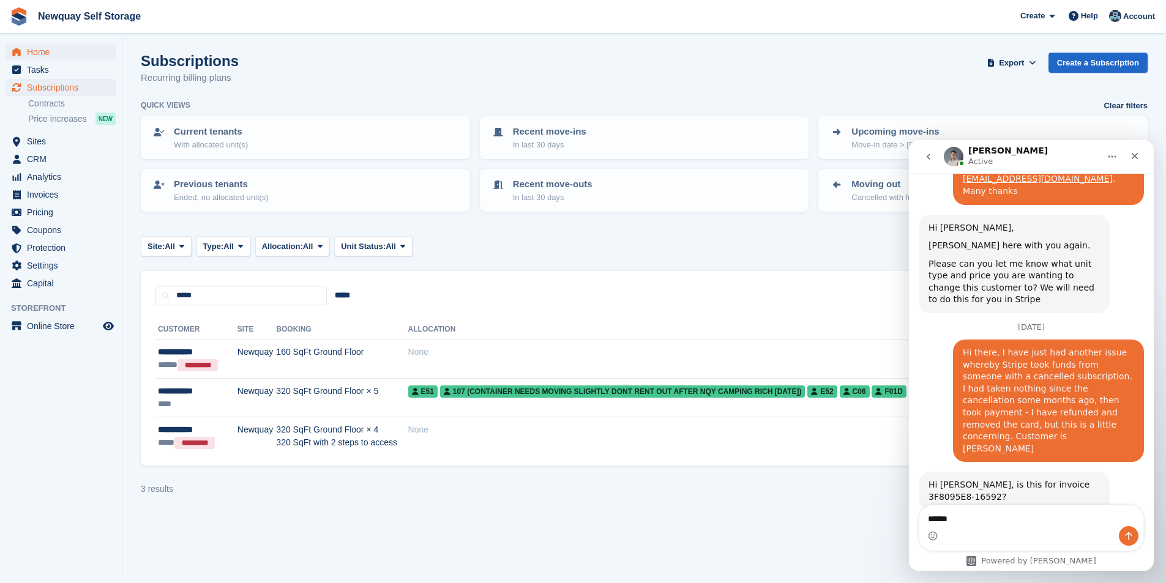
scroll to position [2083, 0]
click at [53, 52] on span "Home" at bounding box center [63, 51] width 73 height 17
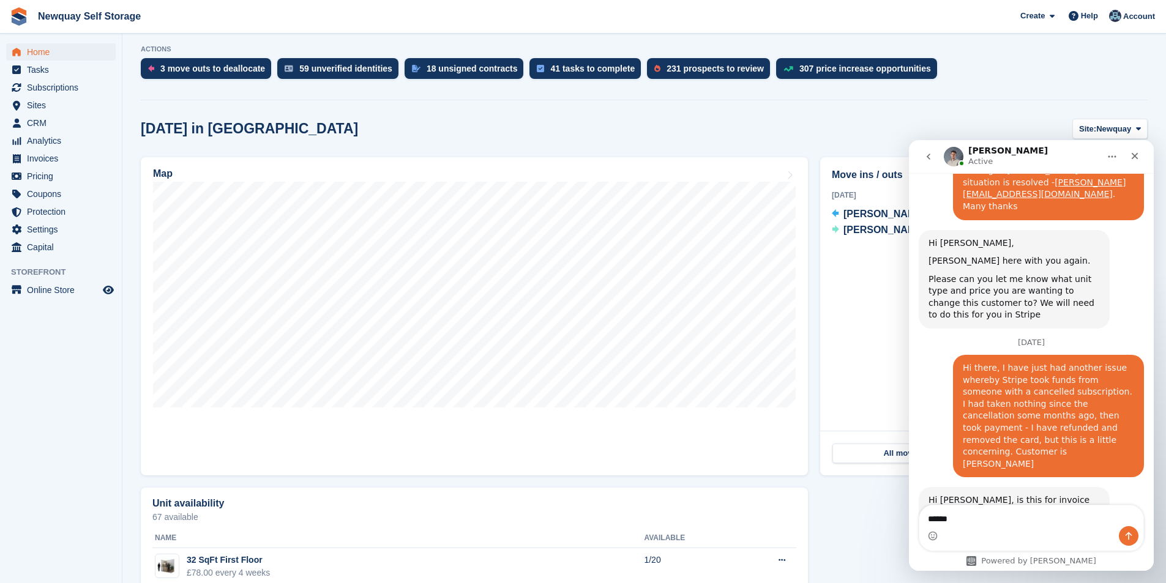
scroll to position [2083, 0]
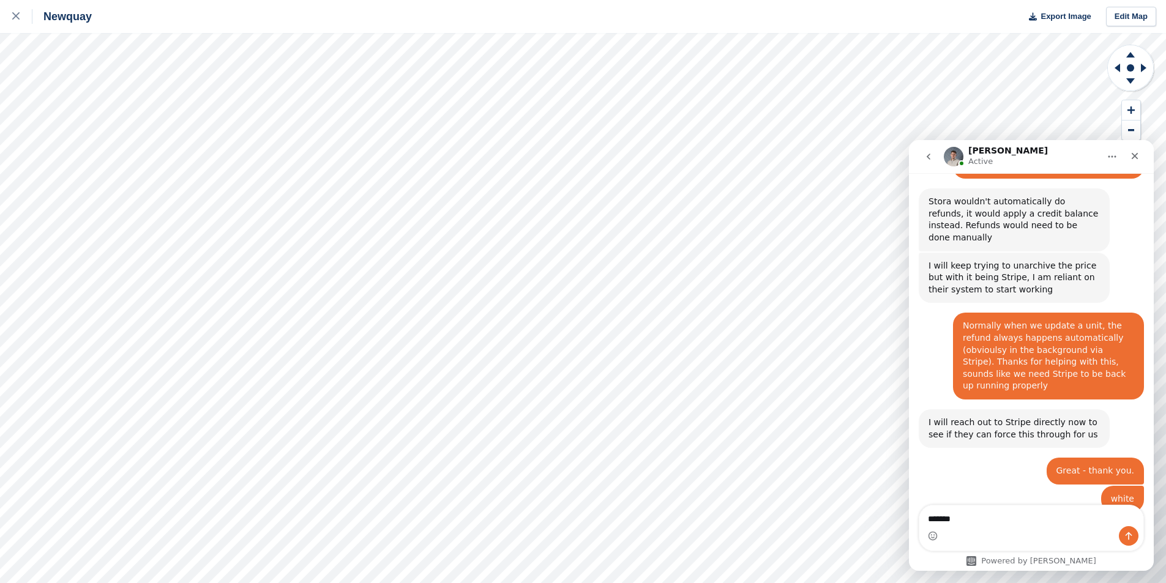
type textarea "******"
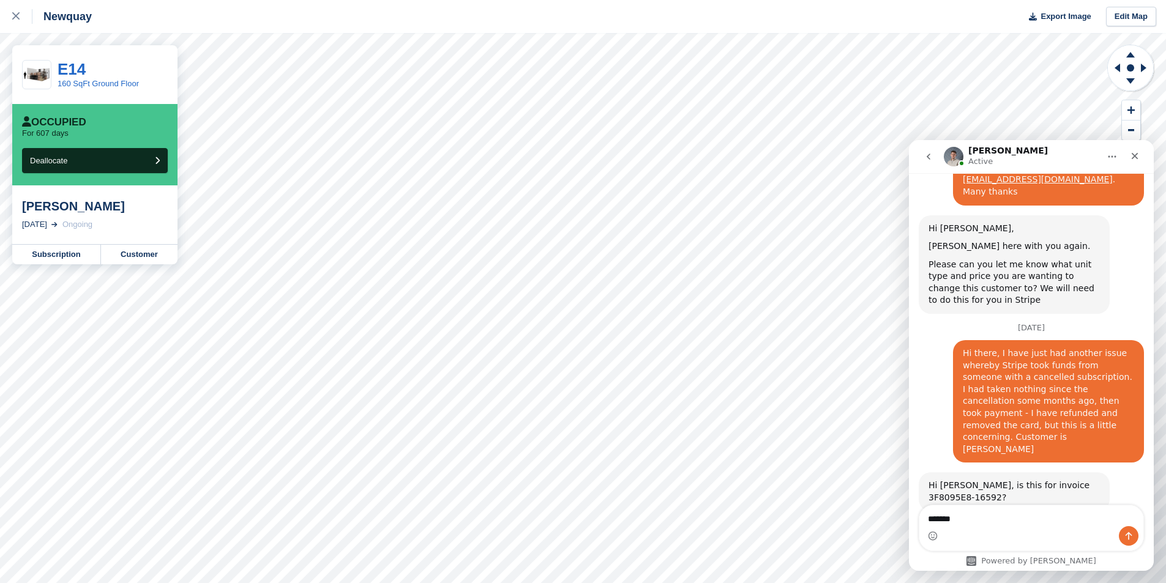
scroll to position [2083, 0]
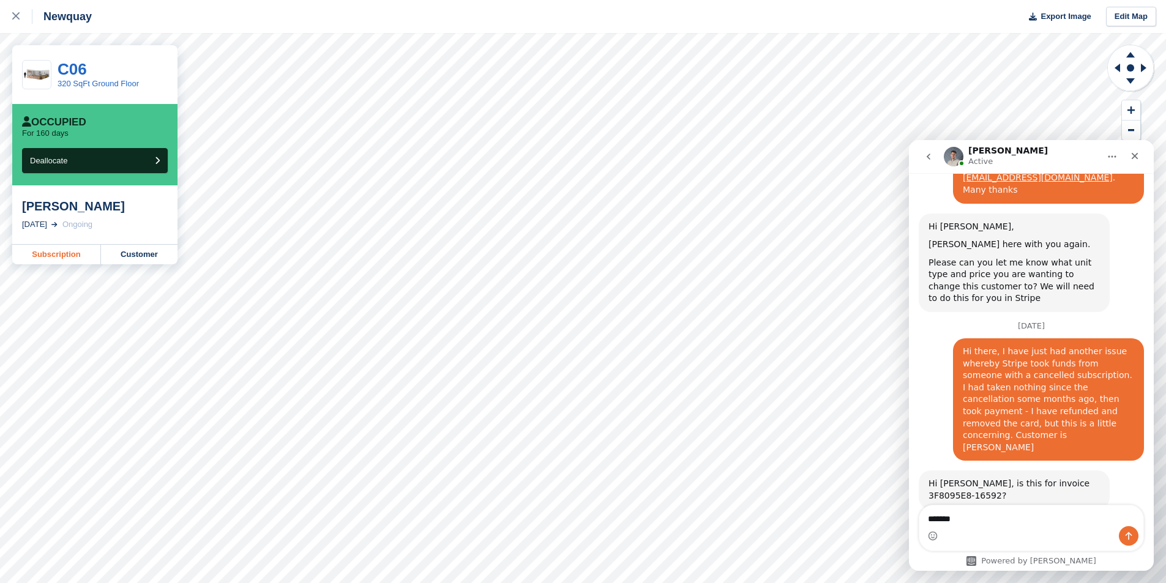
click at [58, 257] on link "Subscription" at bounding box center [56, 255] width 89 height 20
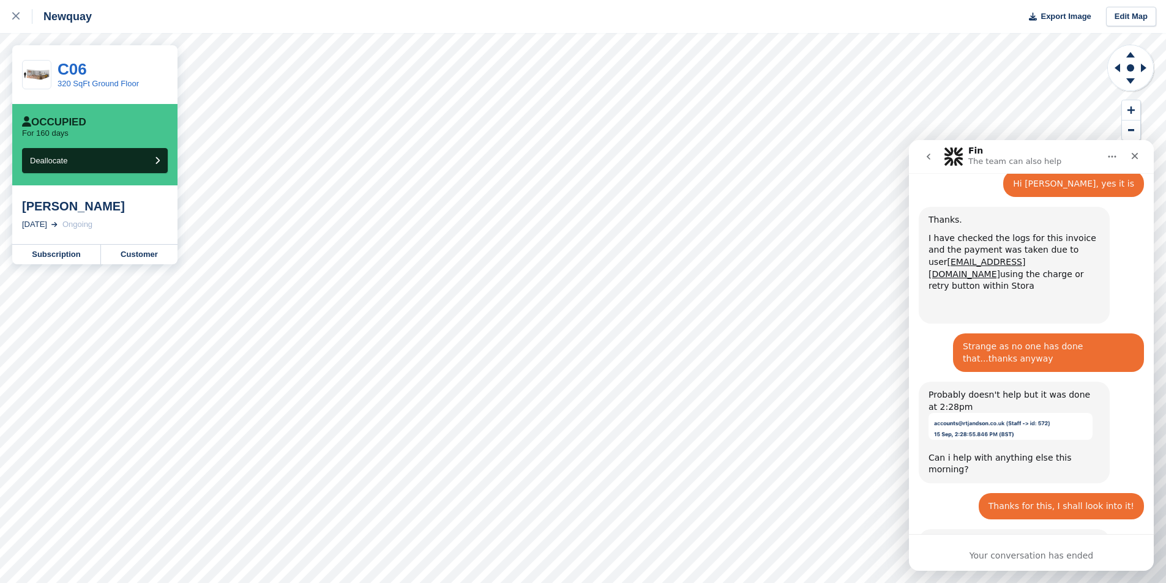
scroll to position [2434, 0]
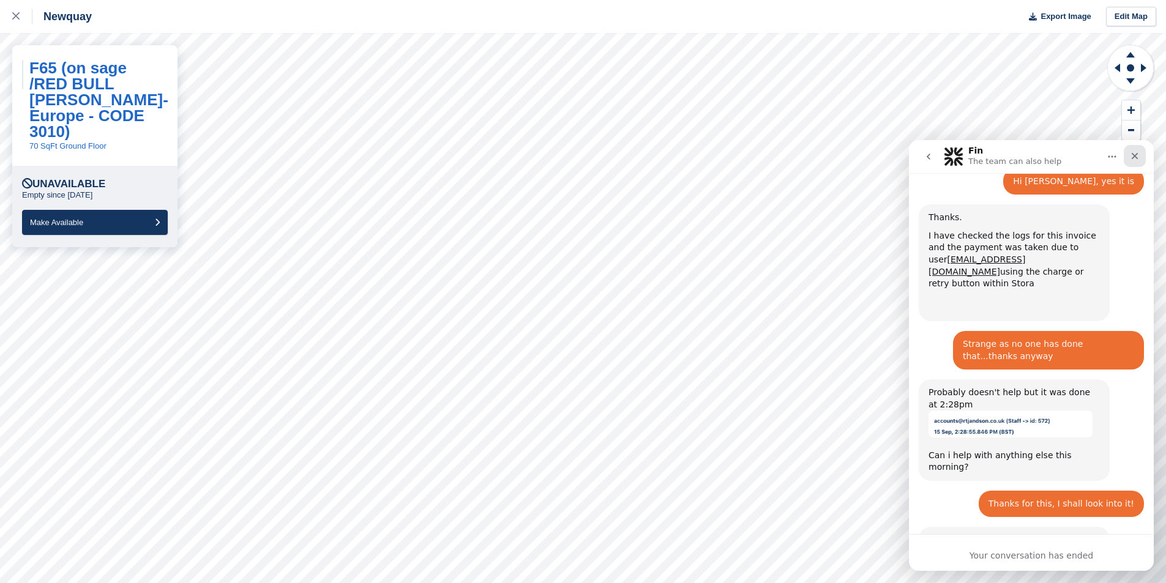
click at [1135, 160] on icon "Close" at bounding box center [1134, 156] width 10 height 10
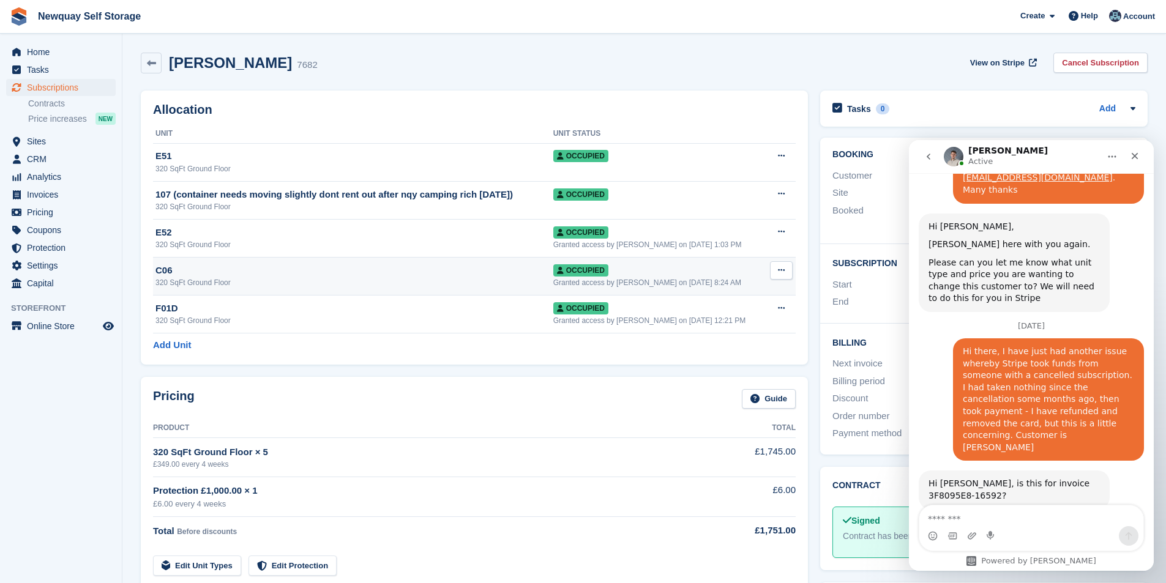
click at [180, 272] on div "C06" at bounding box center [354, 271] width 398 height 14
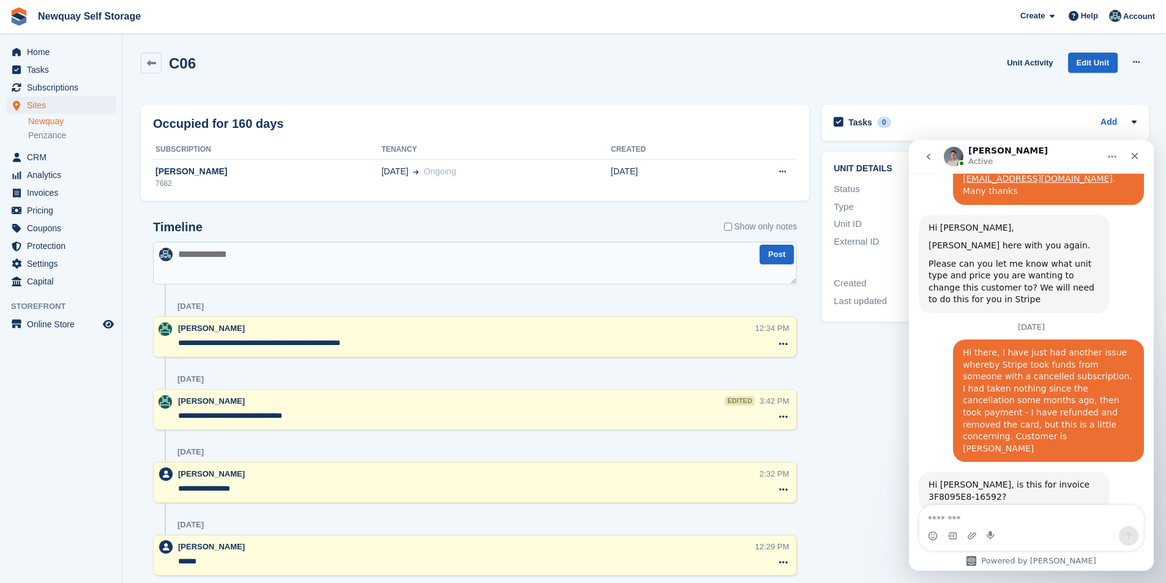
scroll to position [2083, 0]
drag, startPoint x: 1147, startPoint y: 154, endPoint x: 1140, endPoint y: 154, distance: 7.3
click at [1140, 154] on nav "[PERSON_NAME] Active" at bounding box center [1031, 156] width 245 height 33
click at [1137, 153] on icon "Close" at bounding box center [1134, 156] width 10 height 10
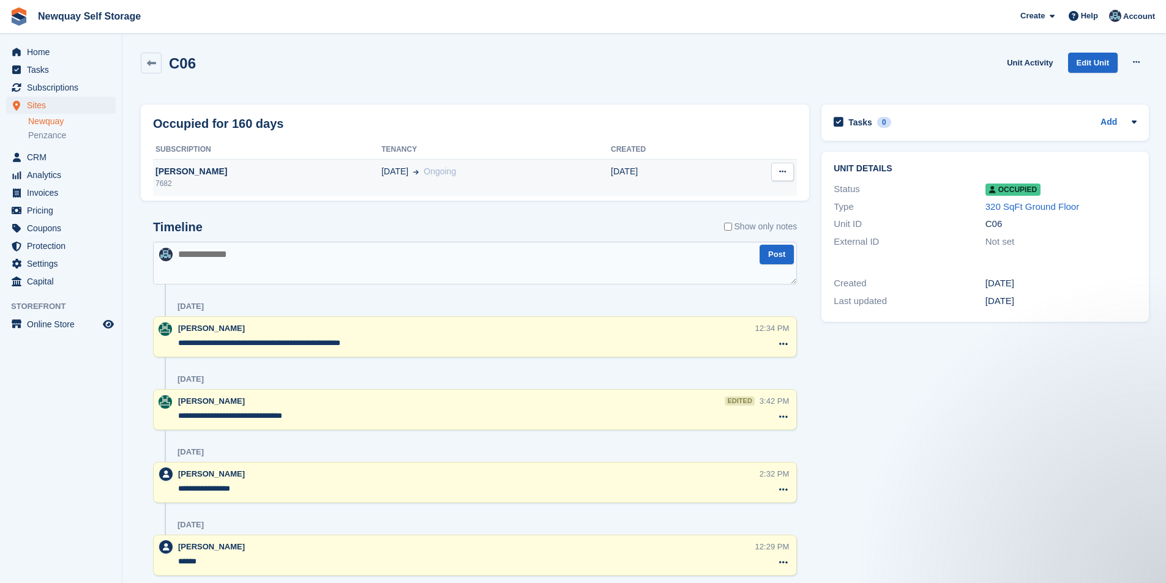
click at [185, 171] on div "[PERSON_NAME]" at bounding box center [267, 171] width 228 height 13
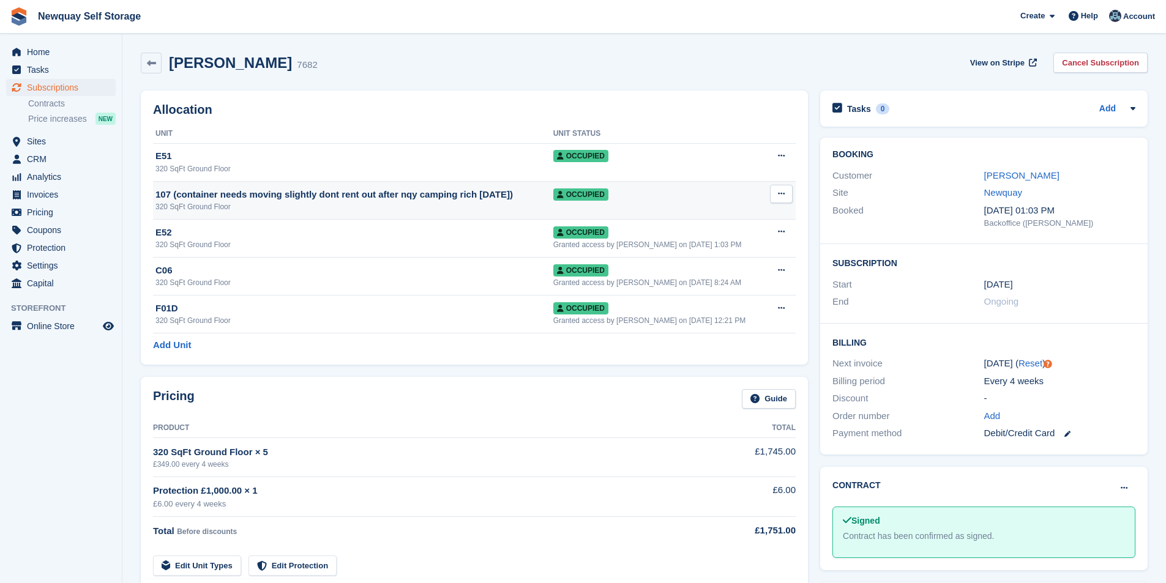
click at [781, 191] on icon at bounding box center [781, 194] width 7 height 8
click at [731, 260] on p "Deallocate" at bounding box center [733, 260] width 106 height 16
click at [185, 201] on div "320 SqFt Ground Floor" at bounding box center [354, 206] width 398 height 11
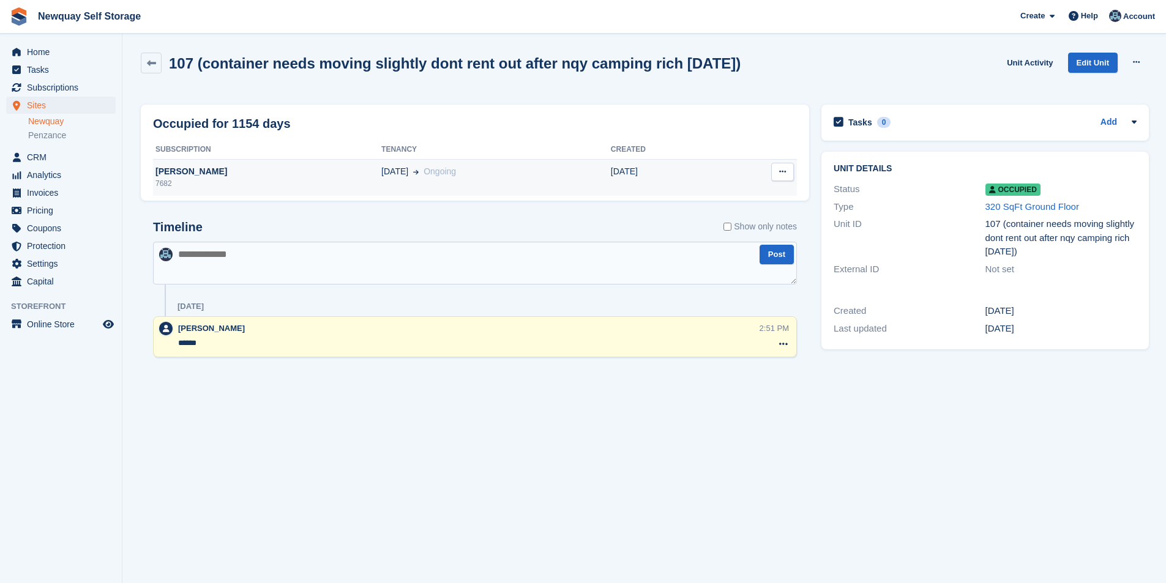
click at [188, 165] on td "[PERSON_NAME] 7682" at bounding box center [267, 177] width 228 height 37
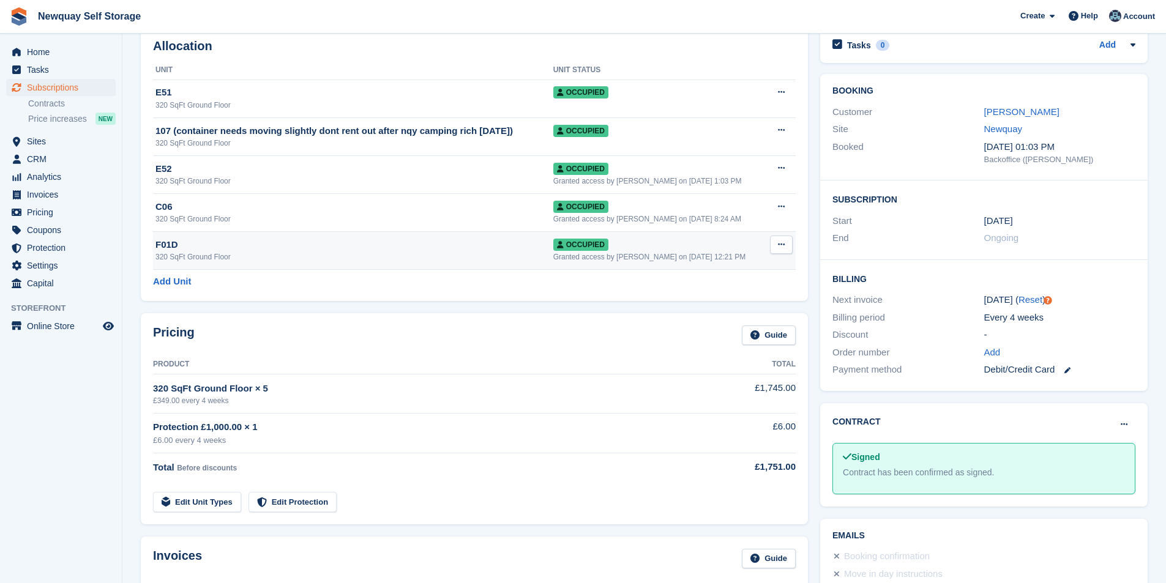
scroll to position [245, 0]
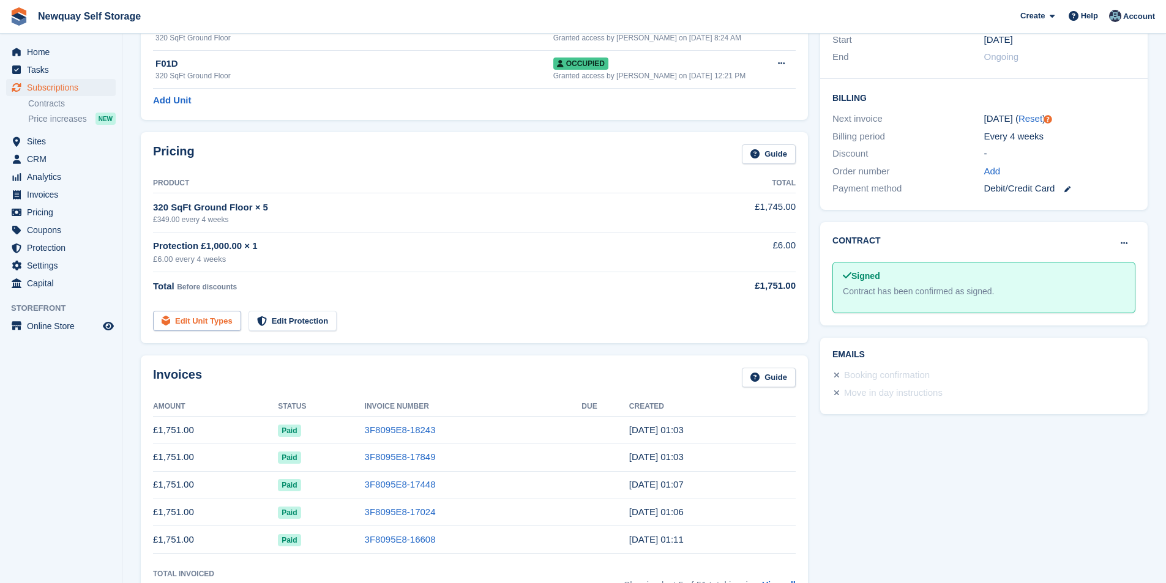
click at [207, 325] on link "Edit Unit Types" at bounding box center [197, 321] width 88 height 20
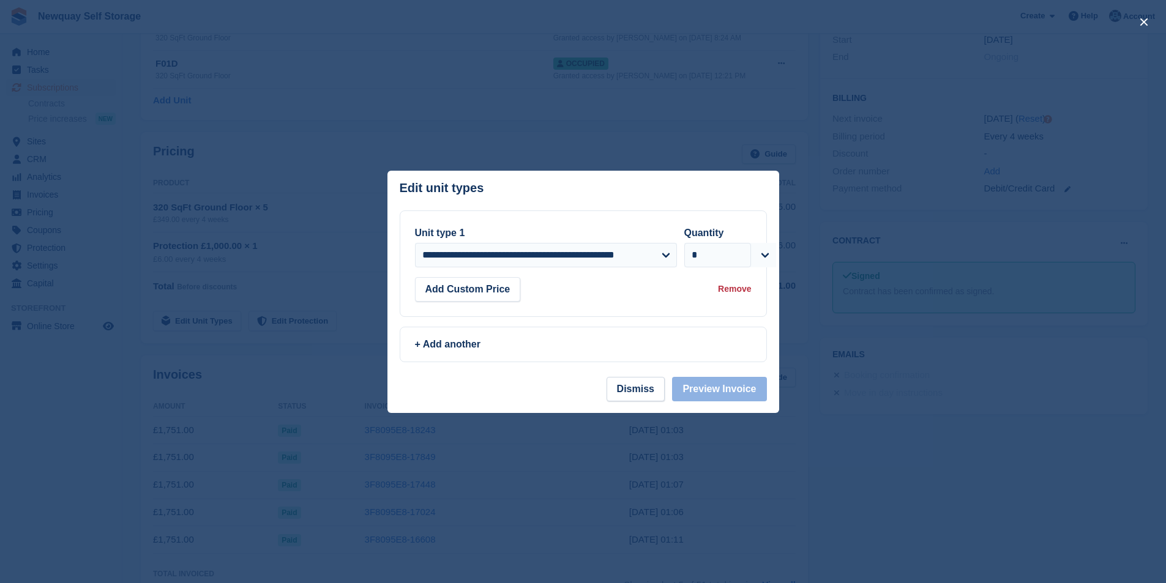
drag, startPoint x: 939, startPoint y: 253, endPoint x: 886, endPoint y: 240, distance: 54.2
click at [939, 253] on div at bounding box center [583, 291] width 1166 height 583
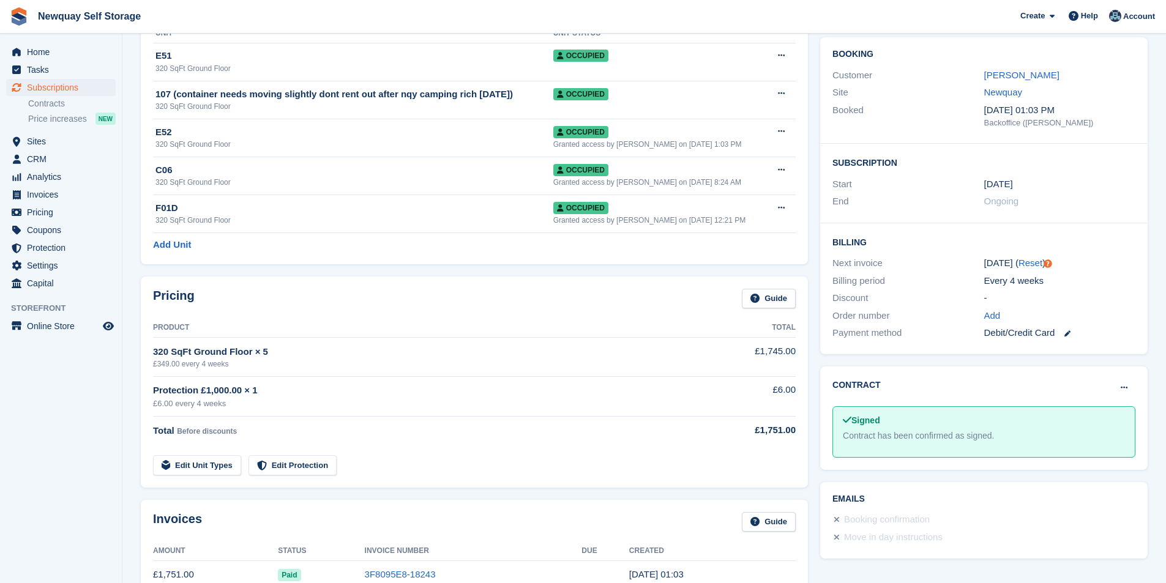
scroll to position [122, 0]
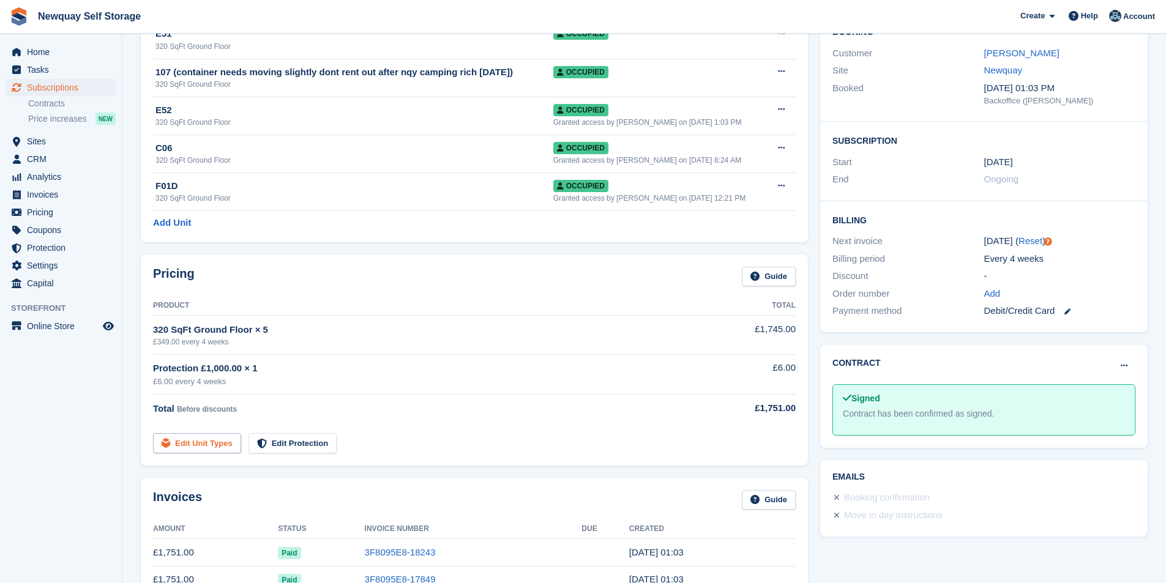
click at [217, 444] on link "Edit Unit Types" at bounding box center [197, 443] width 88 height 20
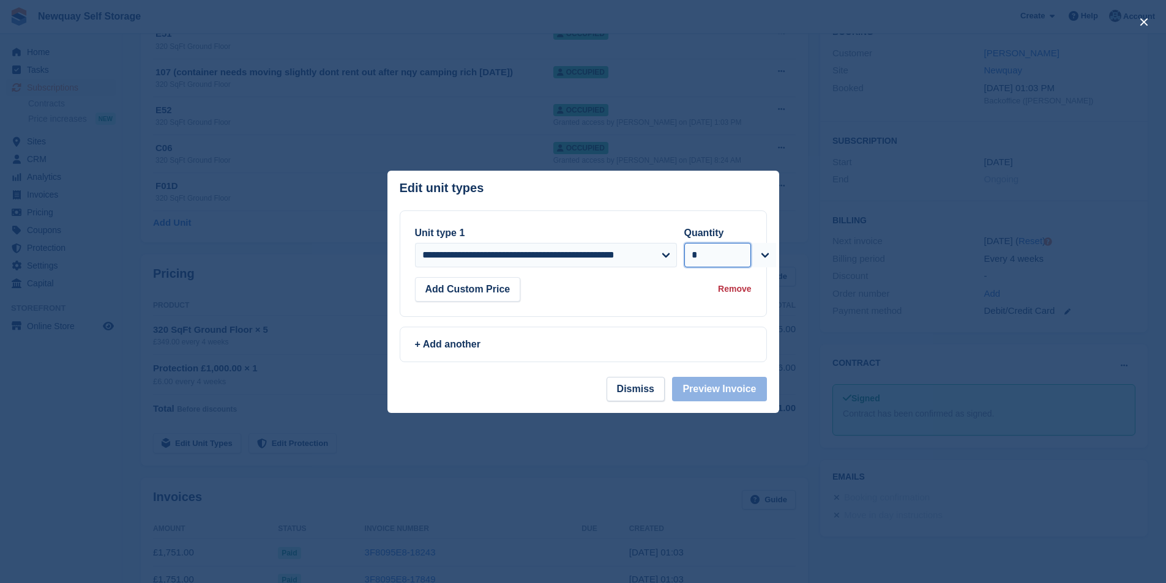
click at [724, 261] on select "* * * * * * * * * ** ** ** ** ** ** ** ** ** ** ** ** ** ** ** ** ** ** ** ** *…" at bounding box center [717, 255] width 67 height 24
select select "*"
click at [684, 243] on select "* * * * * * * * * ** ** ** ** ** ** ** ** ** ** ** ** ** ** ** ** ** ** ** ** *…" at bounding box center [717, 255] width 67 height 24
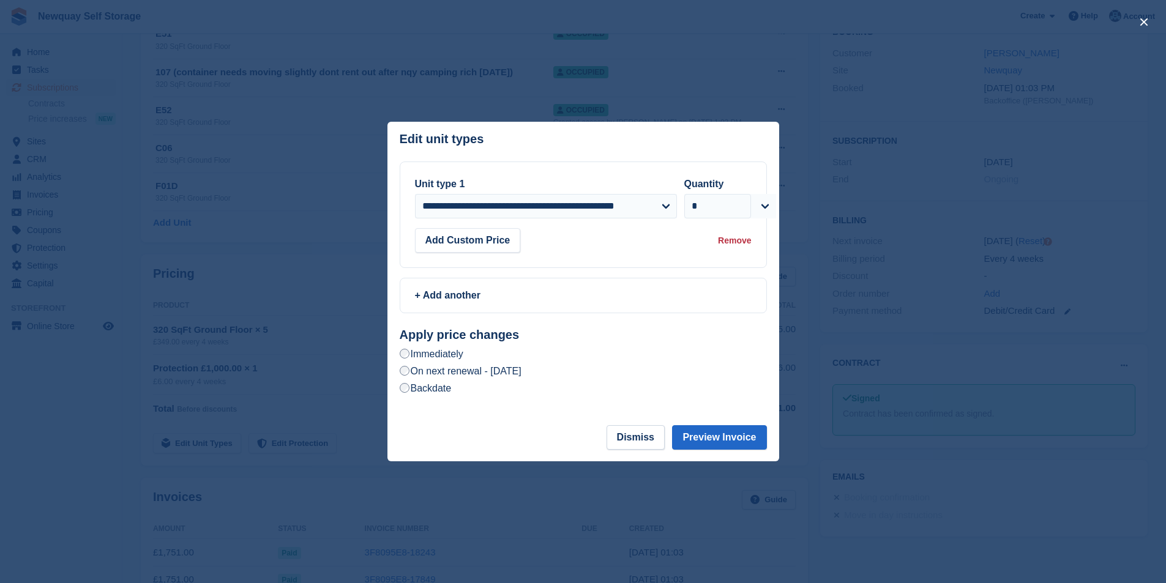
click at [426, 388] on label "Backdate" at bounding box center [426, 388] width 52 height 13
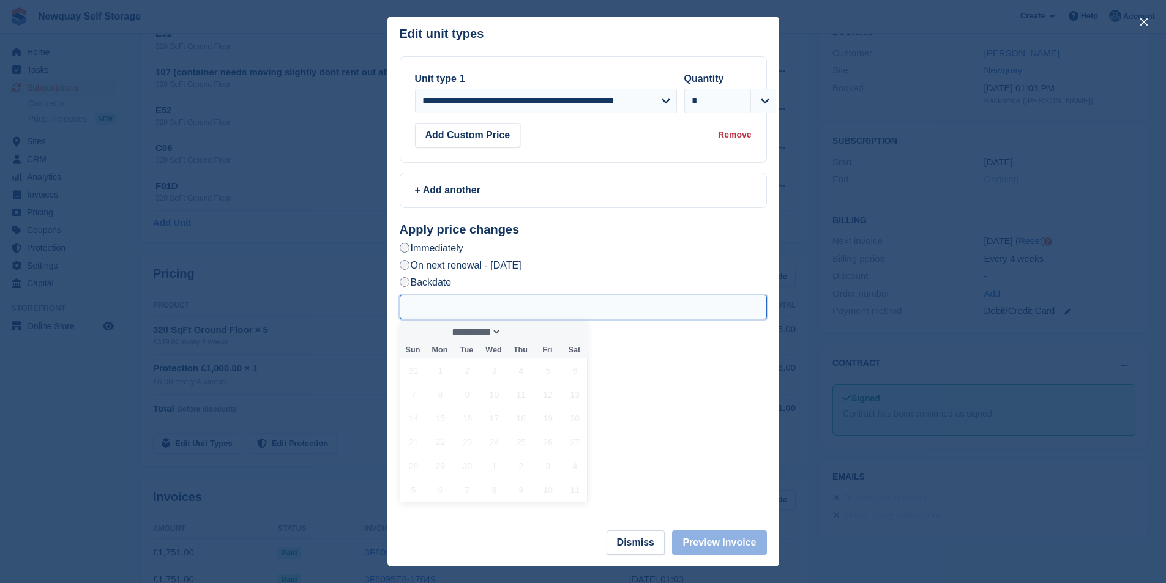
click at [559, 310] on input "text" at bounding box center [583, 307] width 367 height 24
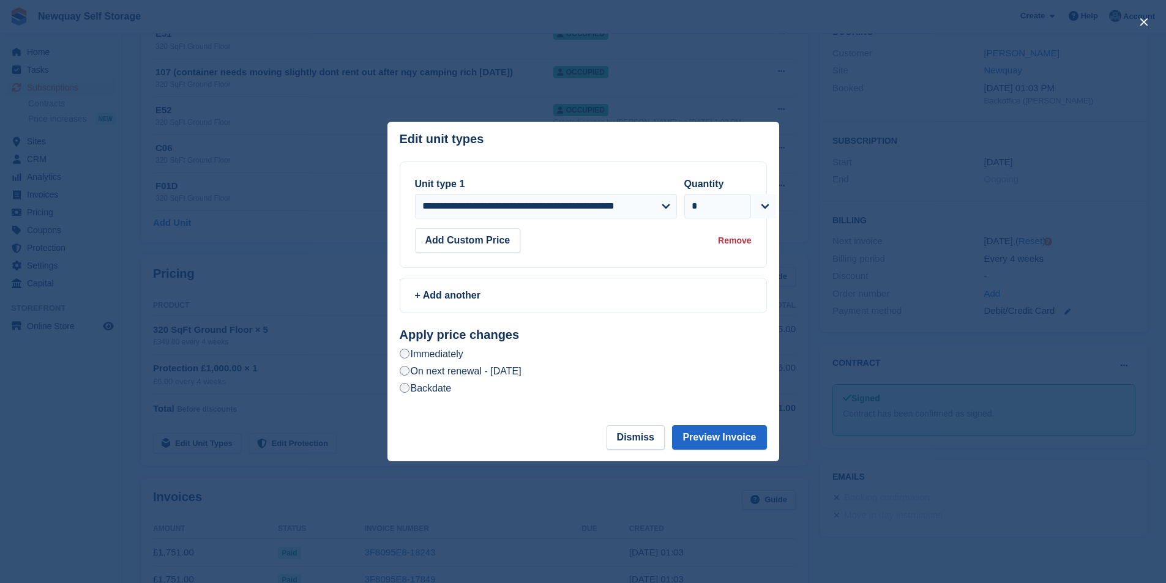
click at [416, 387] on label "Backdate" at bounding box center [426, 388] width 52 height 13
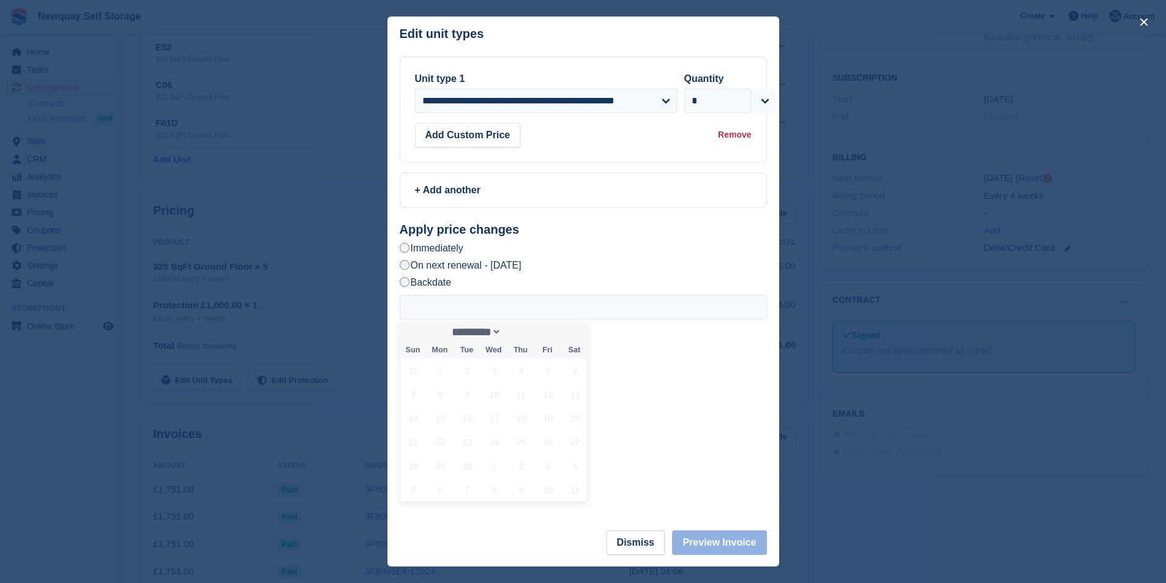
scroll to position [245, 0]
click at [540, 469] on span "3" at bounding box center [548, 466] width 24 height 24
click at [543, 403] on span "12" at bounding box center [548, 394] width 24 height 24
click at [499, 337] on select "*********" at bounding box center [474, 332] width 54 height 13
click at [447, 326] on select "*********" at bounding box center [474, 332] width 54 height 13
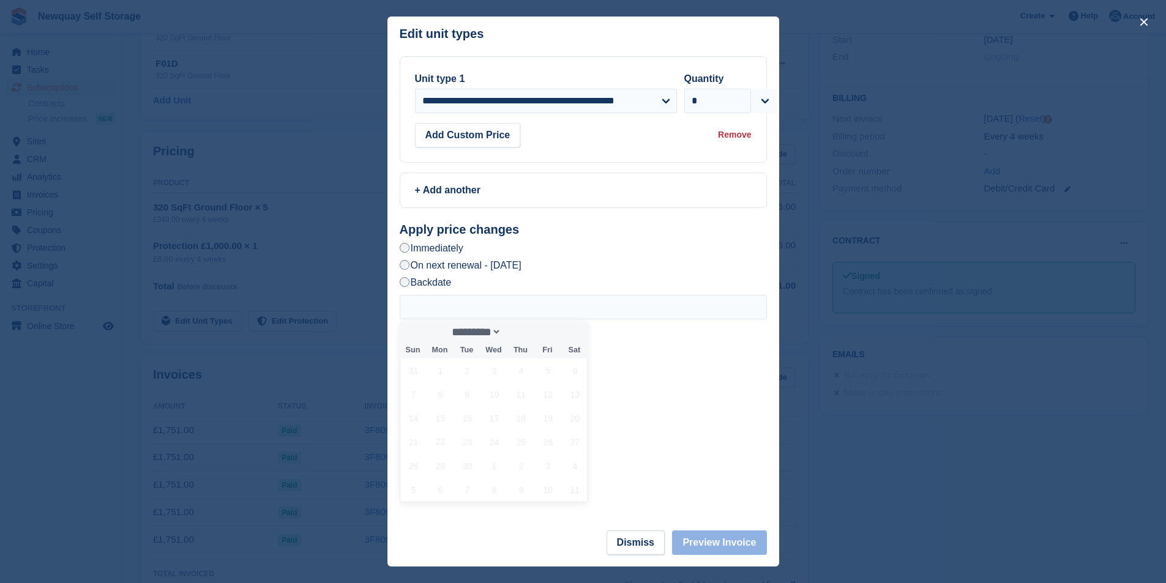
click at [512, 464] on span "2" at bounding box center [521, 466] width 24 height 24
click at [512, 461] on span "2" at bounding box center [521, 466] width 24 height 24
click at [502, 312] on input "text" at bounding box center [583, 307] width 367 height 24
click at [502, 311] on input "text" at bounding box center [583, 307] width 367 height 24
click at [411, 248] on label "Immediately" at bounding box center [432, 248] width 64 height 13
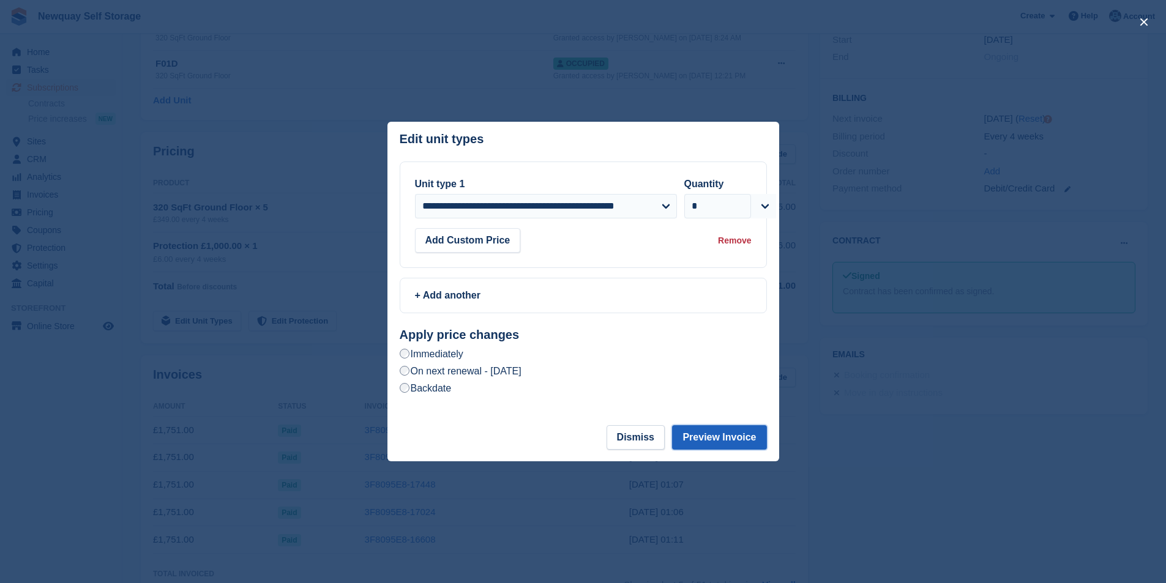
click at [701, 441] on button "Preview Invoice" at bounding box center [719, 437] width 94 height 24
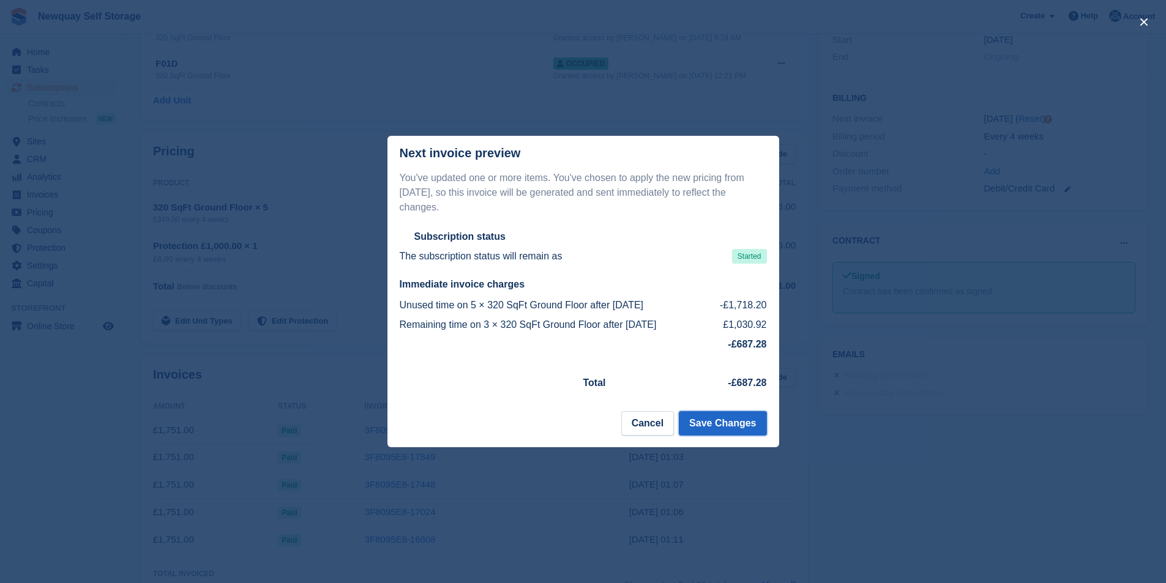
drag, startPoint x: 715, startPoint y: 419, endPoint x: 705, endPoint y: 417, distance: 9.3
click at [715, 420] on button "Save Changes" at bounding box center [722, 423] width 87 height 24
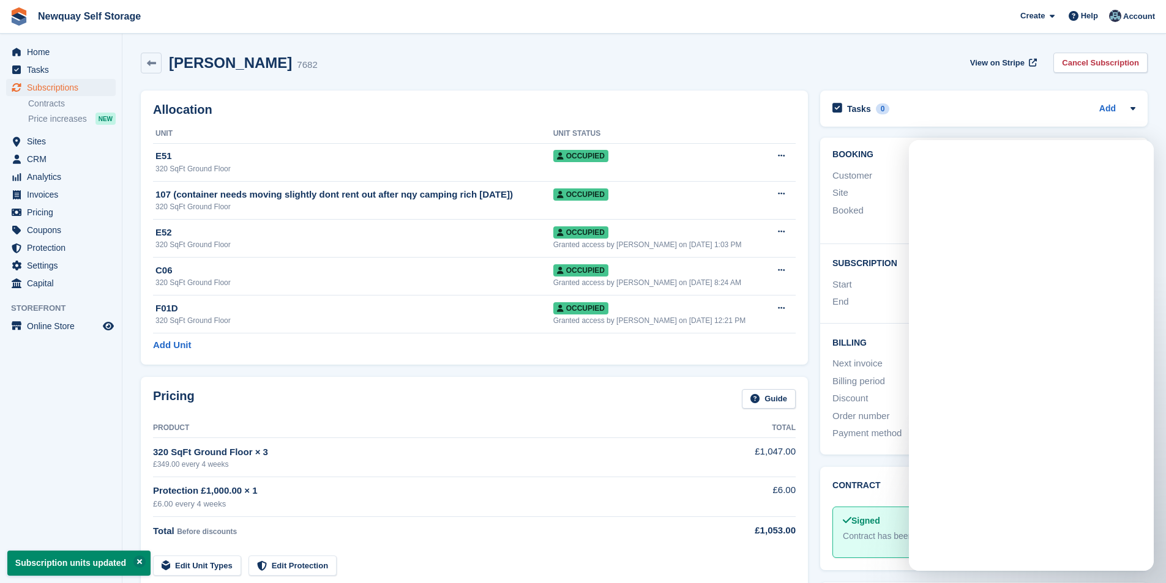
scroll to position [0, 0]
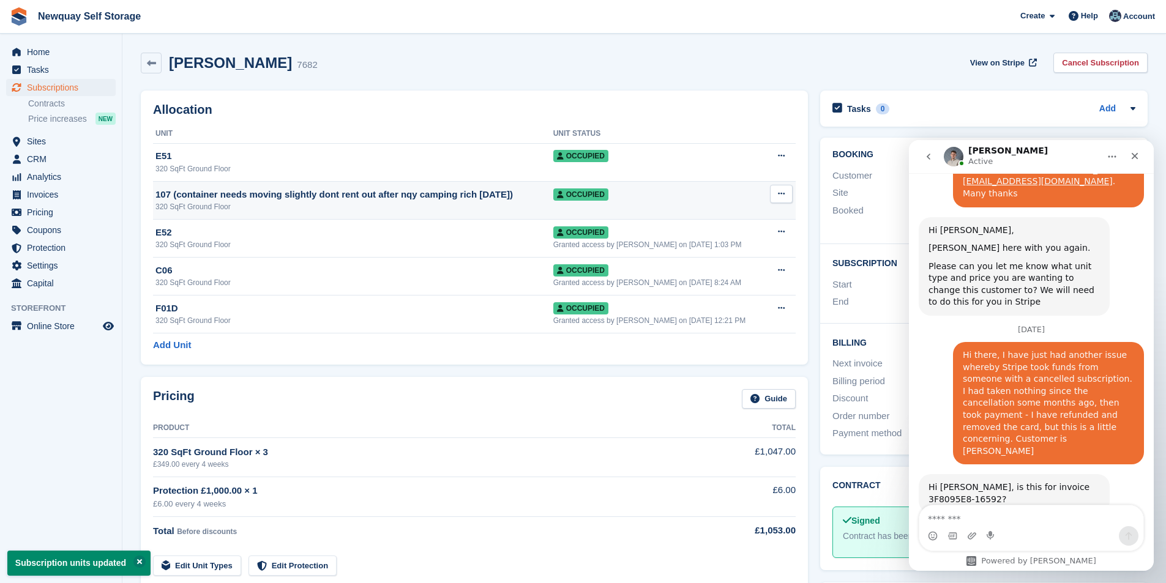
click at [784, 193] on icon at bounding box center [781, 194] width 7 height 8
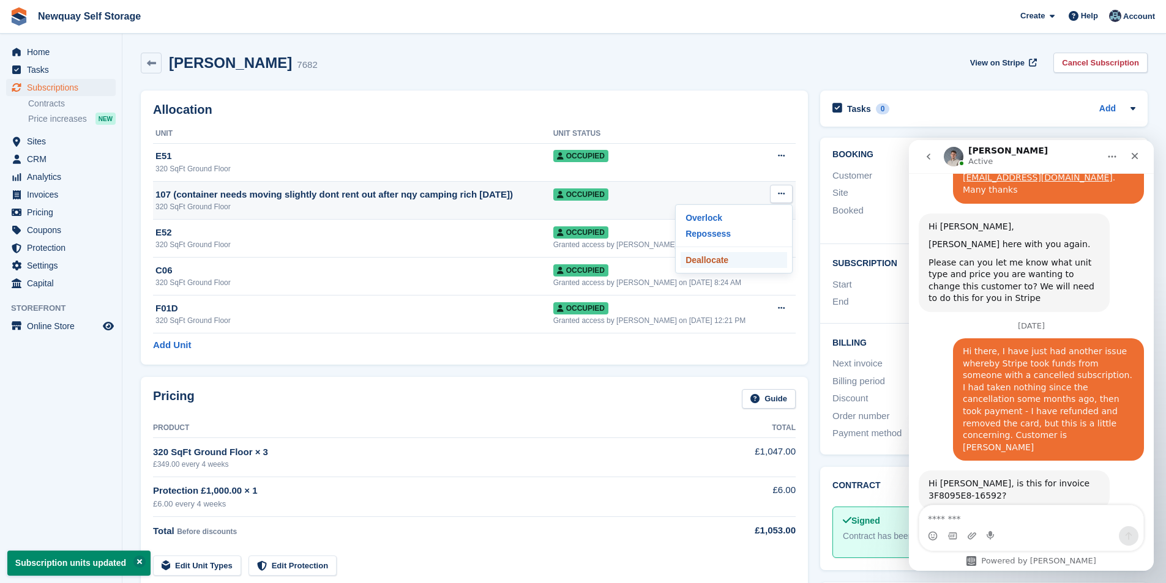
click at [726, 262] on p "Deallocate" at bounding box center [733, 260] width 106 height 16
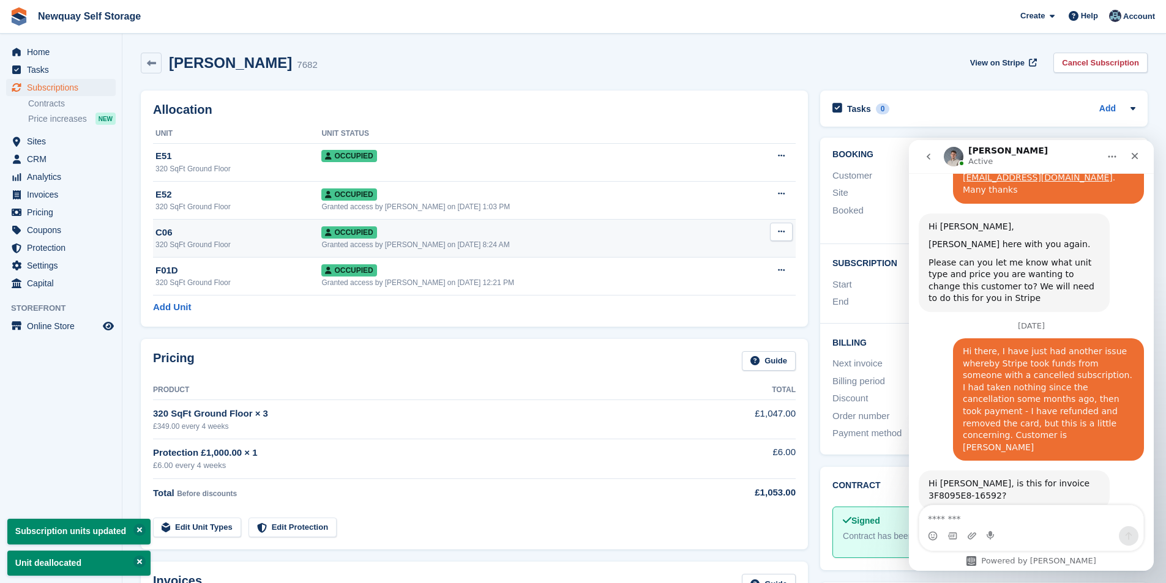
click at [775, 229] on button at bounding box center [781, 232] width 23 height 18
click at [723, 296] on p "Deallocate" at bounding box center [733, 298] width 106 height 16
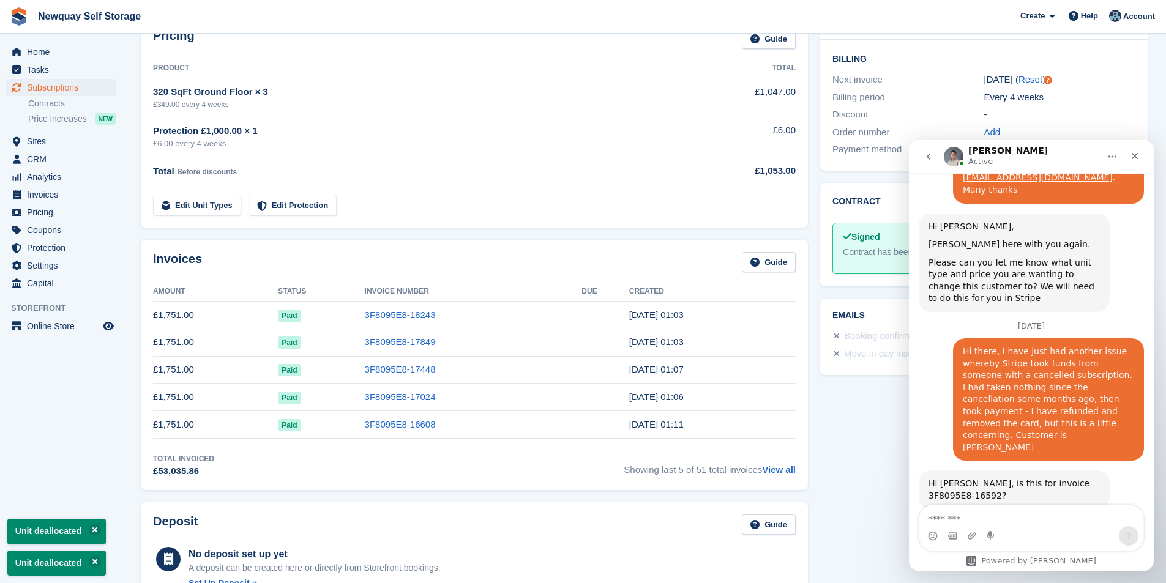
scroll to position [306, 0]
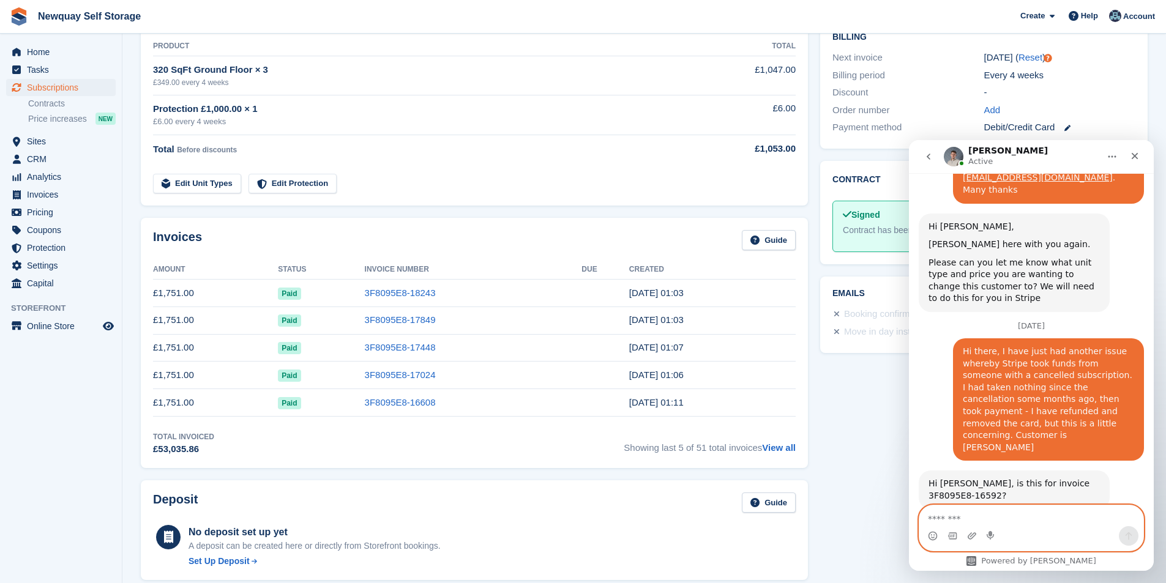
click at [1044, 510] on textarea "Message…" at bounding box center [1031, 515] width 224 height 21
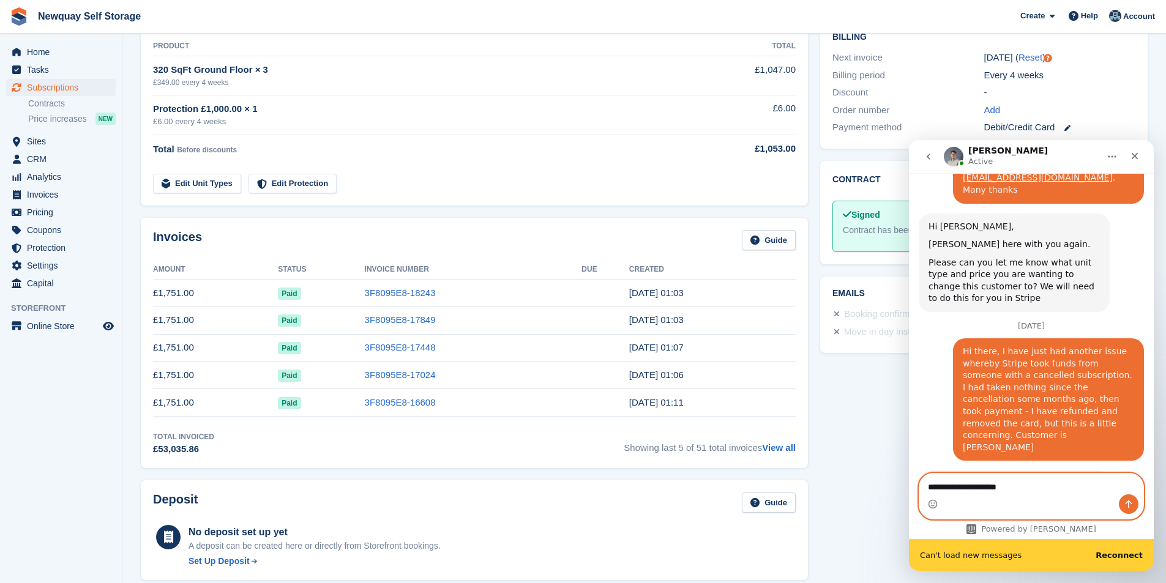
scroll to position [2115, 0]
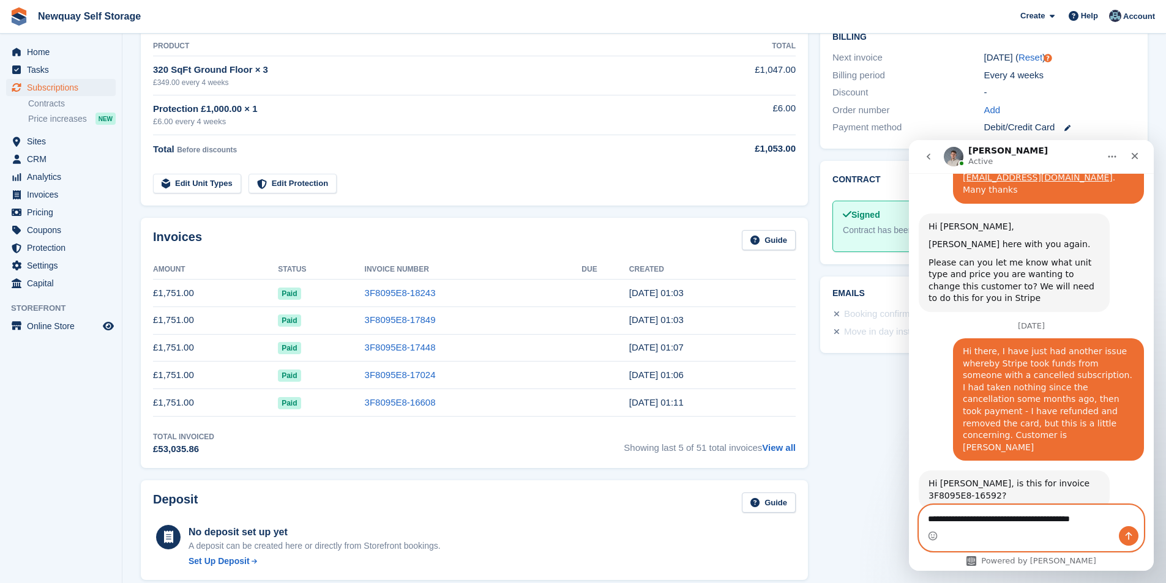
type textarea "**********"
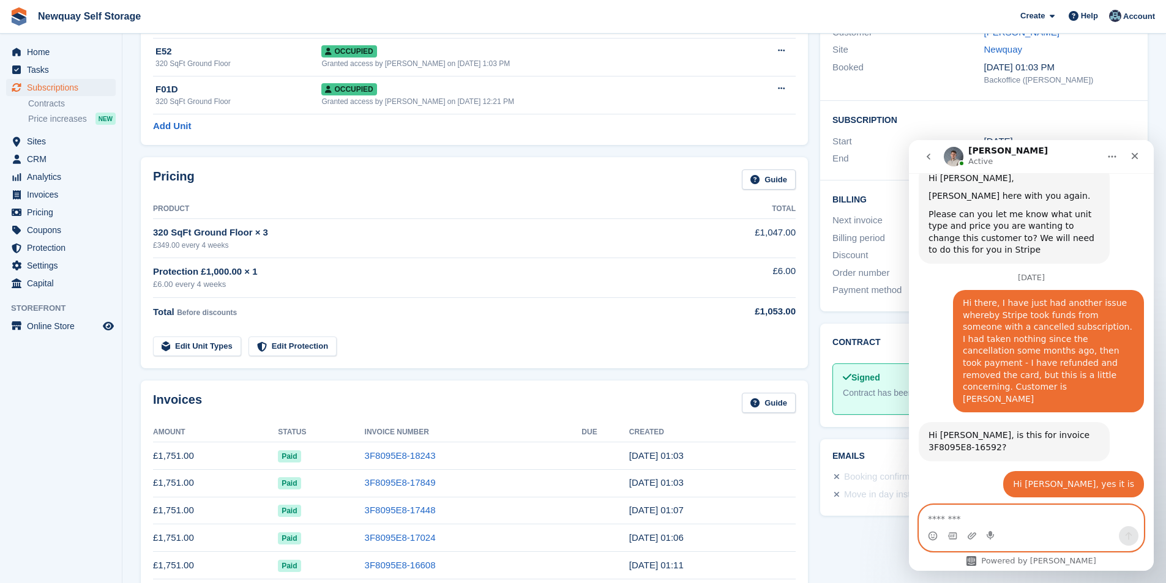
scroll to position [122, 0]
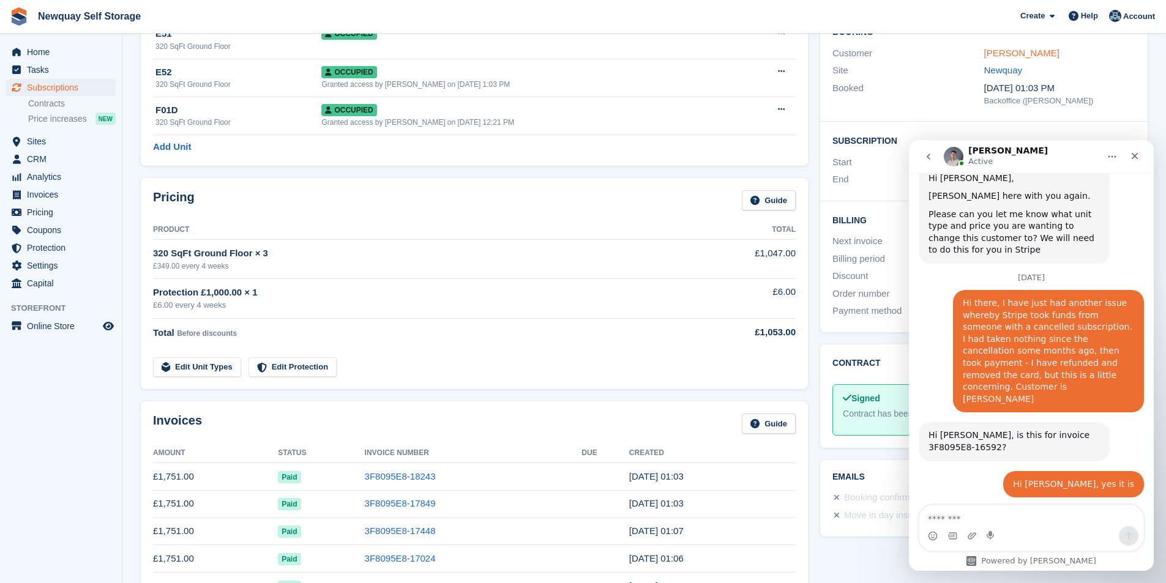
click at [999, 54] on link "Damian Rowe" at bounding box center [1021, 53] width 75 height 10
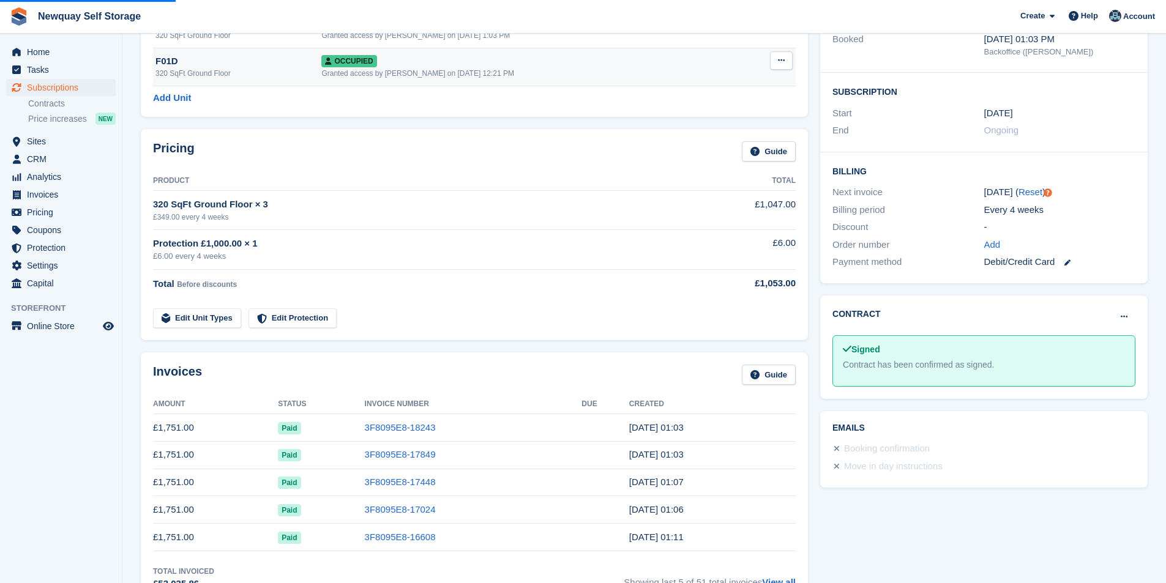
scroll to position [0, 0]
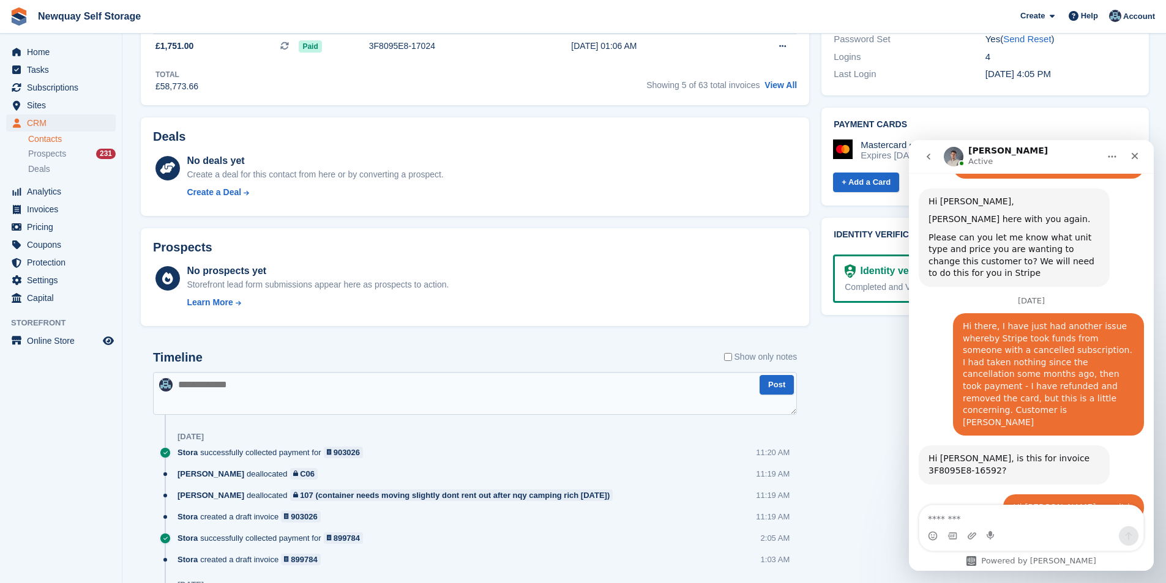
scroll to position [2131, 0]
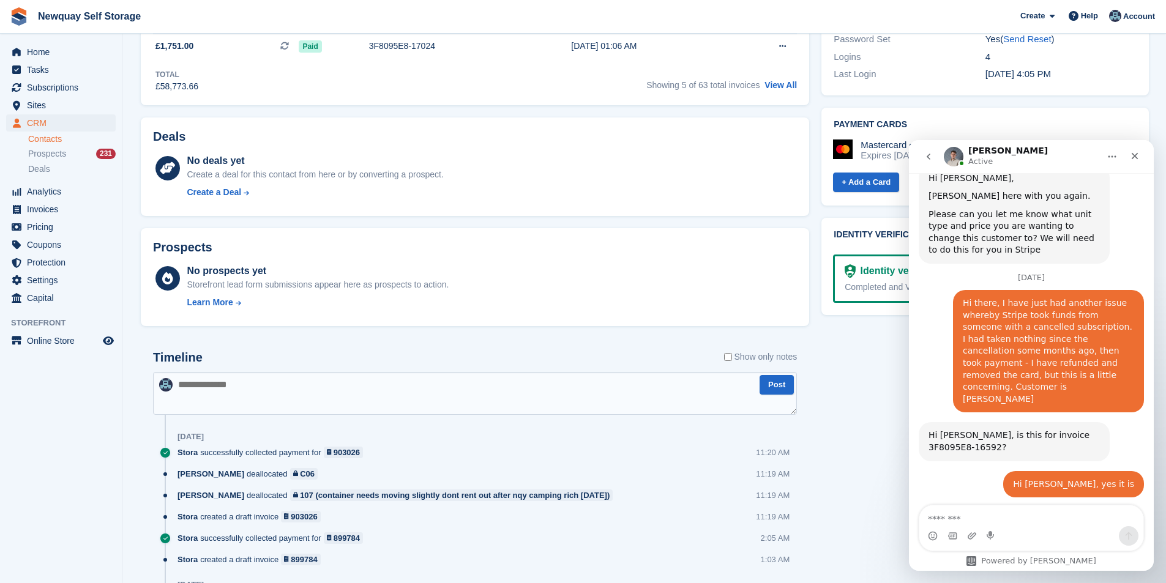
click at [321, 403] on textarea at bounding box center [475, 393] width 644 height 43
type textarea "**********"
click at [379, 387] on textarea "**********" at bounding box center [475, 393] width 644 height 43
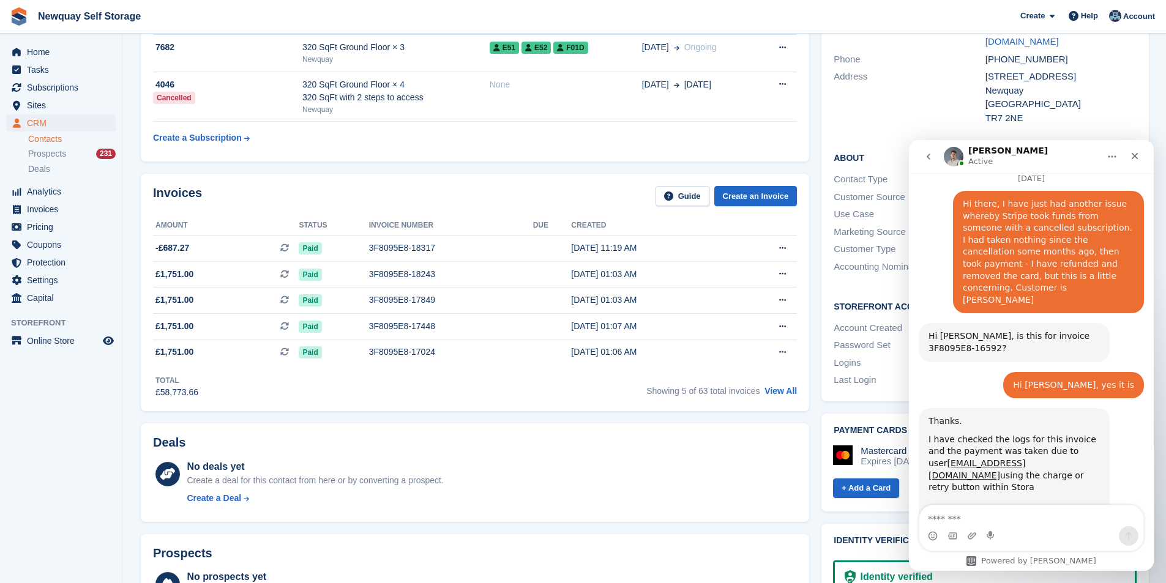
scroll to position [0, 0]
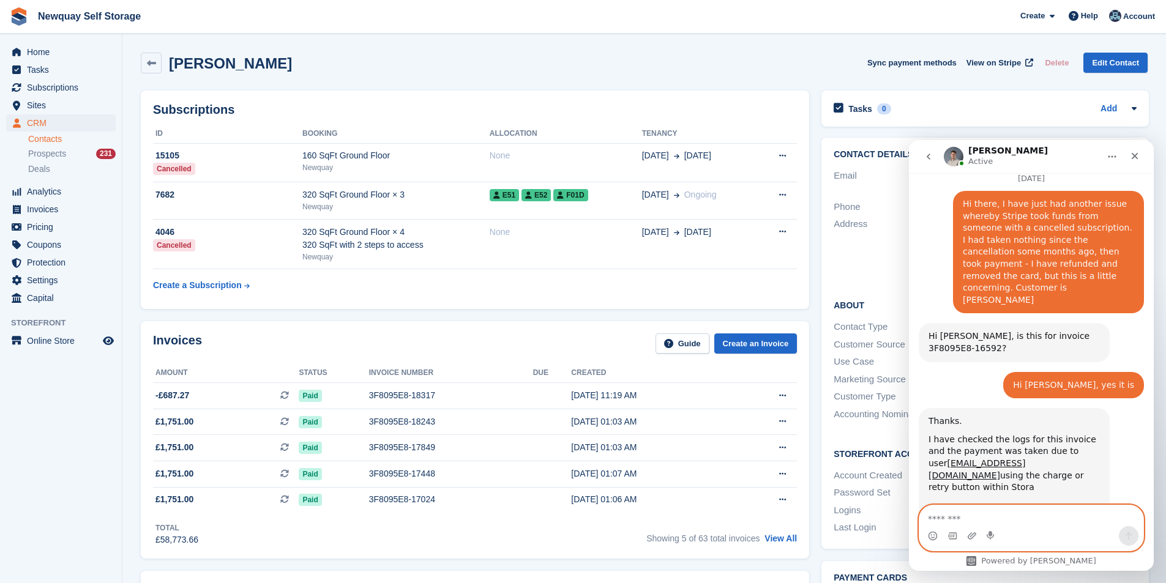
click at [1002, 523] on textarea "Message…" at bounding box center [1031, 515] width 224 height 21
type textarea "**********"
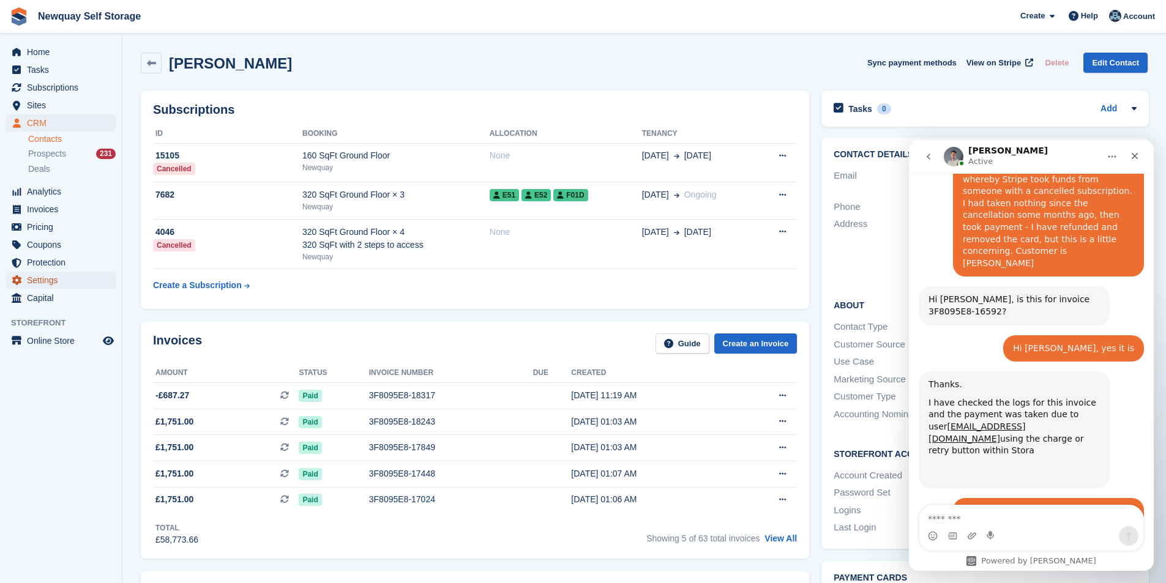
click at [58, 283] on span "Settings" at bounding box center [63, 280] width 73 height 17
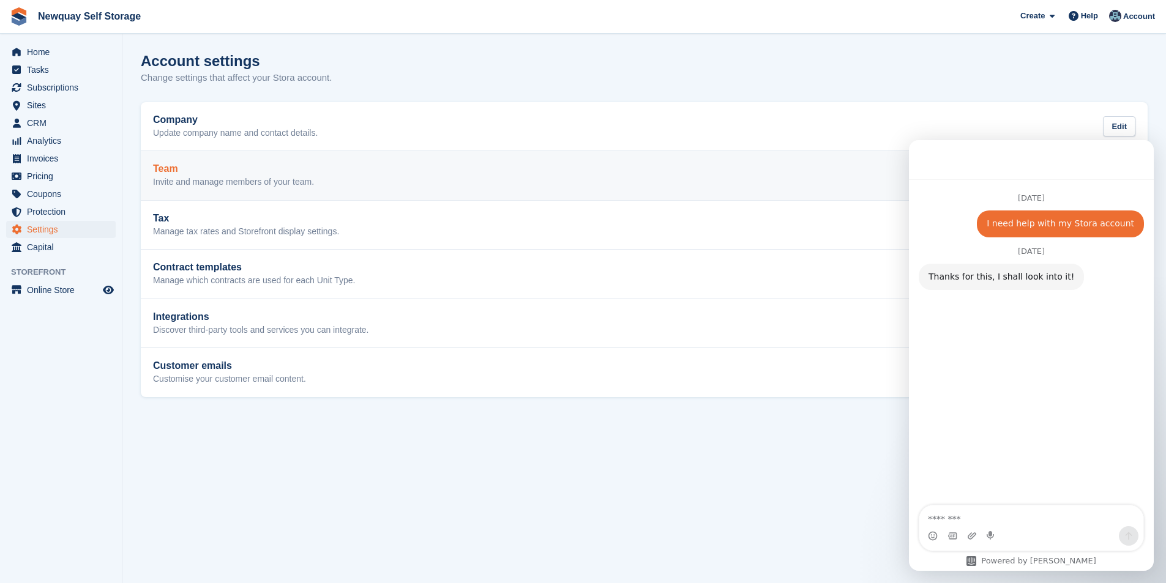
click at [210, 186] on p "Invite and manage members of your team." at bounding box center [233, 182] width 161 height 11
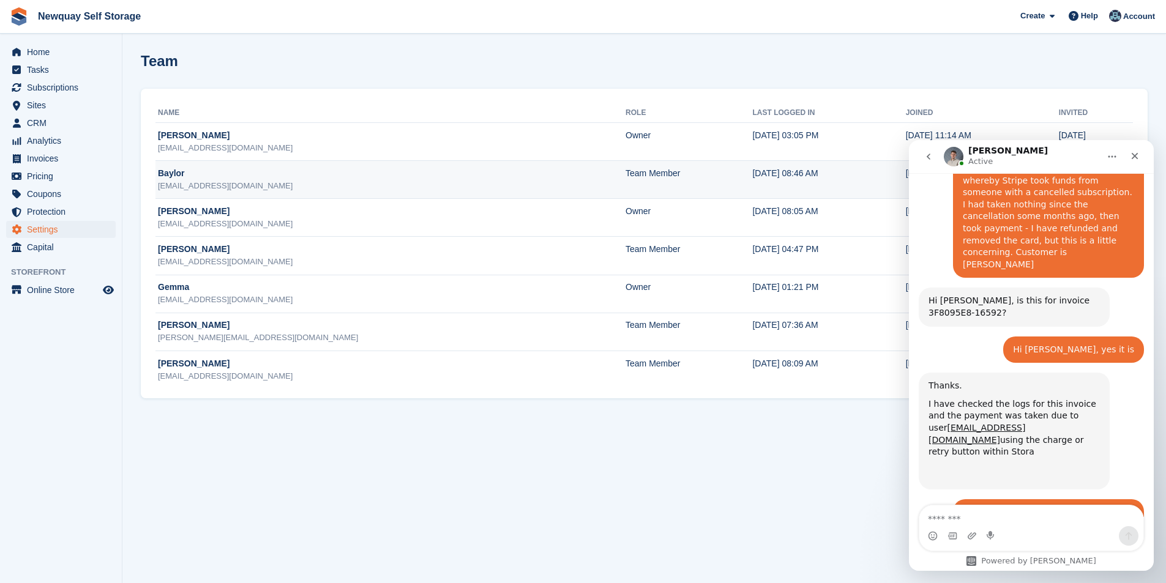
scroll to position [2267, 0]
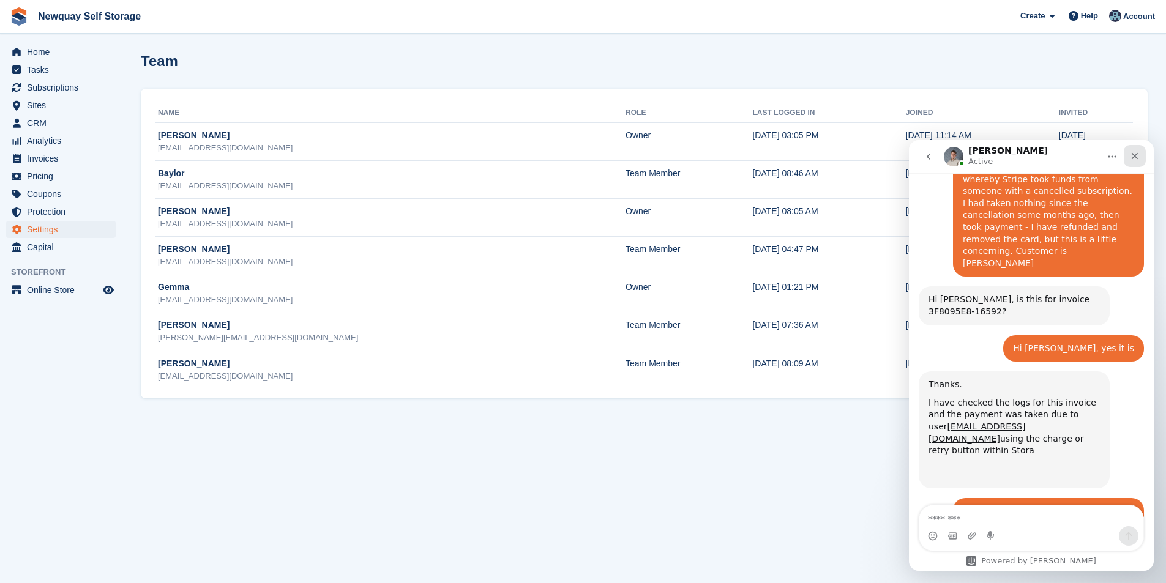
click at [1133, 154] on icon "Close" at bounding box center [1134, 156] width 10 height 10
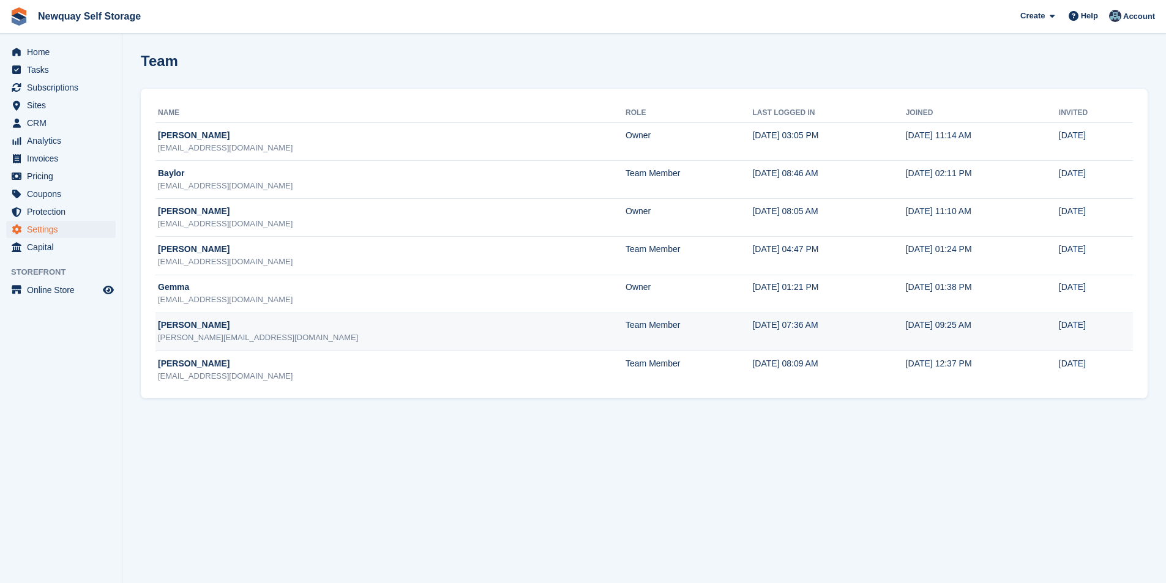
scroll to position [2434, 0]
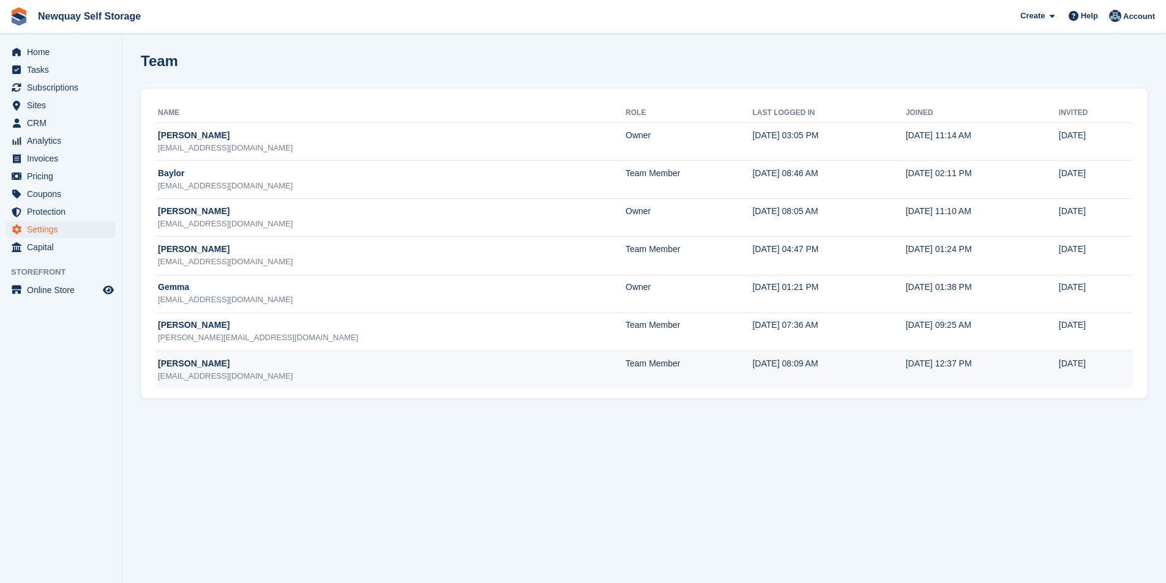
click at [191, 371] on div "paulupson@prowpark.com" at bounding box center [391, 376] width 467 height 12
click at [45, 83] on span "Subscriptions" at bounding box center [63, 87] width 73 height 17
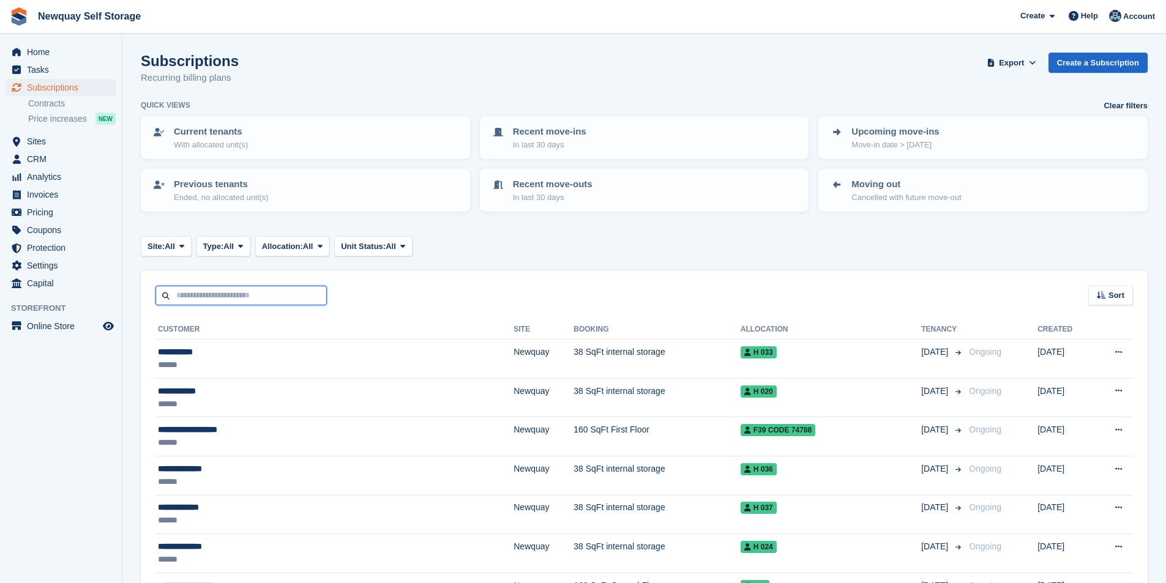
click at [230, 297] on input "text" at bounding box center [240, 296] width 171 height 20
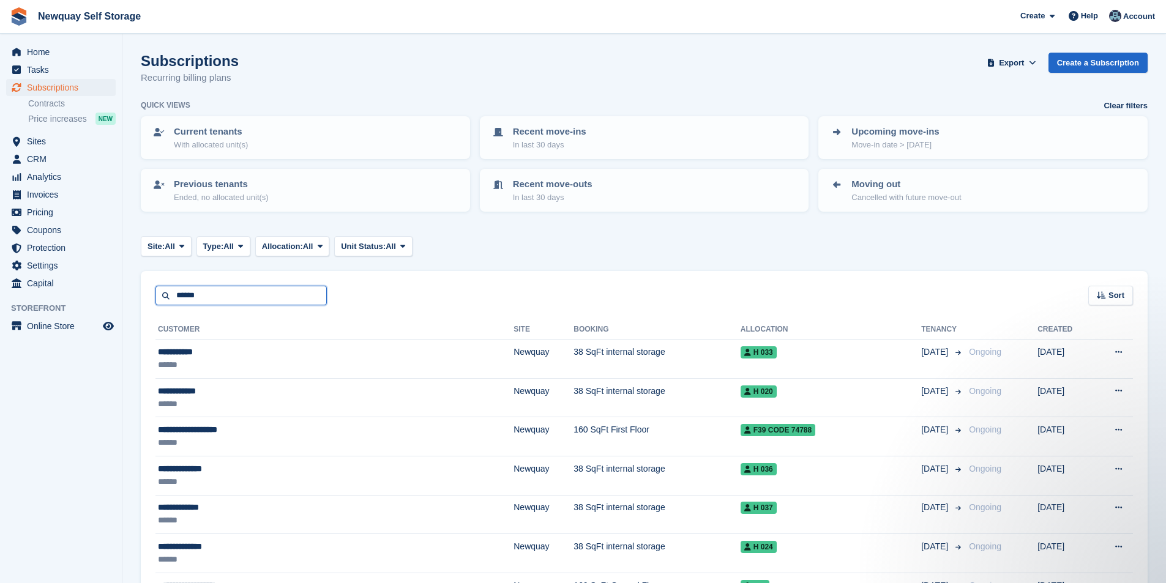
type input "******"
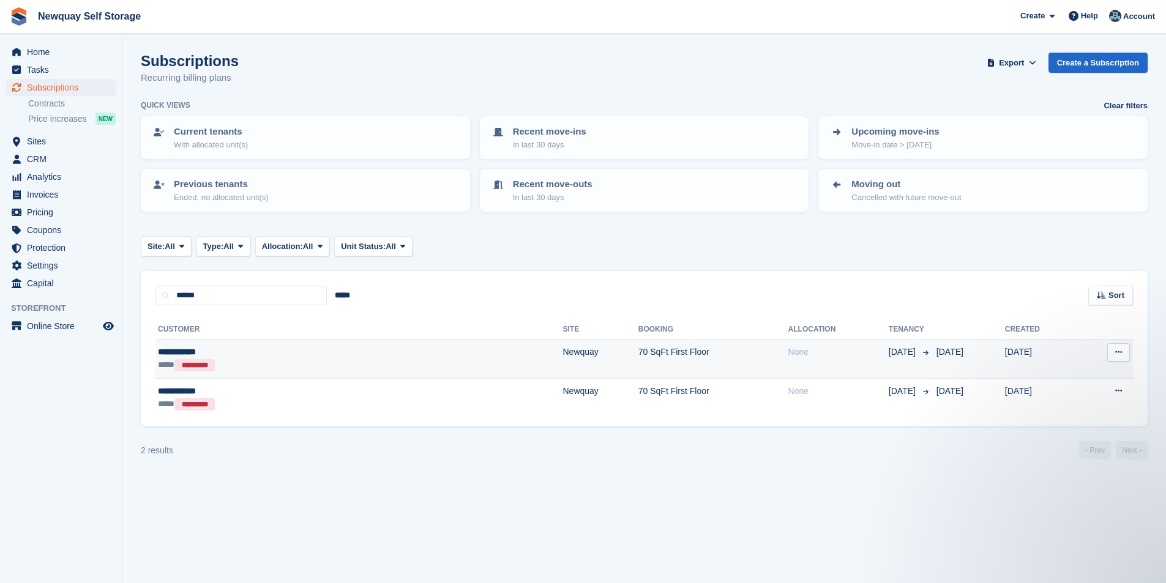
click at [167, 351] on div "**********" at bounding box center [253, 352] width 190 height 13
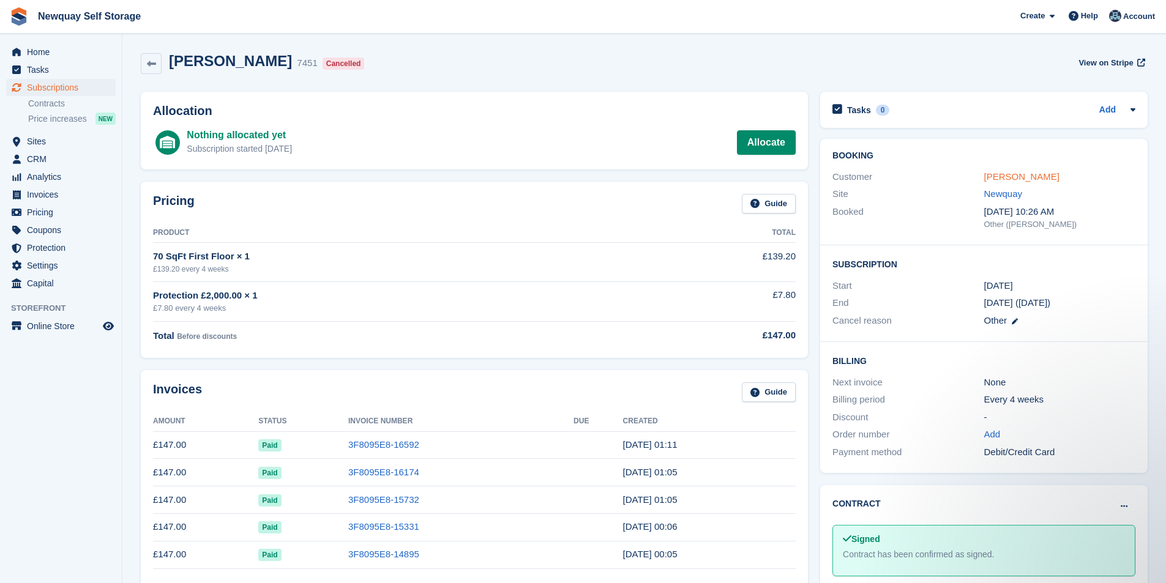
click at [1017, 174] on link "[PERSON_NAME]" at bounding box center [1021, 176] width 75 height 10
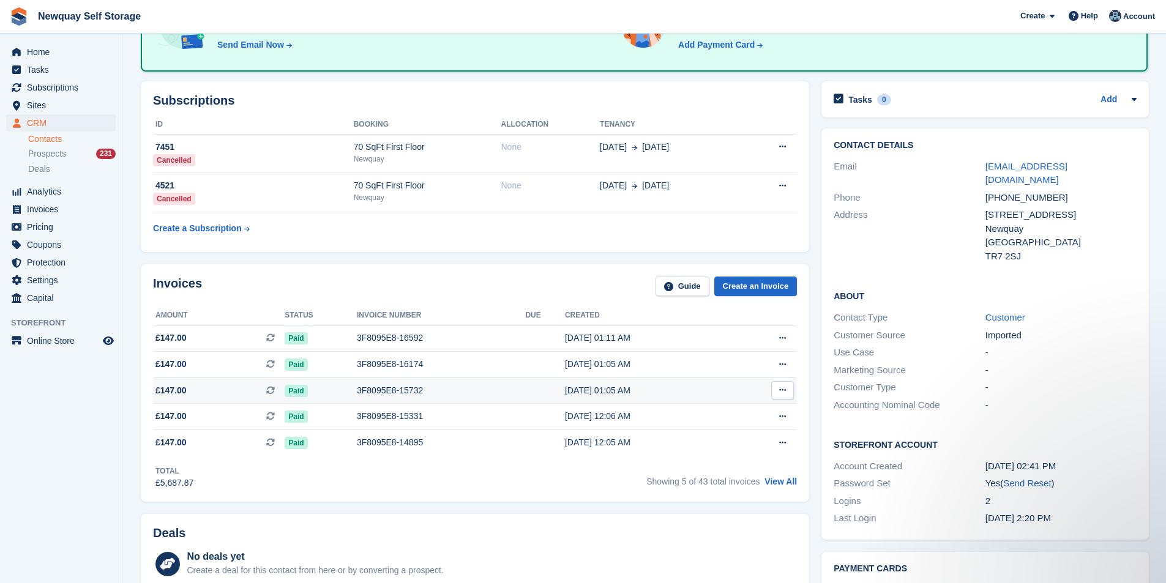
scroll to position [122, 0]
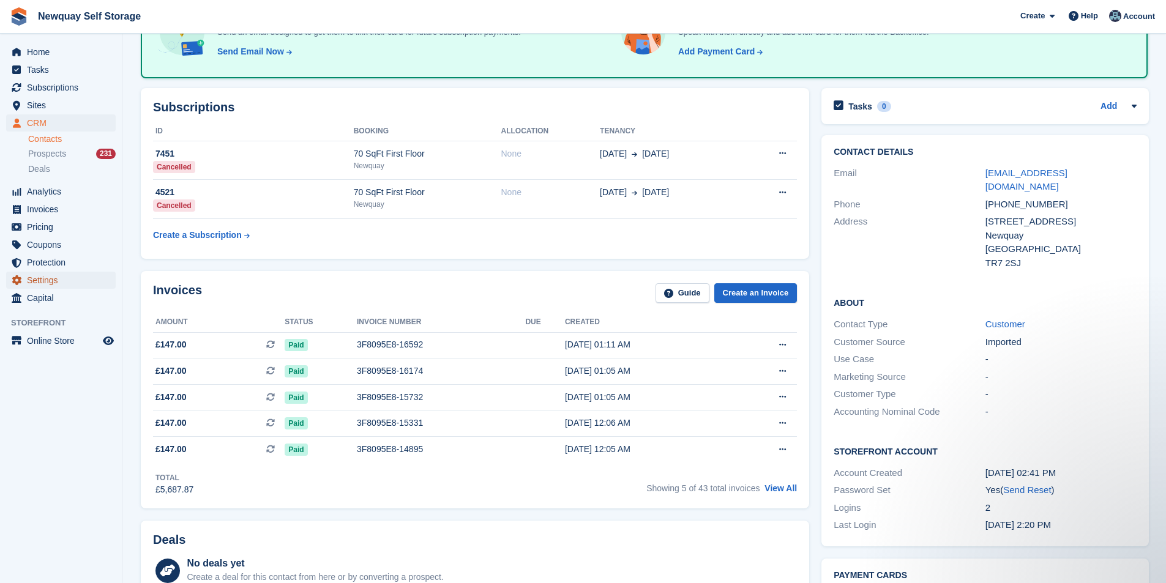
click at [54, 277] on span "Settings" at bounding box center [63, 280] width 73 height 17
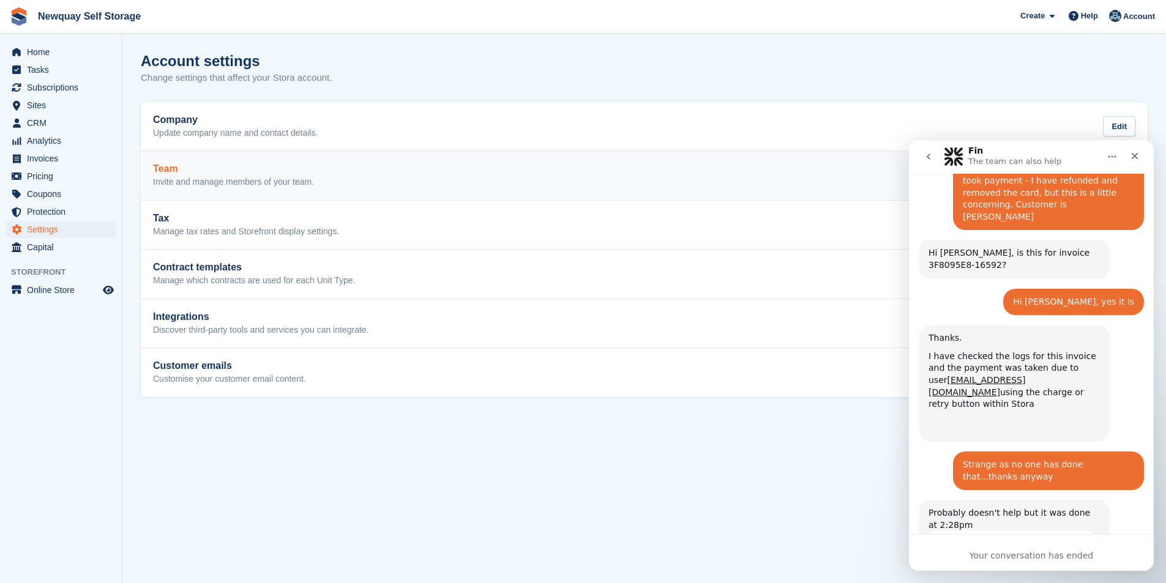
scroll to position [2423, 0]
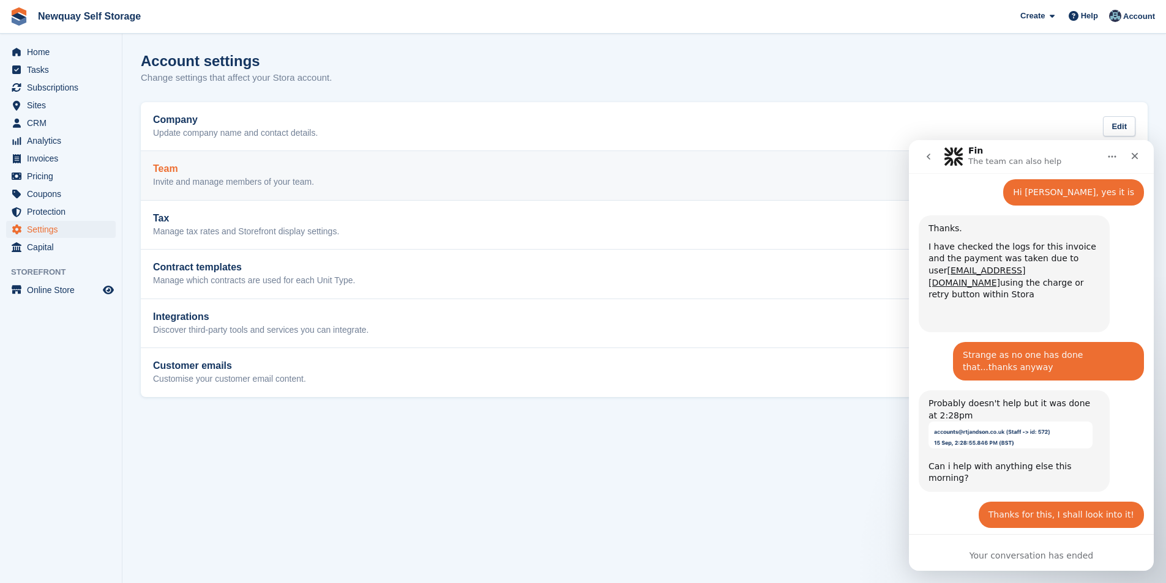
click at [272, 178] on p "Invite and manage members of your team." at bounding box center [233, 182] width 161 height 11
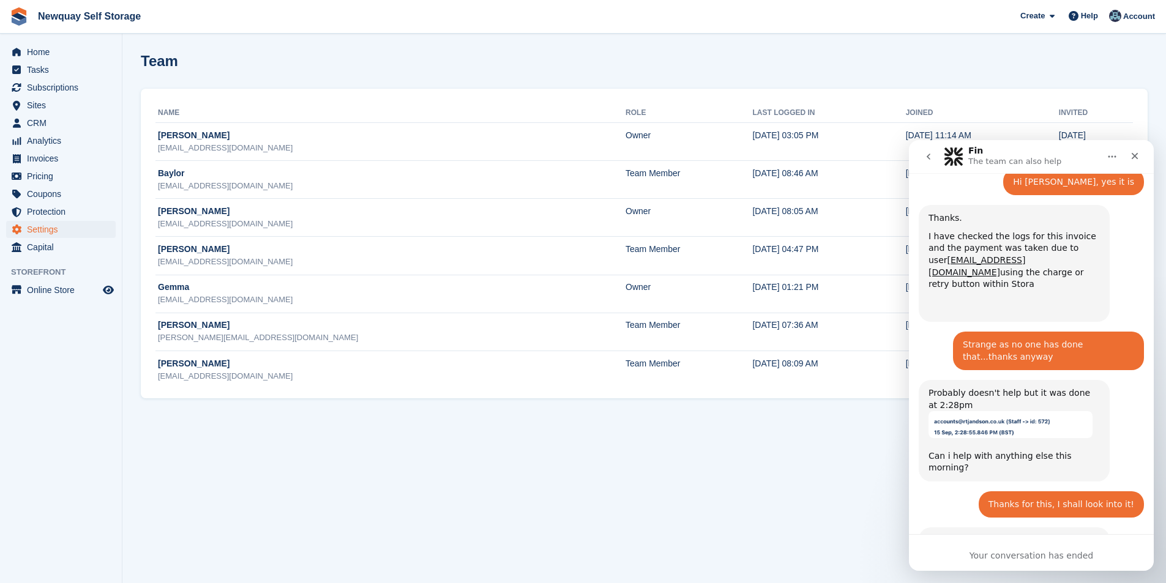
scroll to position [2434, 0]
click at [1136, 161] on div "Close" at bounding box center [1134, 156] width 22 height 22
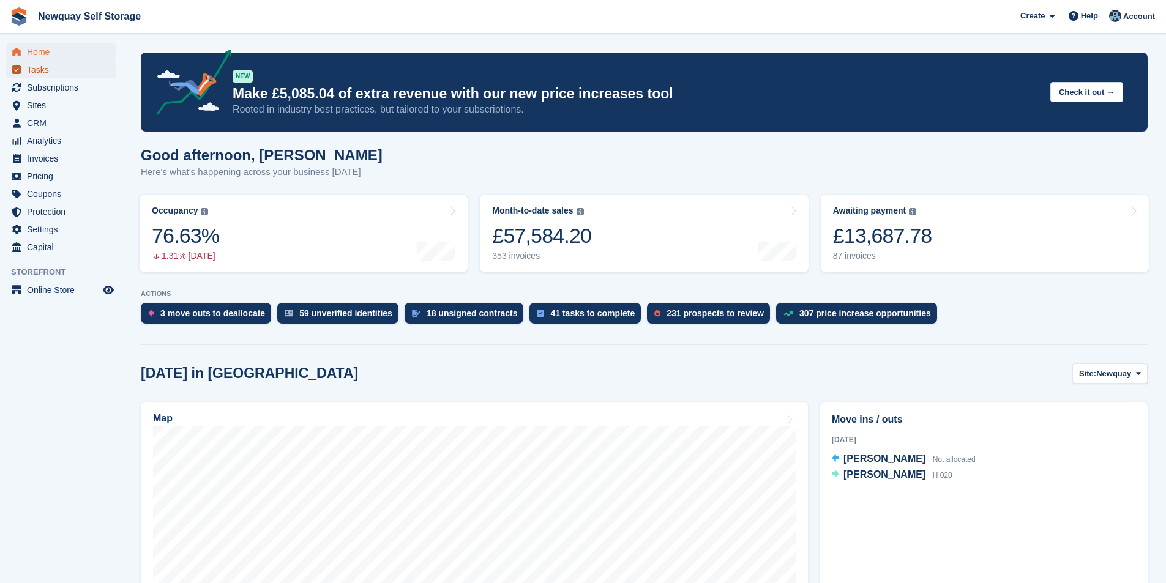
click at [67, 74] on span "Tasks" at bounding box center [63, 69] width 73 height 17
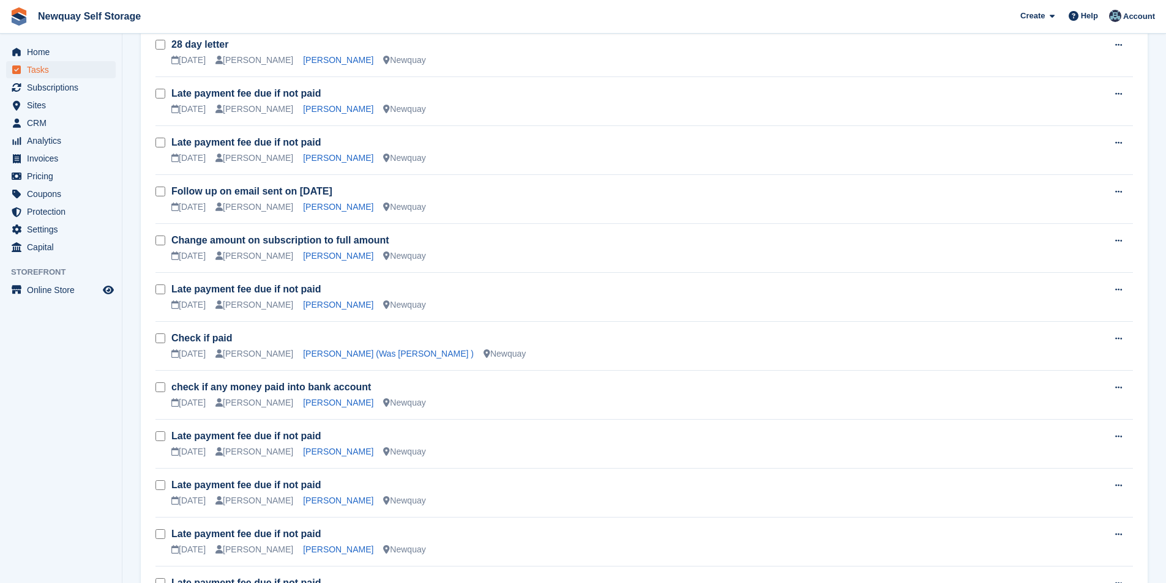
scroll to position [489, 0]
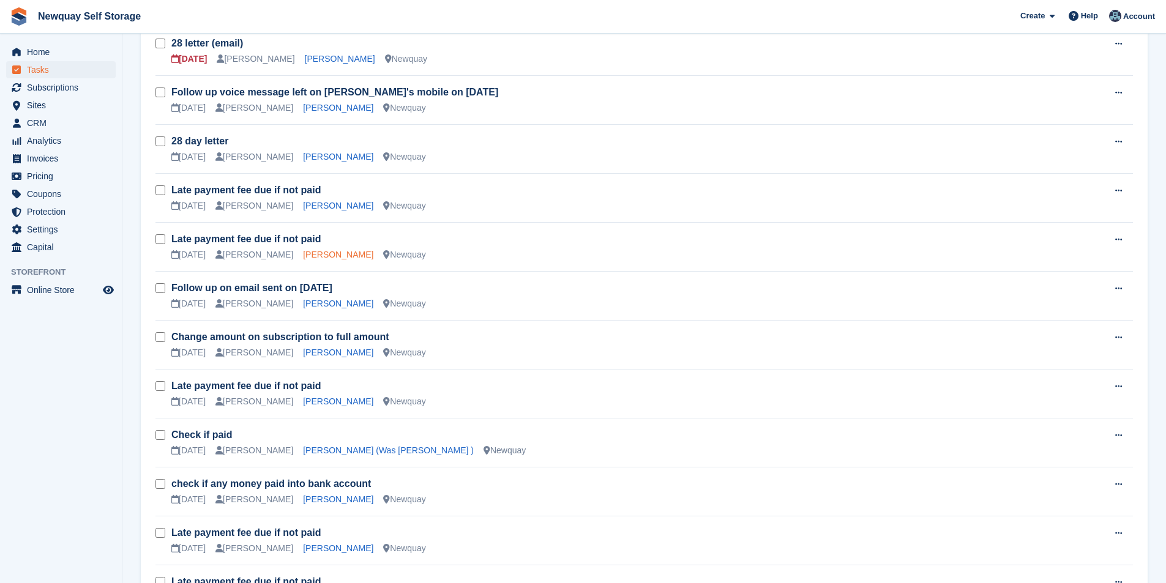
click at [303, 251] on link "Tristan Choy" at bounding box center [338, 255] width 70 height 10
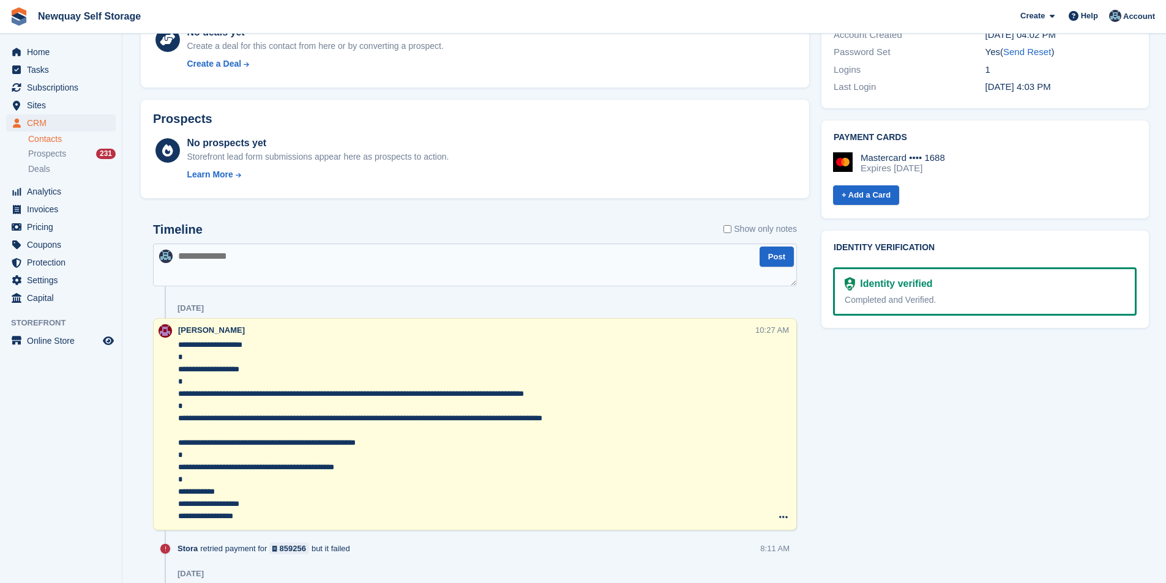
scroll to position [551, 0]
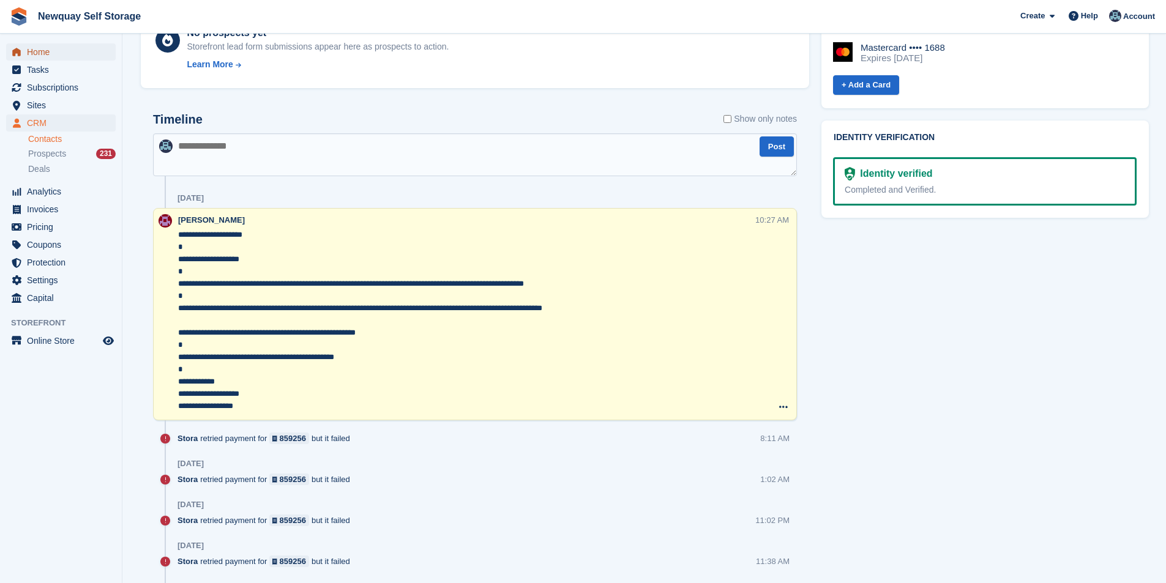
click at [43, 50] on span "Home" at bounding box center [63, 51] width 73 height 17
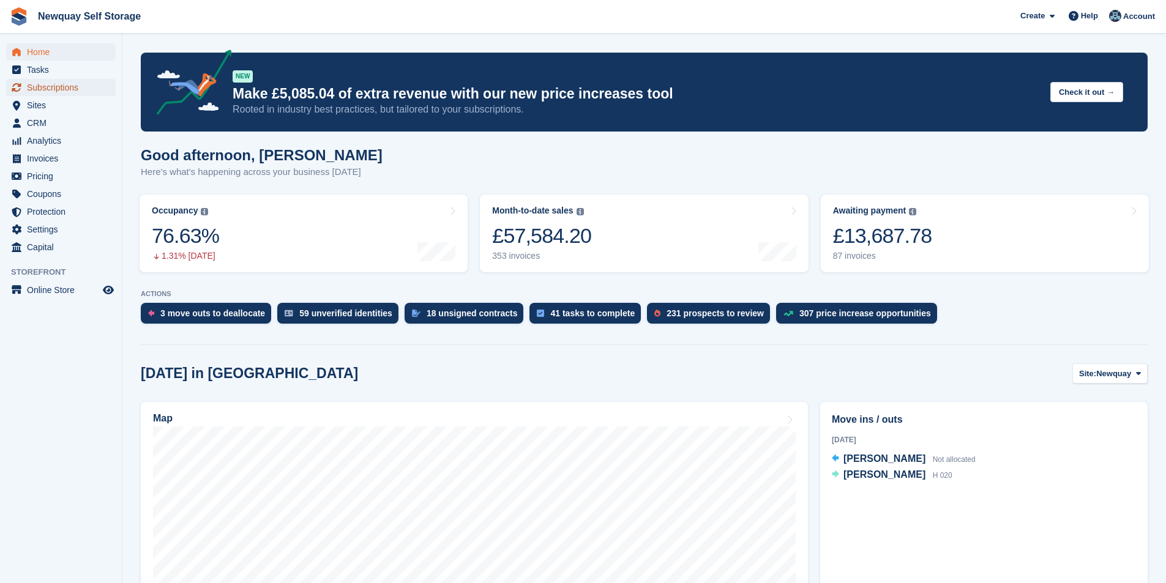
click at [51, 86] on span "Subscriptions" at bounding box center [63, 87] width 73 height 17
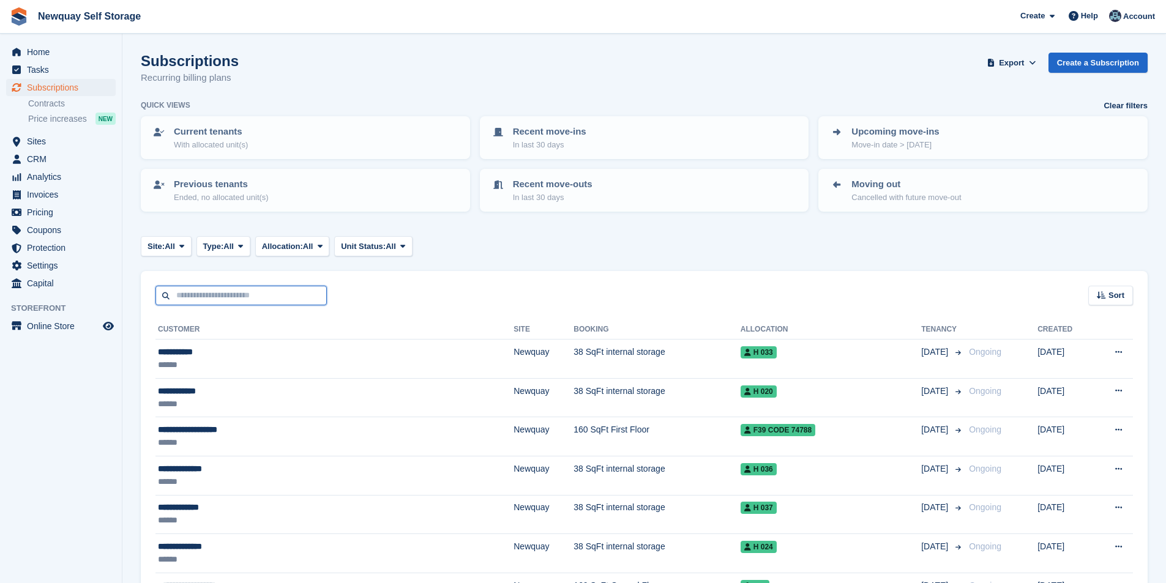
click at [227, 296] on input "text" at bounding box center [240, 296] width 171 height 20
type input "****"
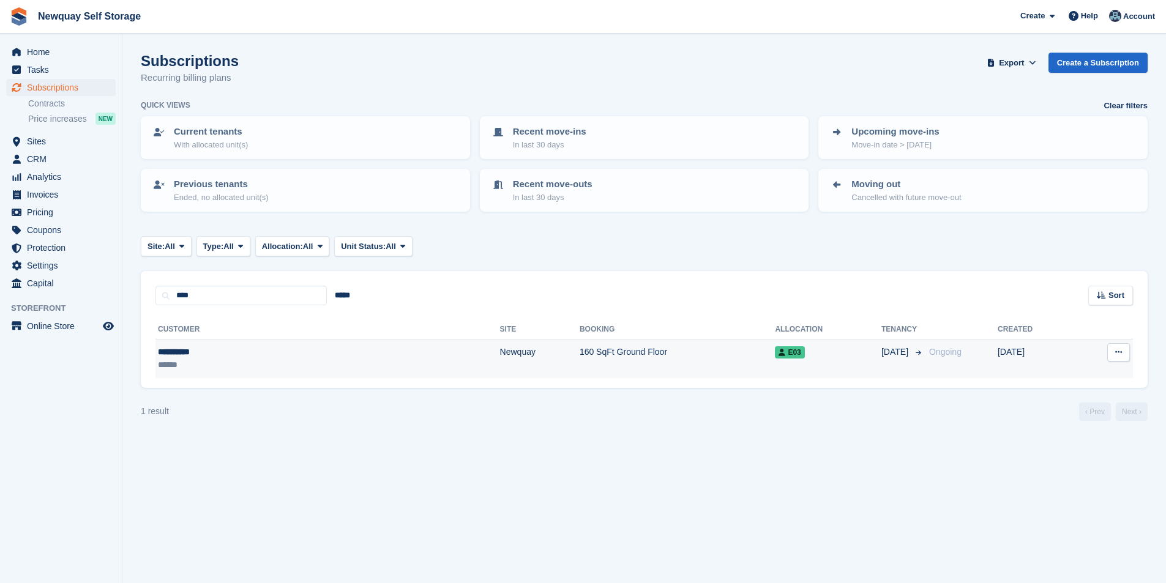
click at [188, 346] on div "**********" at bounding box center [234, 352] width 152 height 13
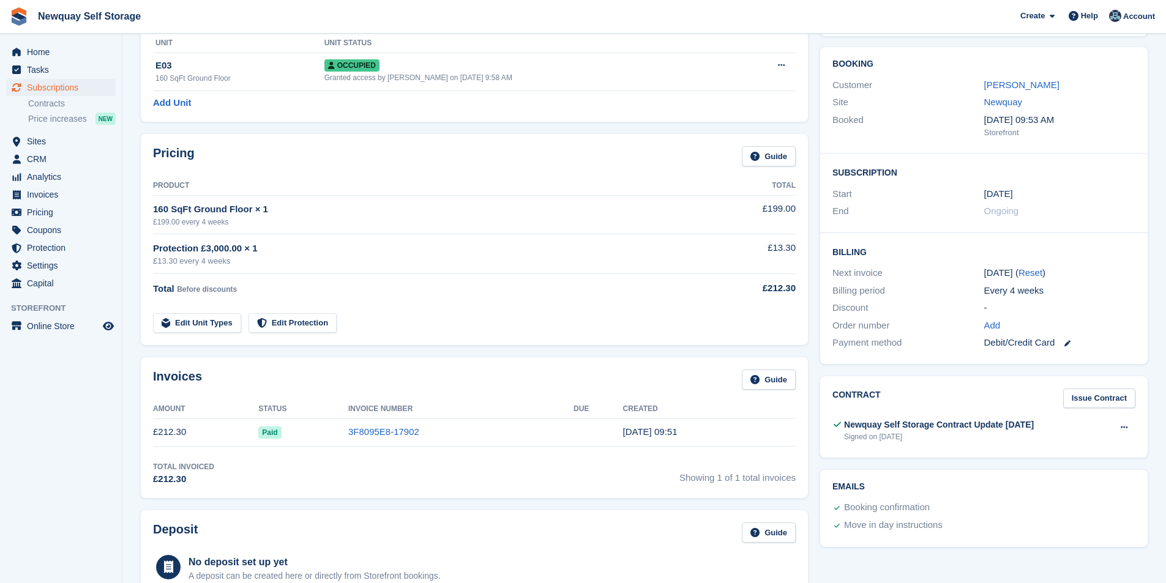
scroll to position [61, 0]
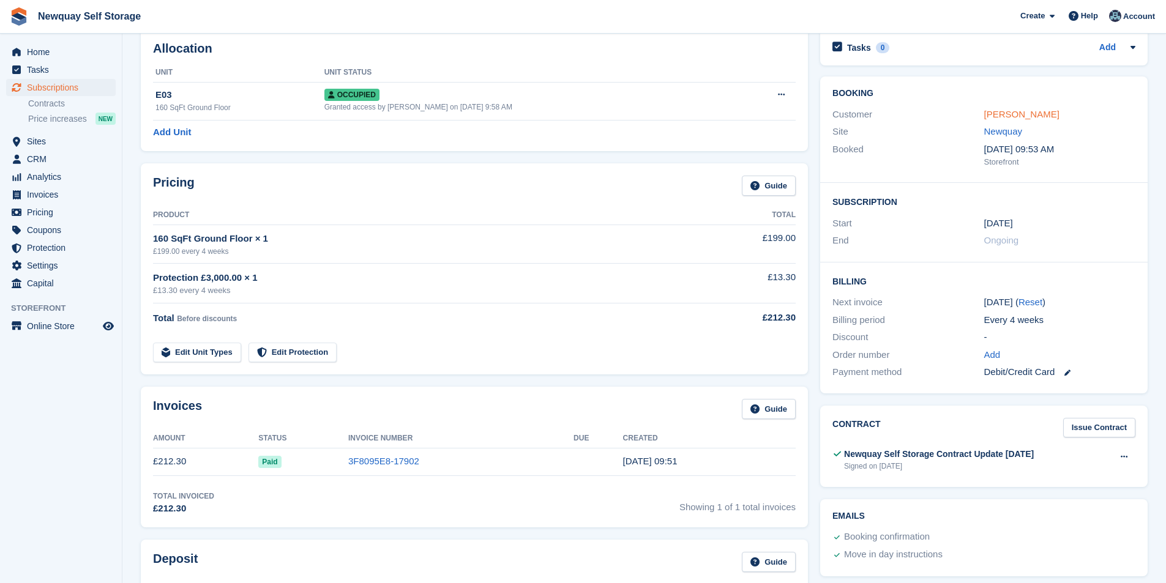
click at [1013, 113] on link "Tracy Hume" at bounding box center [1021, 114] width 75 height 10
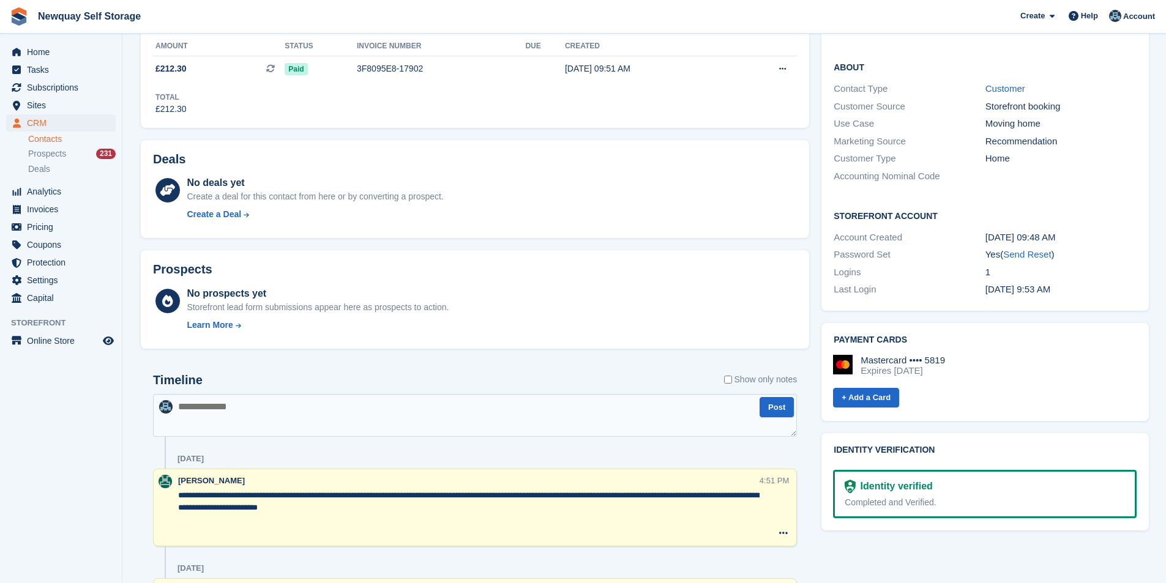
scroll to position [489, 0]
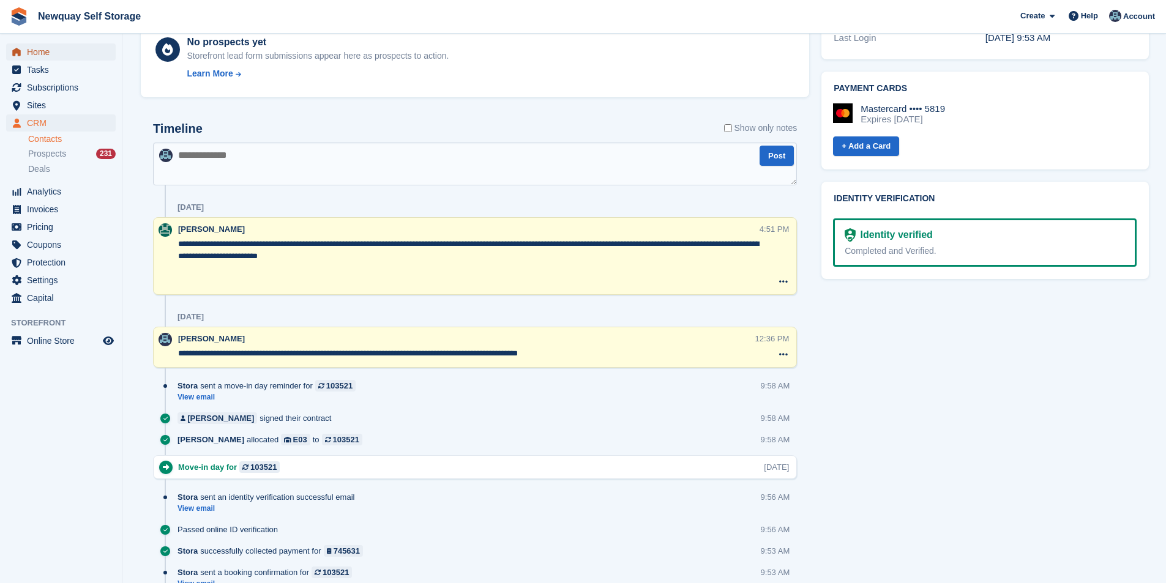
click at [43, 58] on span "Home" at bounding box center [63, 51] width 73 height 17
